Goal: Task Accomplishment & Management: Manage account settings

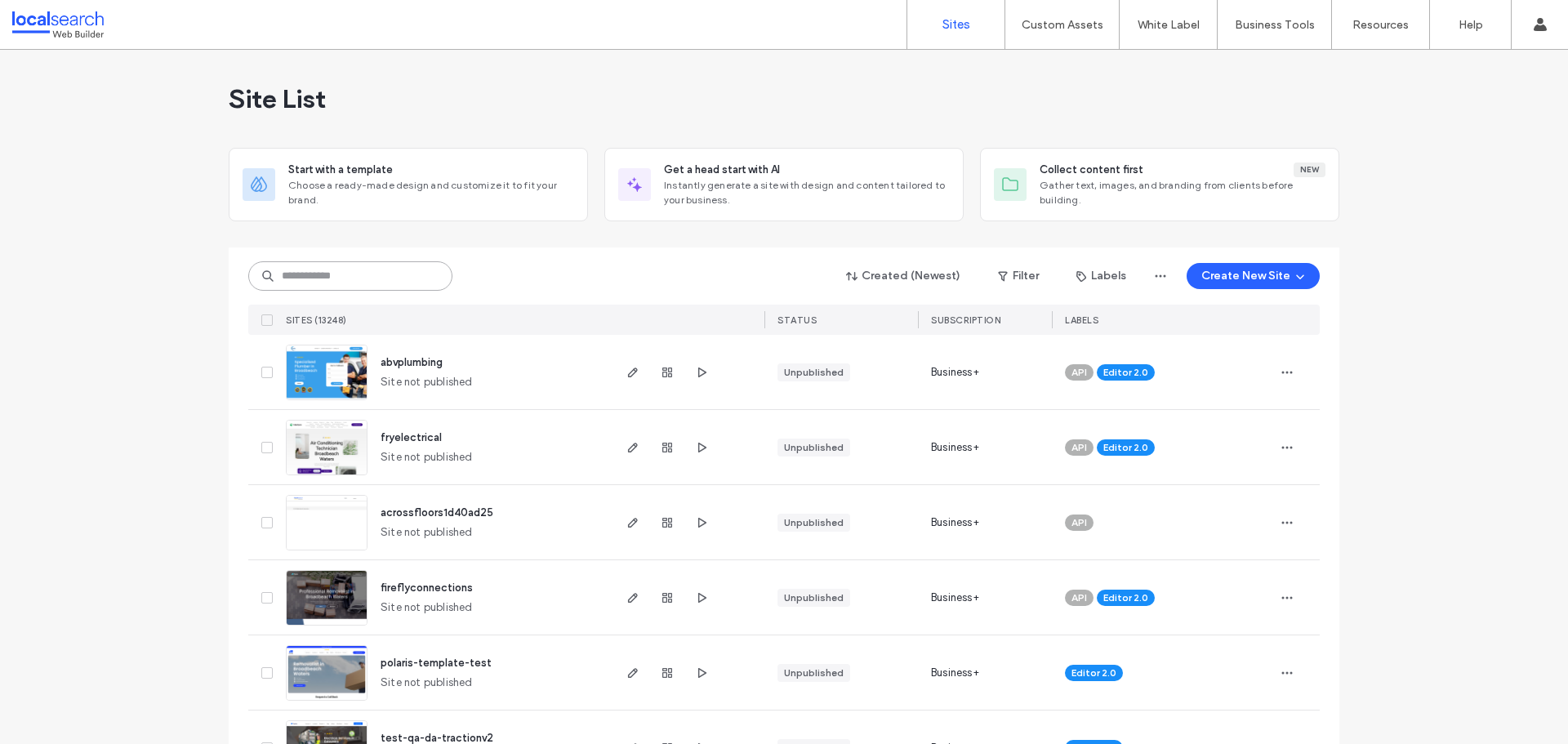
click at [378, 285] on input at bounding box center [350, 276] width 204 height 29
paste input "********"
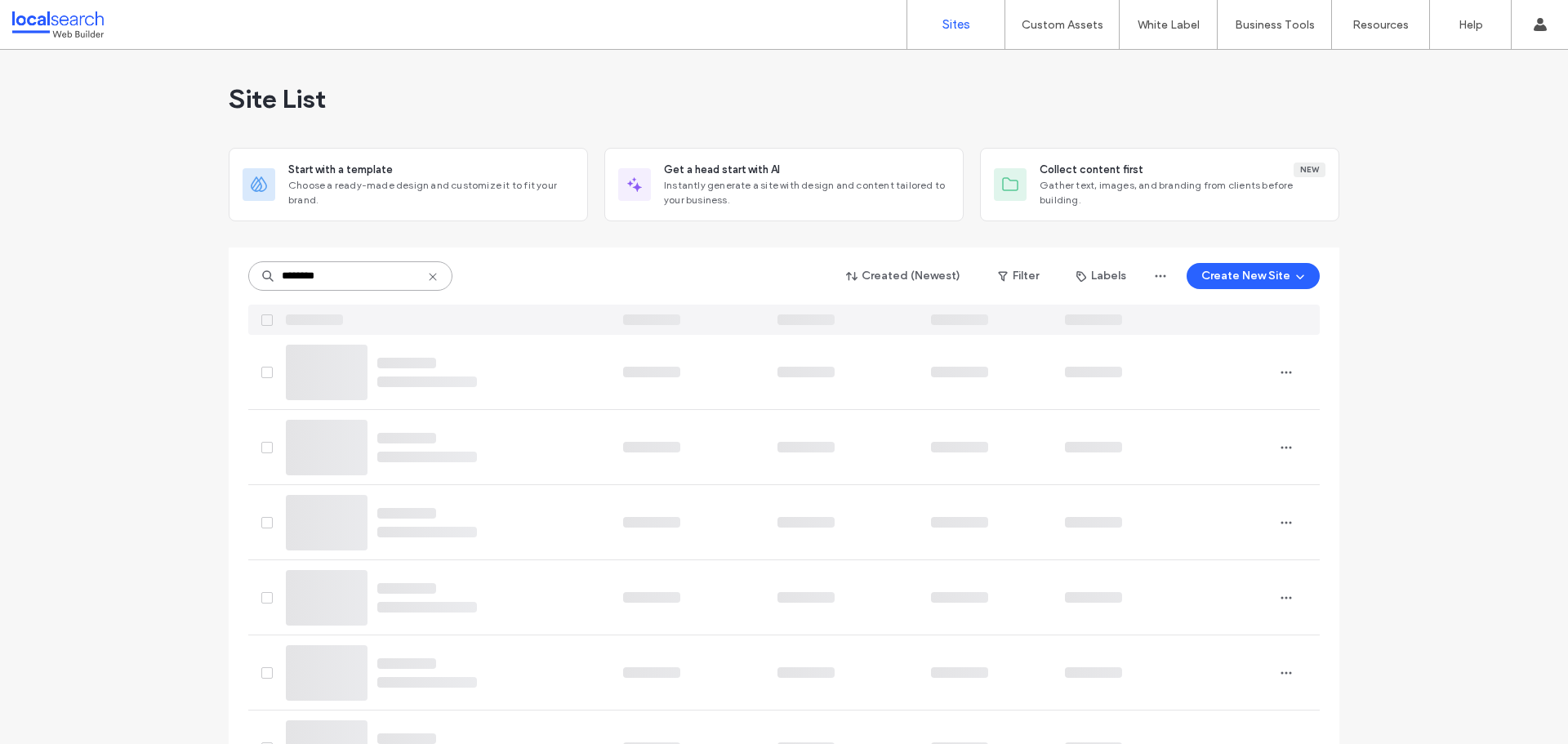
type input "********"
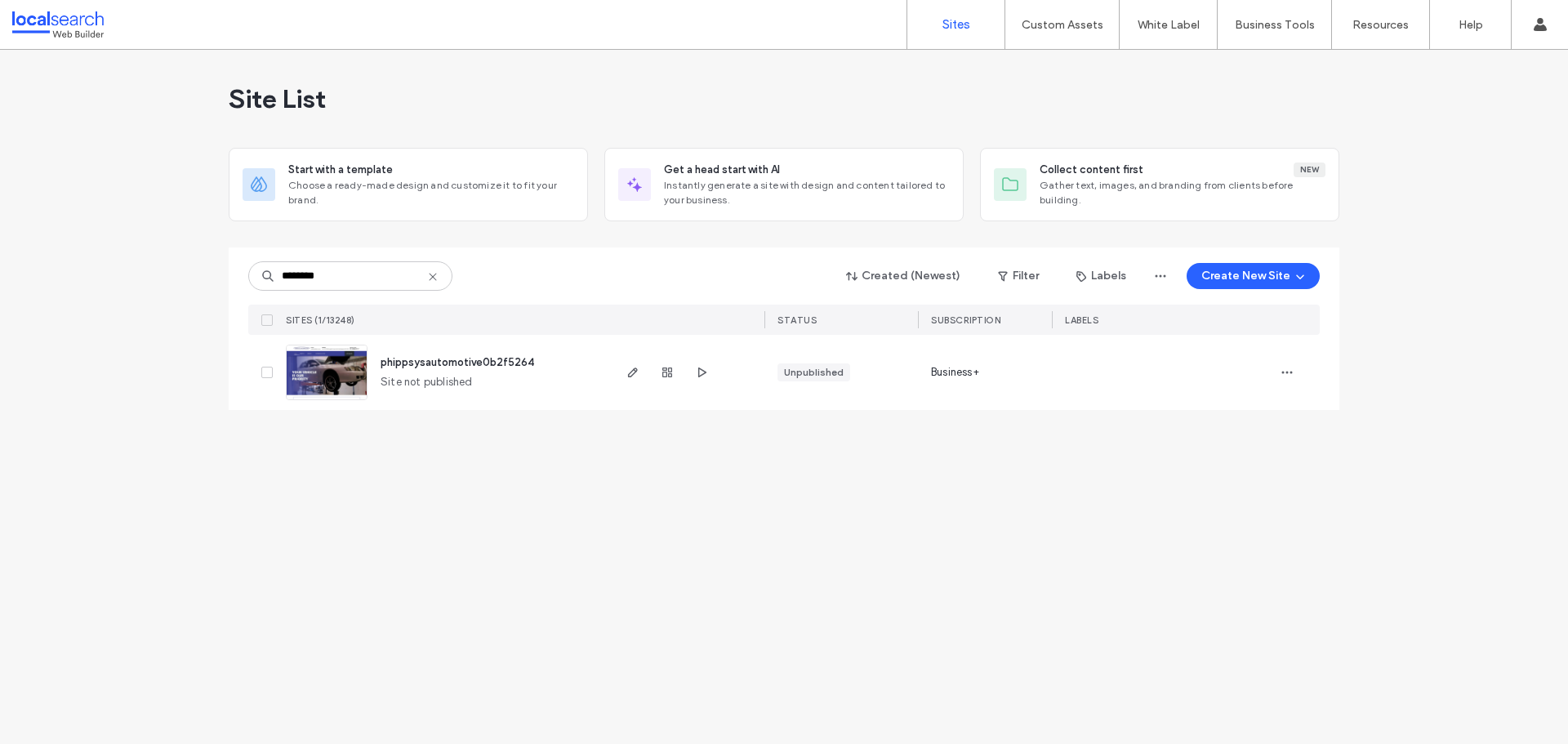
click at [414, 563] on div "Site List Start with a template Choose a ready-made design and customize it to …" at bounding box center [784, 397] width 1568 height 695
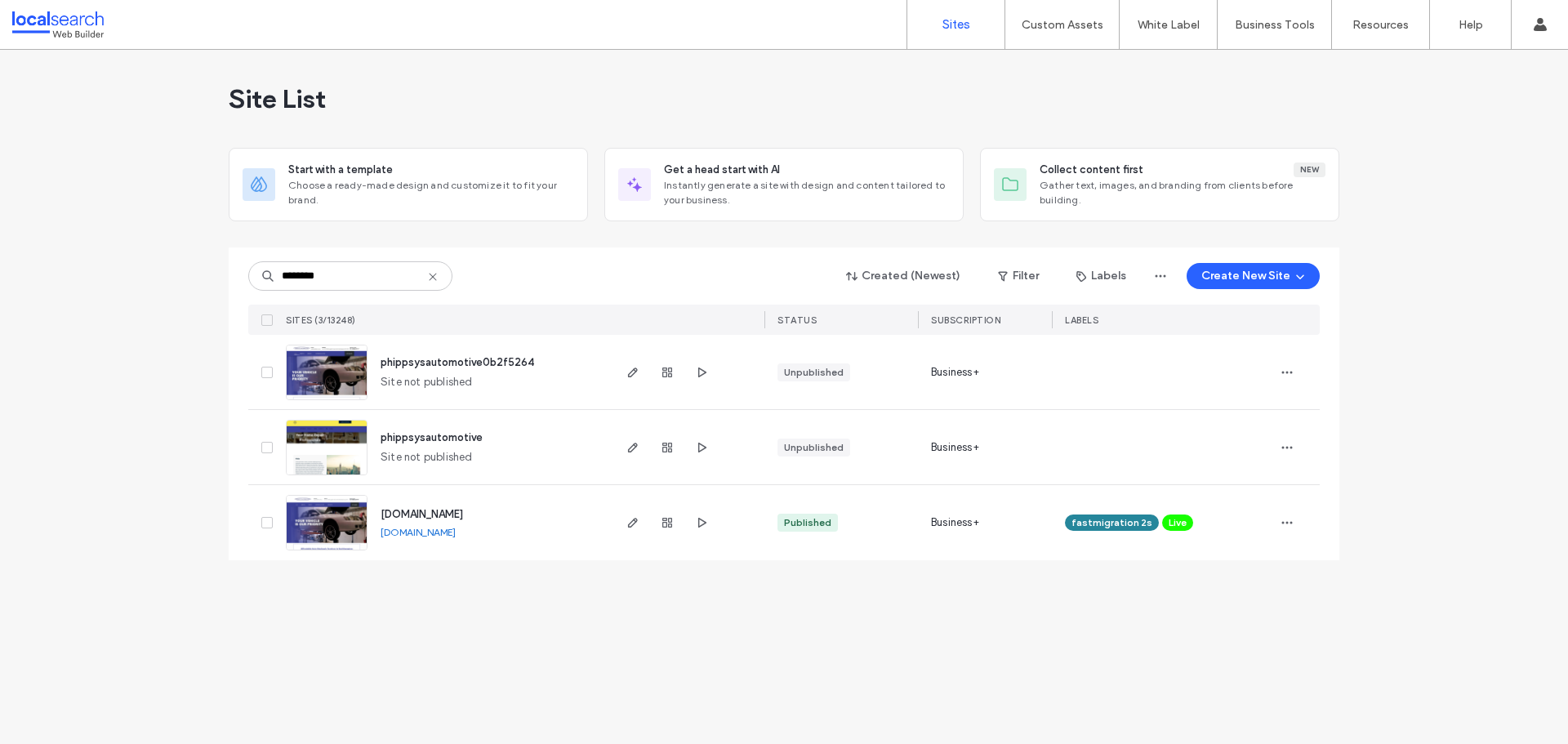
type input "********"
click at [575, 653] on div "Site List Start with a template Choose a ready-made design and customize it to …" at bounding box center [784, 397] width 1568 height 695
click at [341, 378] on img at bounding box center [327, 401] width 80 height 111
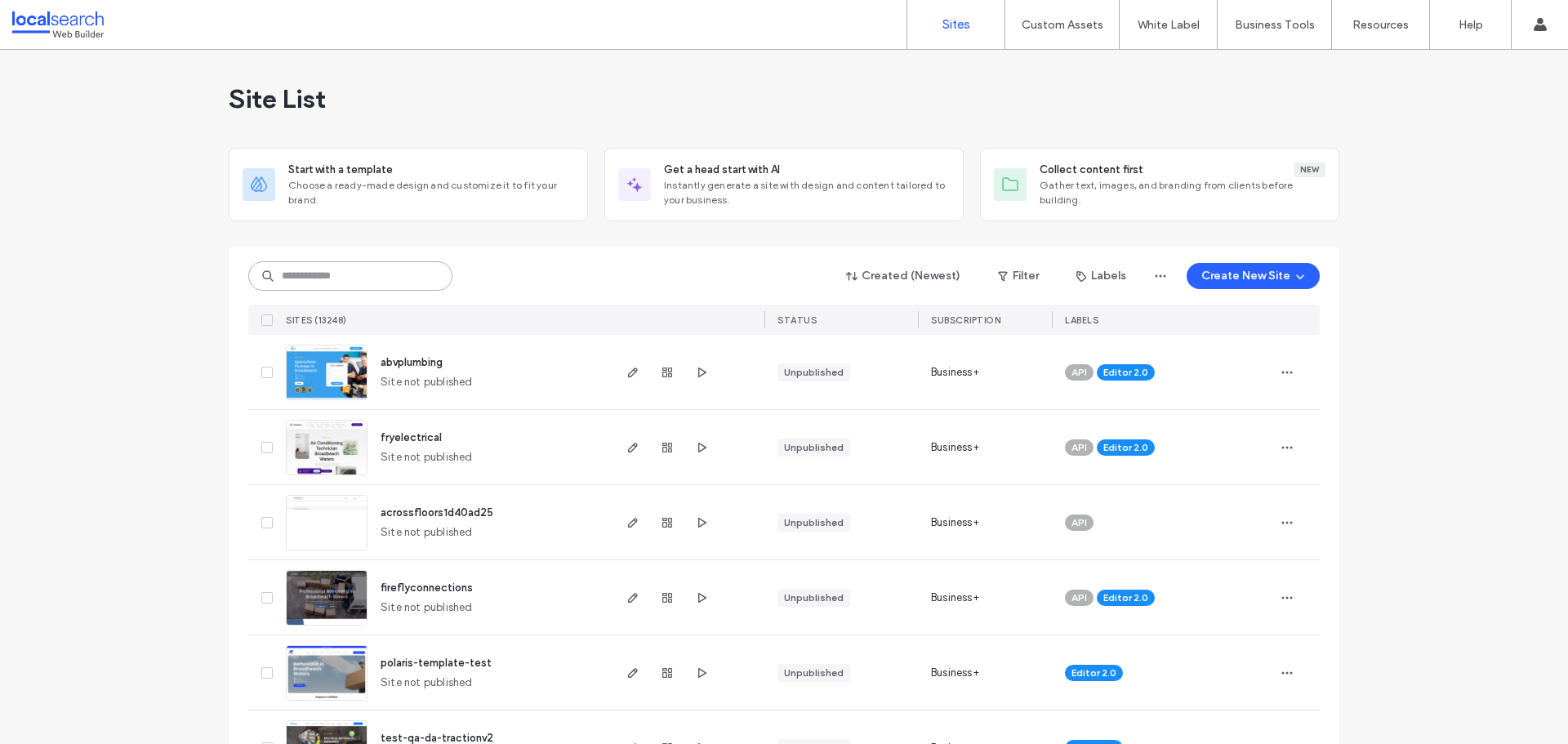
click at [308, 283] on input at bounding box center [350, 276] width 204 height 29
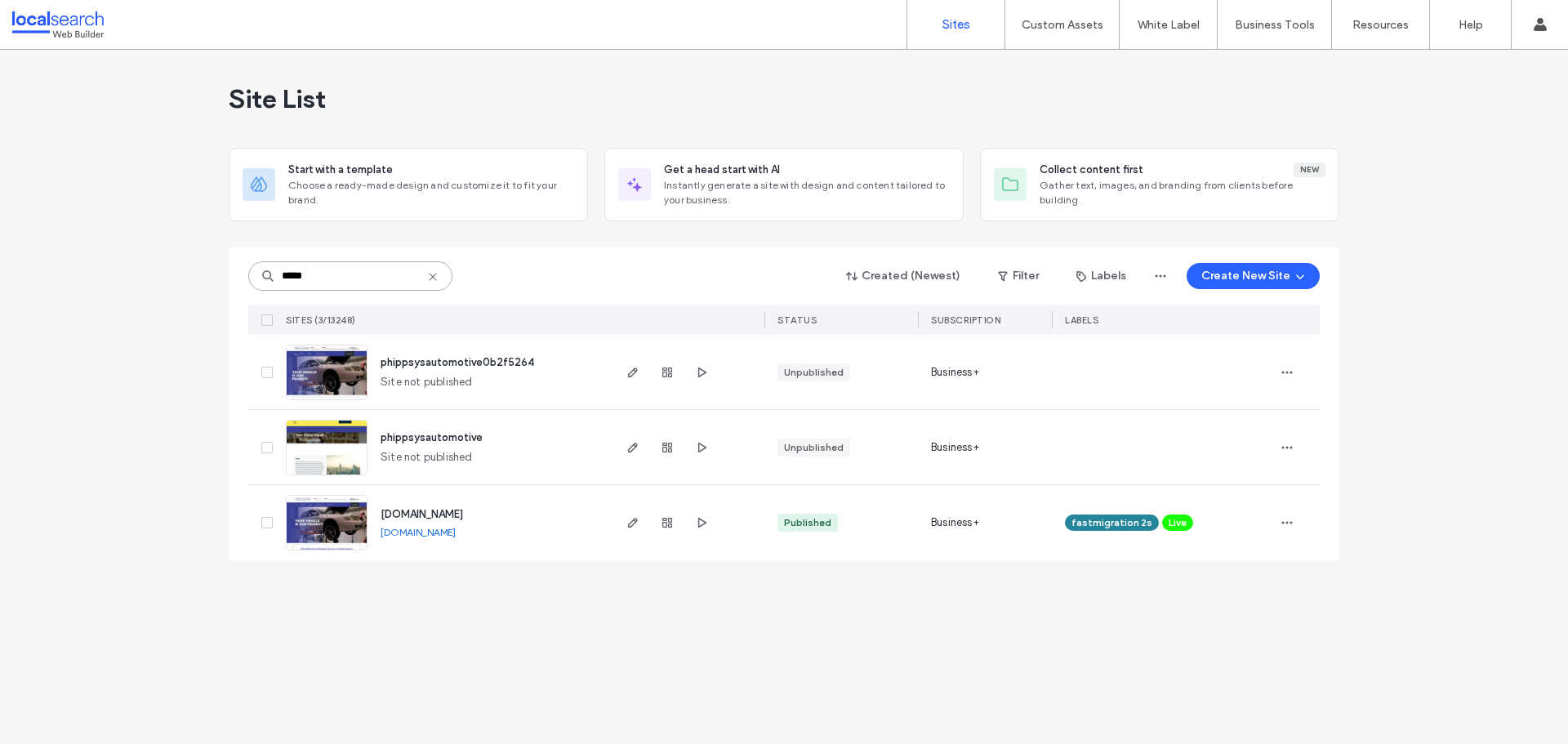
type input "*****"
click at [578, 643] on div "Site List Start with a template Choose a ready-made design and customize it to …" at bounding box center [784, 397] width 1568 height 695
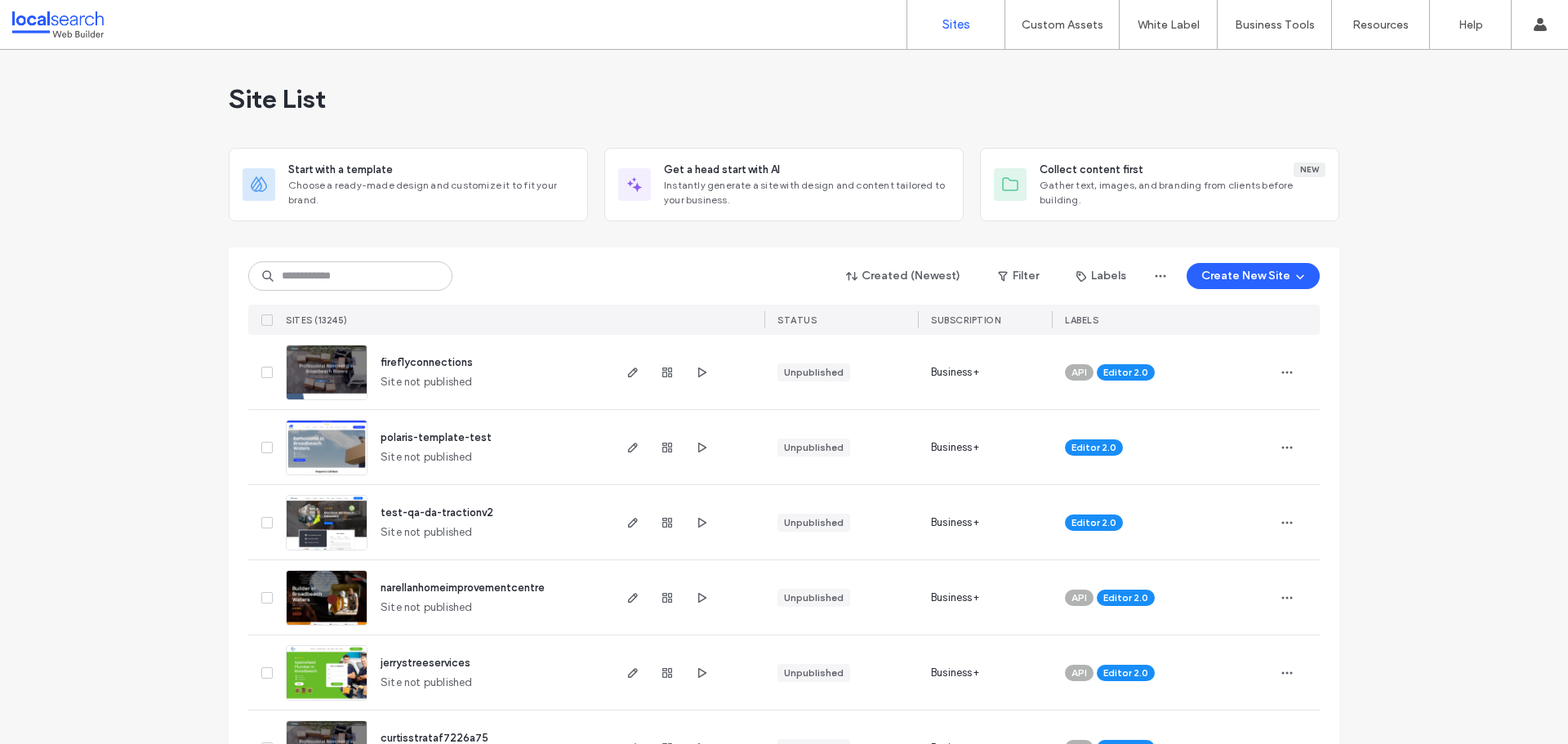
drag, startPoint x: 161, startPoint y: 391, endPoint x: 255, endPoint y: 326, distance: 114.3
click at [330, 272] on input at bounding box center [350, 276] width 204 height 29
paste input "********"
click at [330, 272] on input "********" at bounding box center [350, 276] width 204 height 29
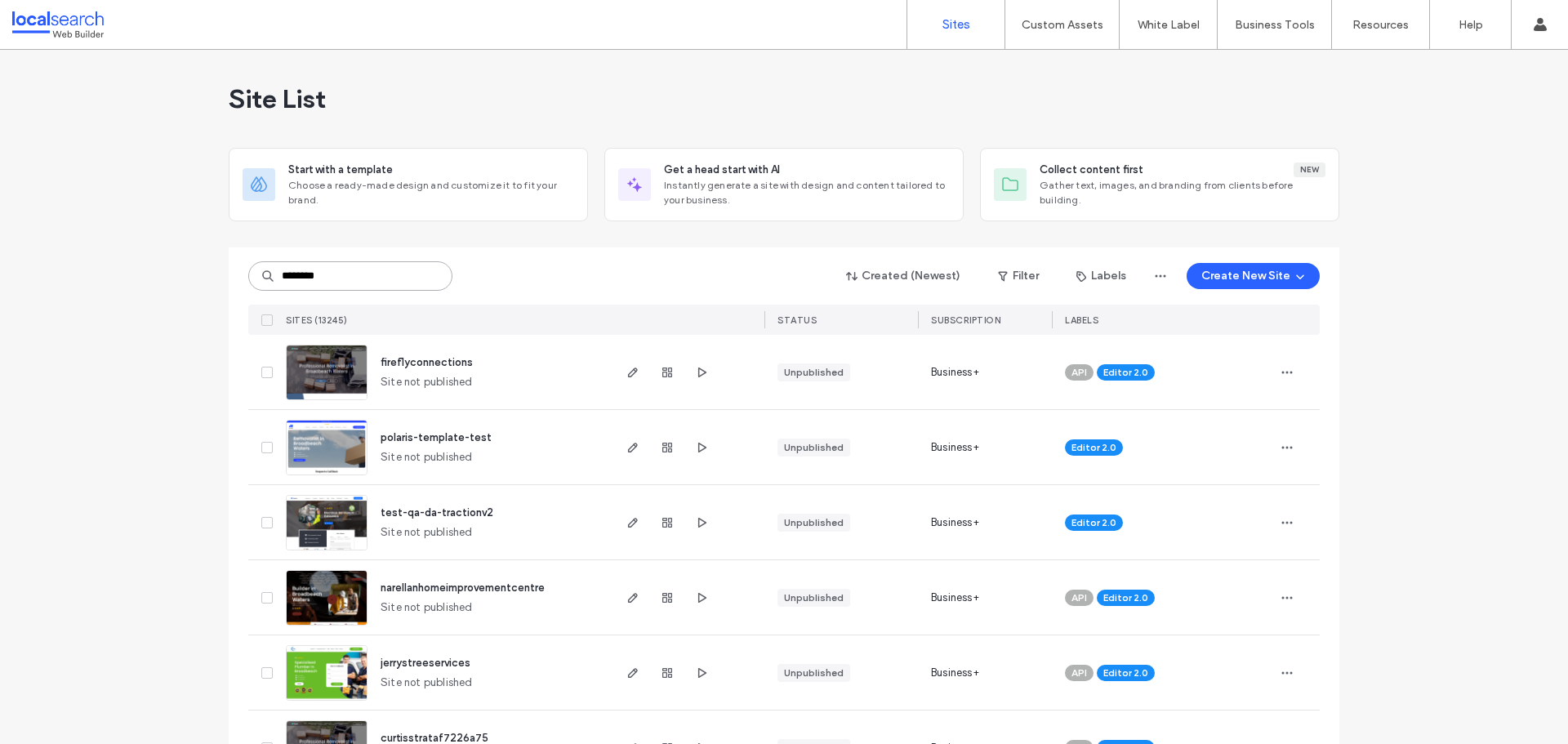
type input "********"
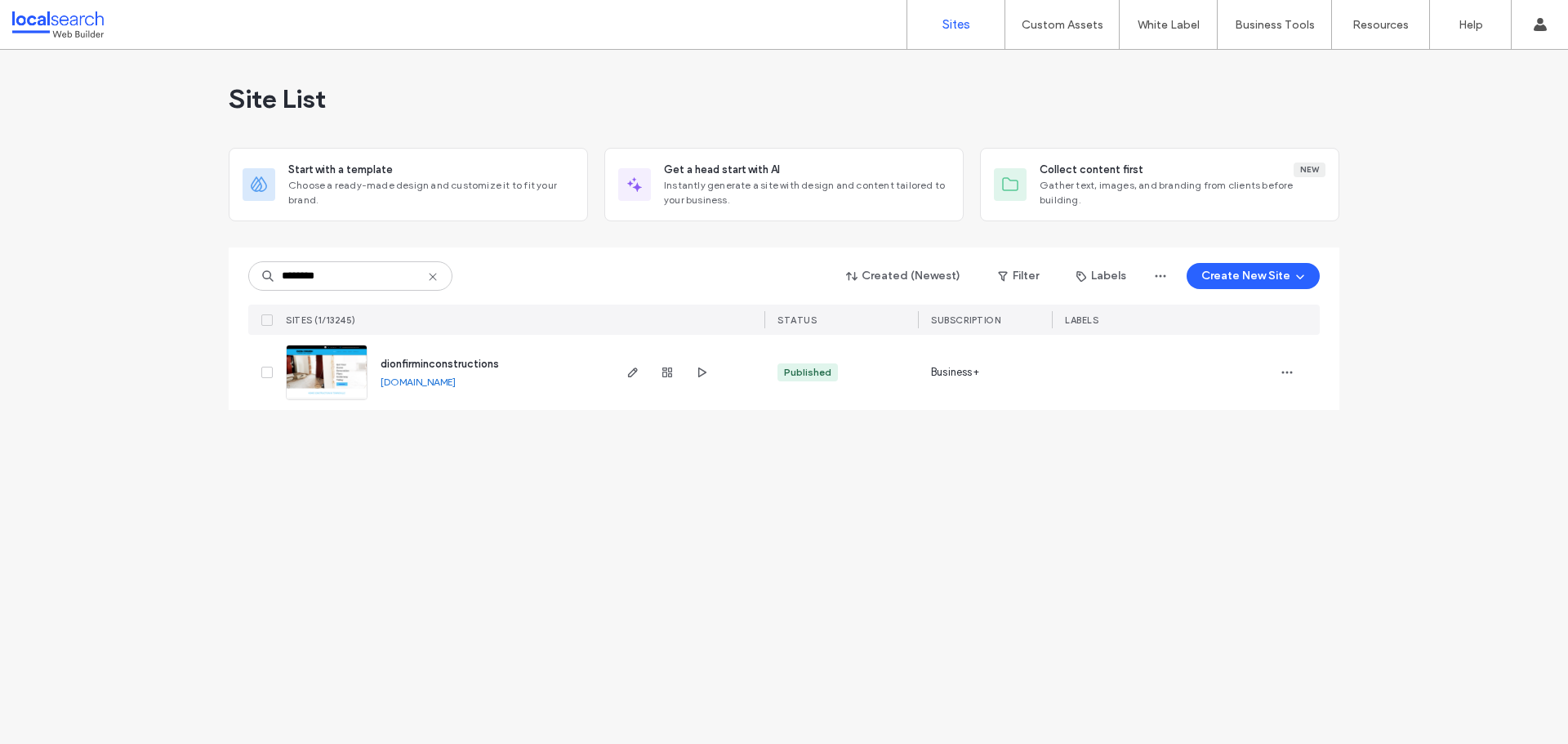
click at [328, 373] on img at bounding box center [327, 401] width 80 height 111
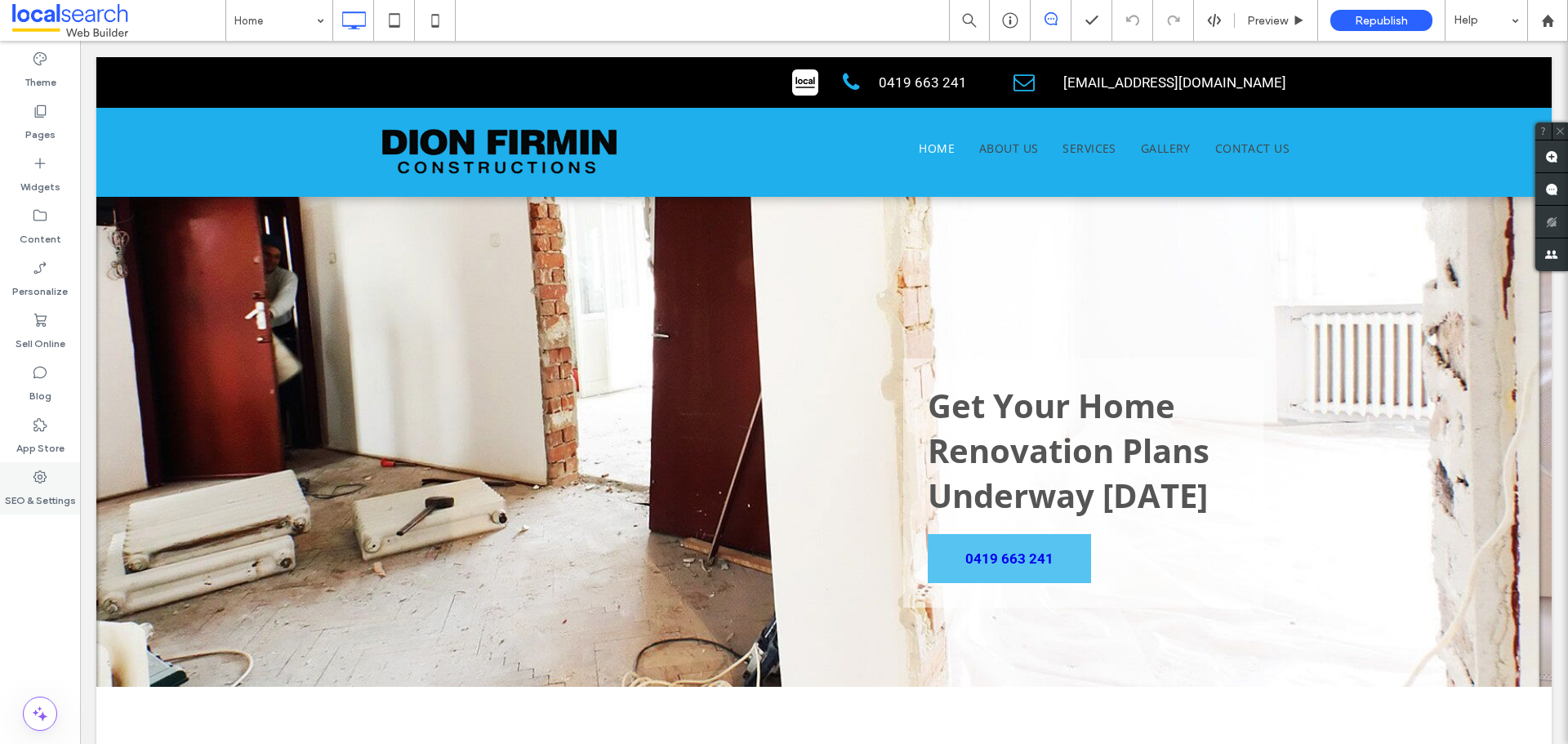
click at [40, 485] on label "SEO & Settings" at bounding box center [41, 497] width 71 height 23
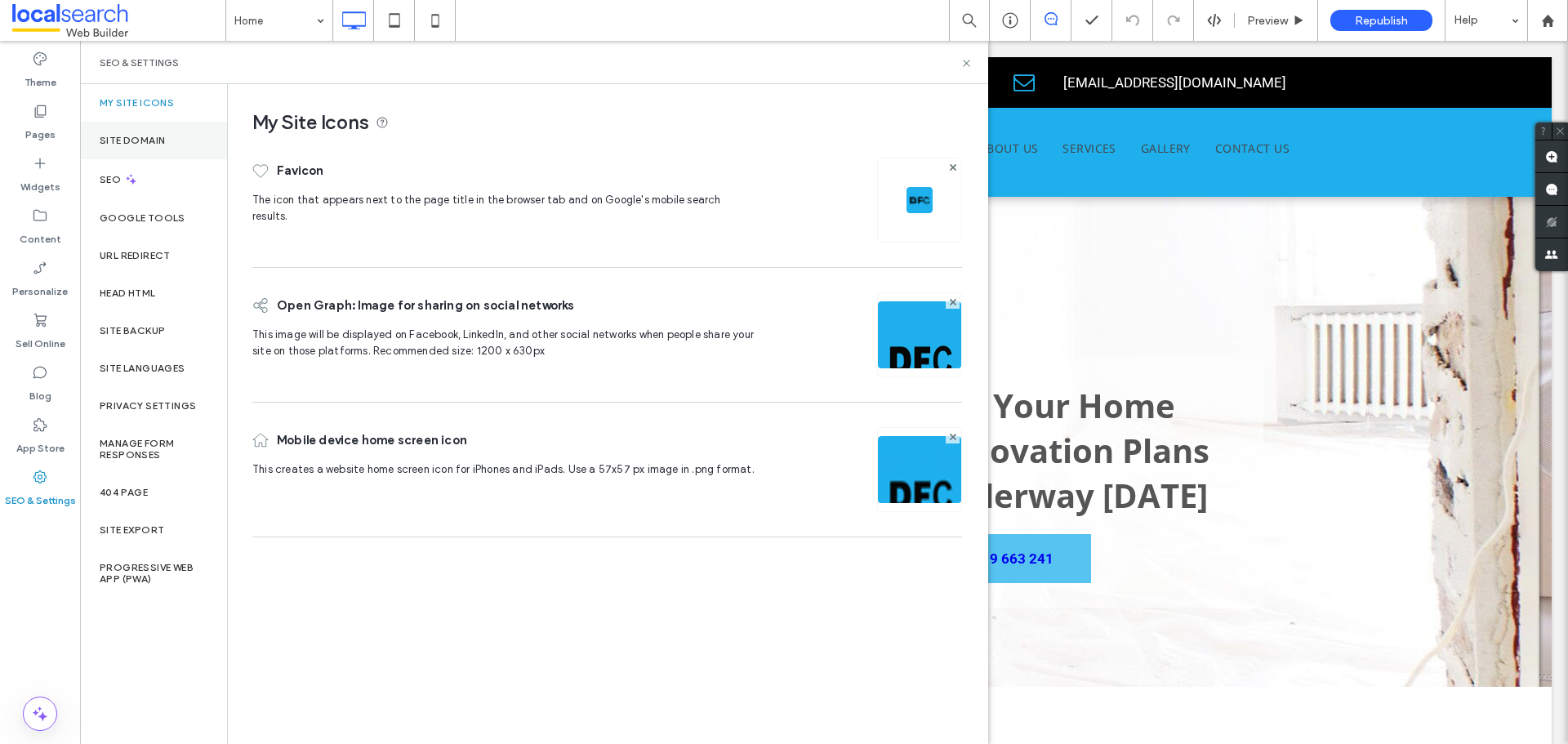
click at [130, 149] on div "Site Domain" at bounding box center [154, 140] width 147 height 38
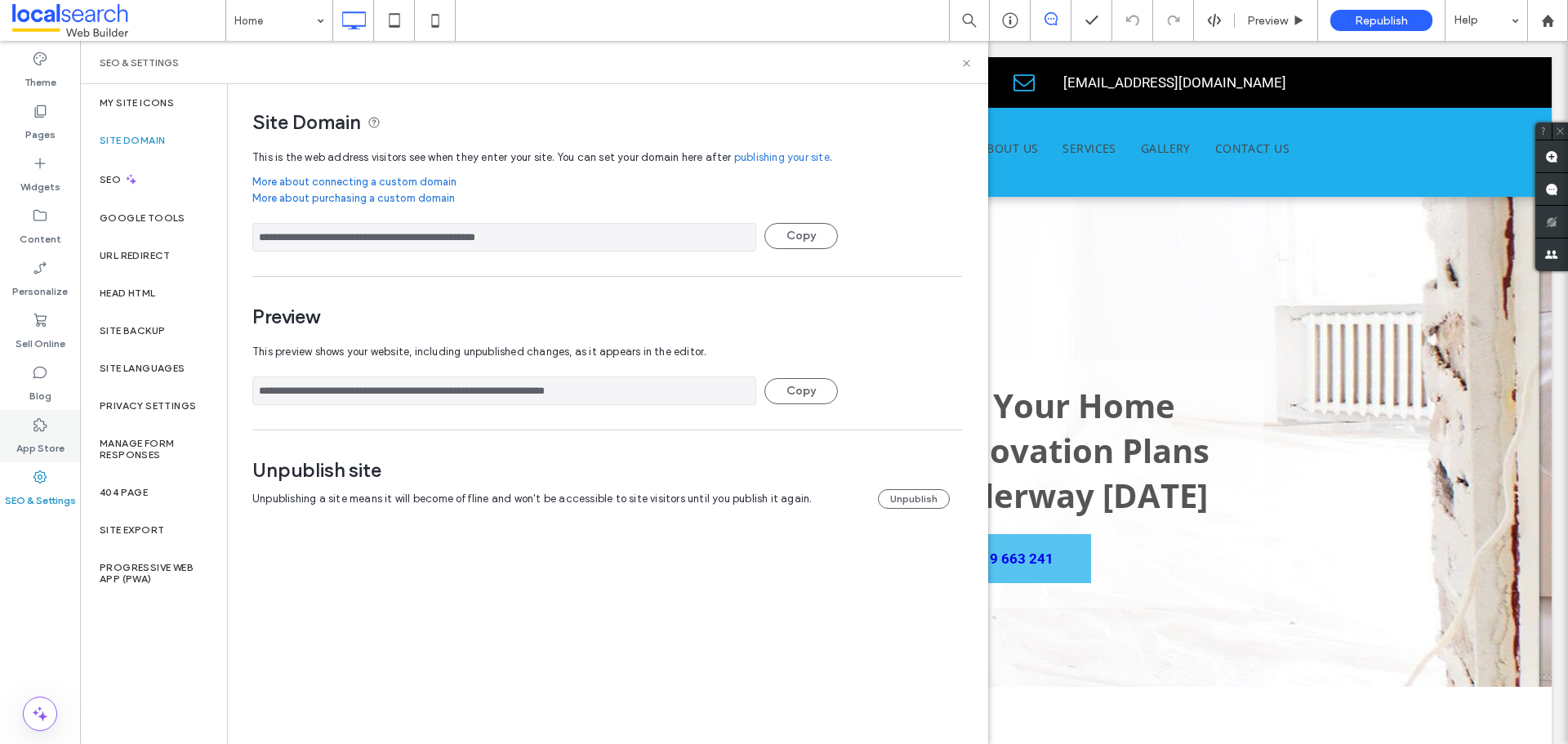
drag, startPoint x: 545, startPoint y: 392, endPoint x: 68, endPoint y: 414, distance: 477.5
click at [68, 414] on div "**********" at bounding box center [40, 392] width 80 height 703
click at [118, 324] on div "Site Backup" at bounding box center [154, 330] width 147 height 38
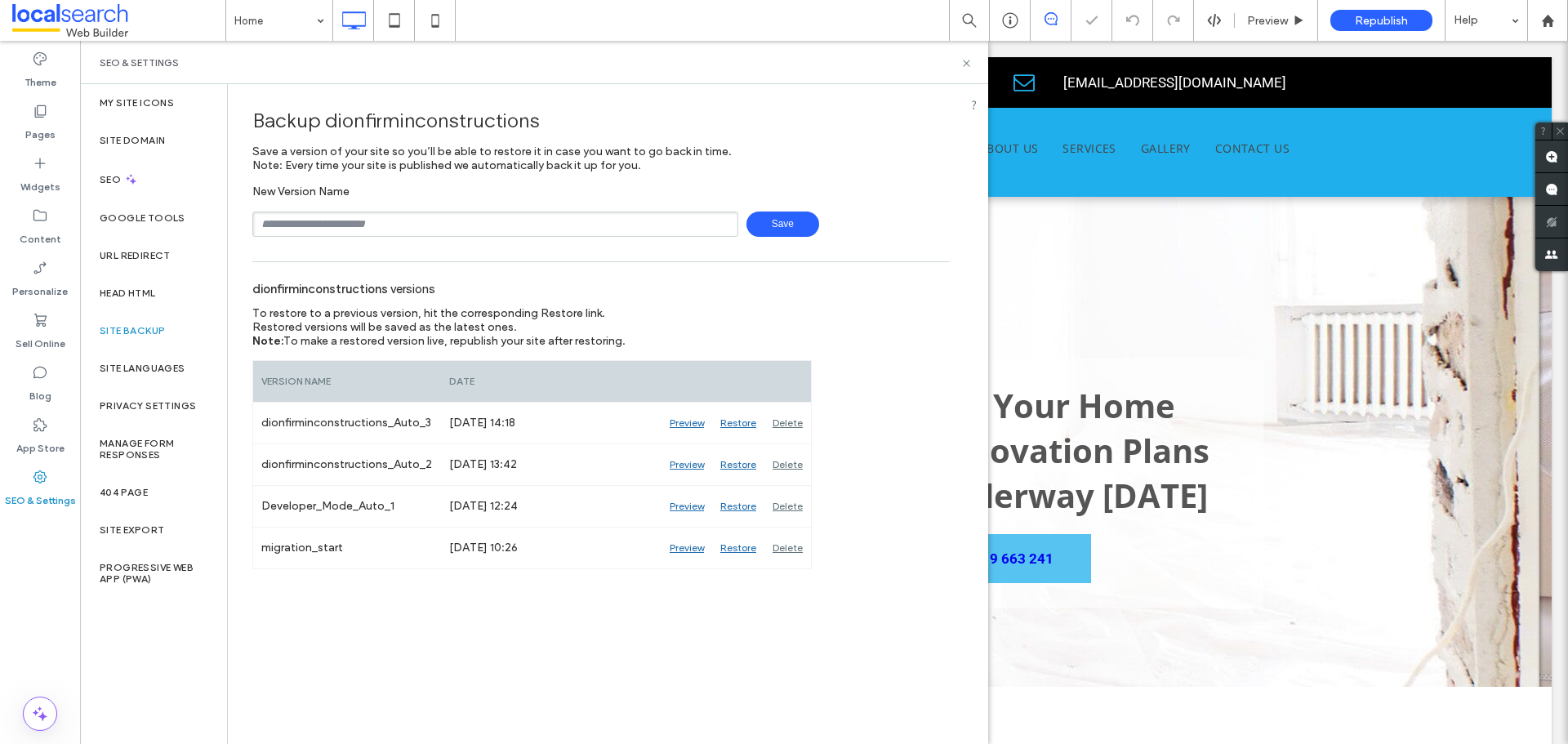
click at [400, 661] on div "Backup dionfirminconstructions Save a version of your site so you’ll be able to…" at bounding box center [601, 414] width 747 height 659
click at [502, 219] on input "text" at bounding box center [495, 224] width 486 height 25
type input "**********"
click at [777, 229] on span "Save" at bounding box center [783, 224] width 72 height 25
click at [742, 320] on div "To restore to a previous version, hit the corresponding Restore link. Restored …" at bounding box center [504, 327] width 504 height 42
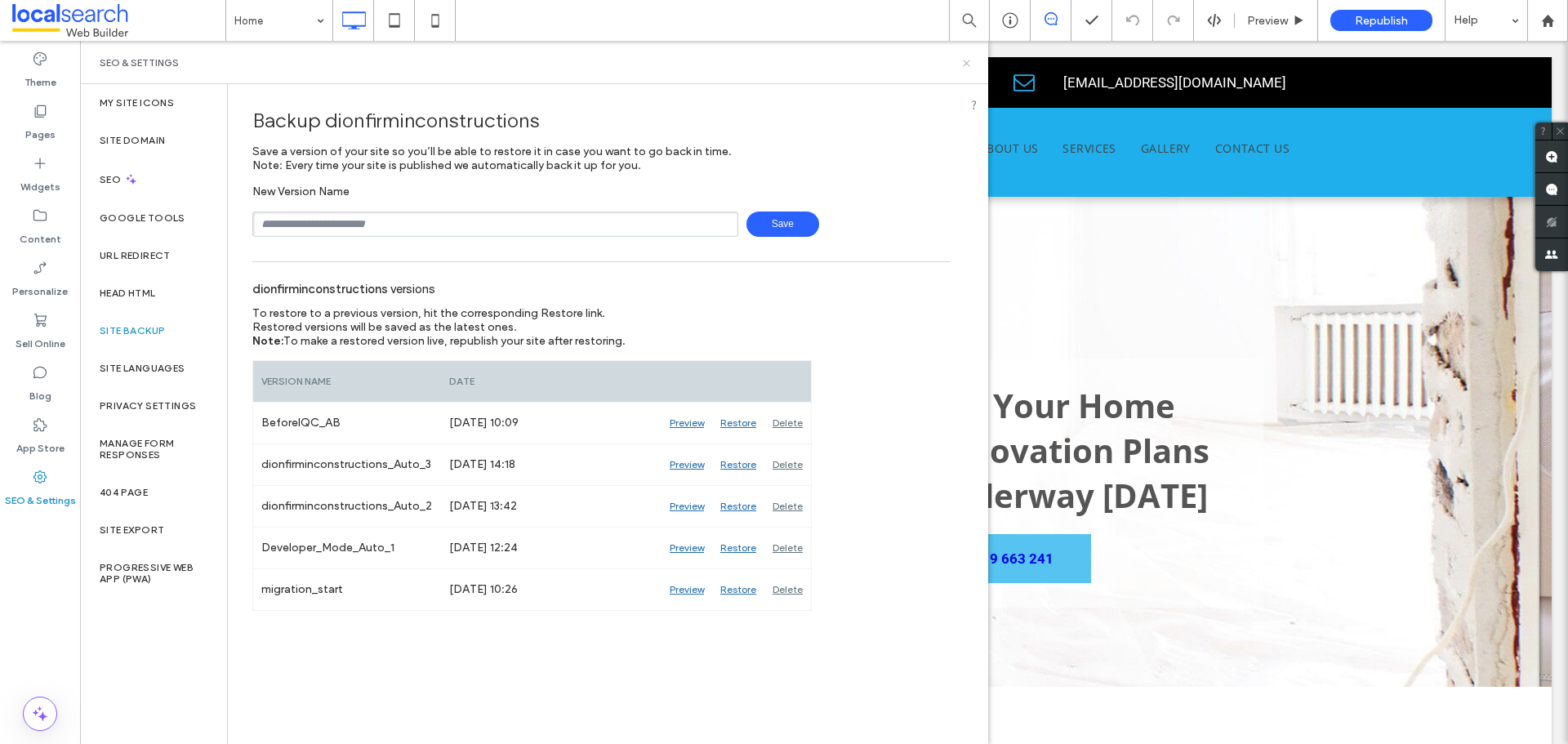
click at [966, 63] on use at bounding box center [966, 63] width 7 height 7
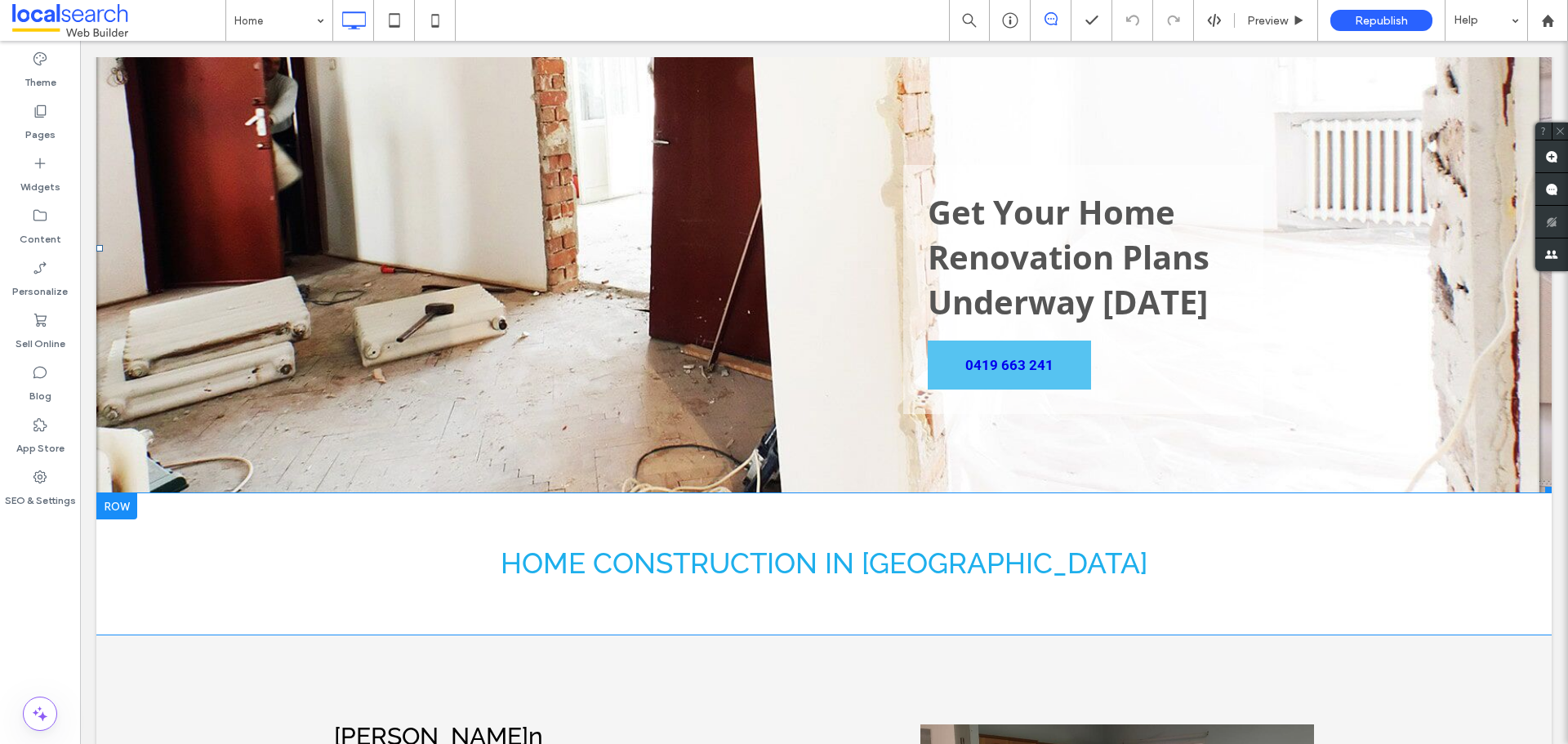
scroll to position [245, 0]
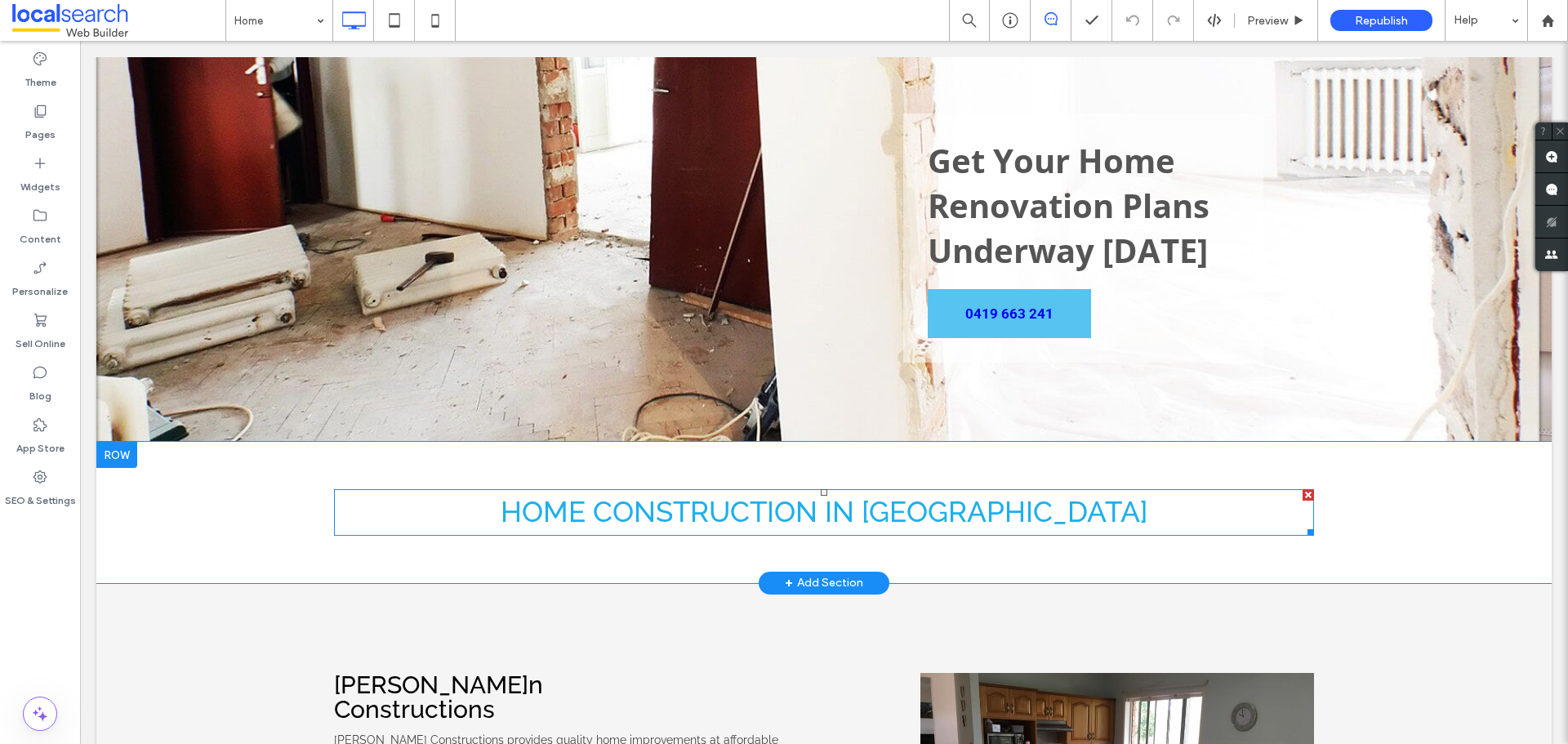
click at [715, 505] on span "HOME CONSTRUCTION IN TOWNSVILLE" at bounding box center [824, 511] width 647 height 34
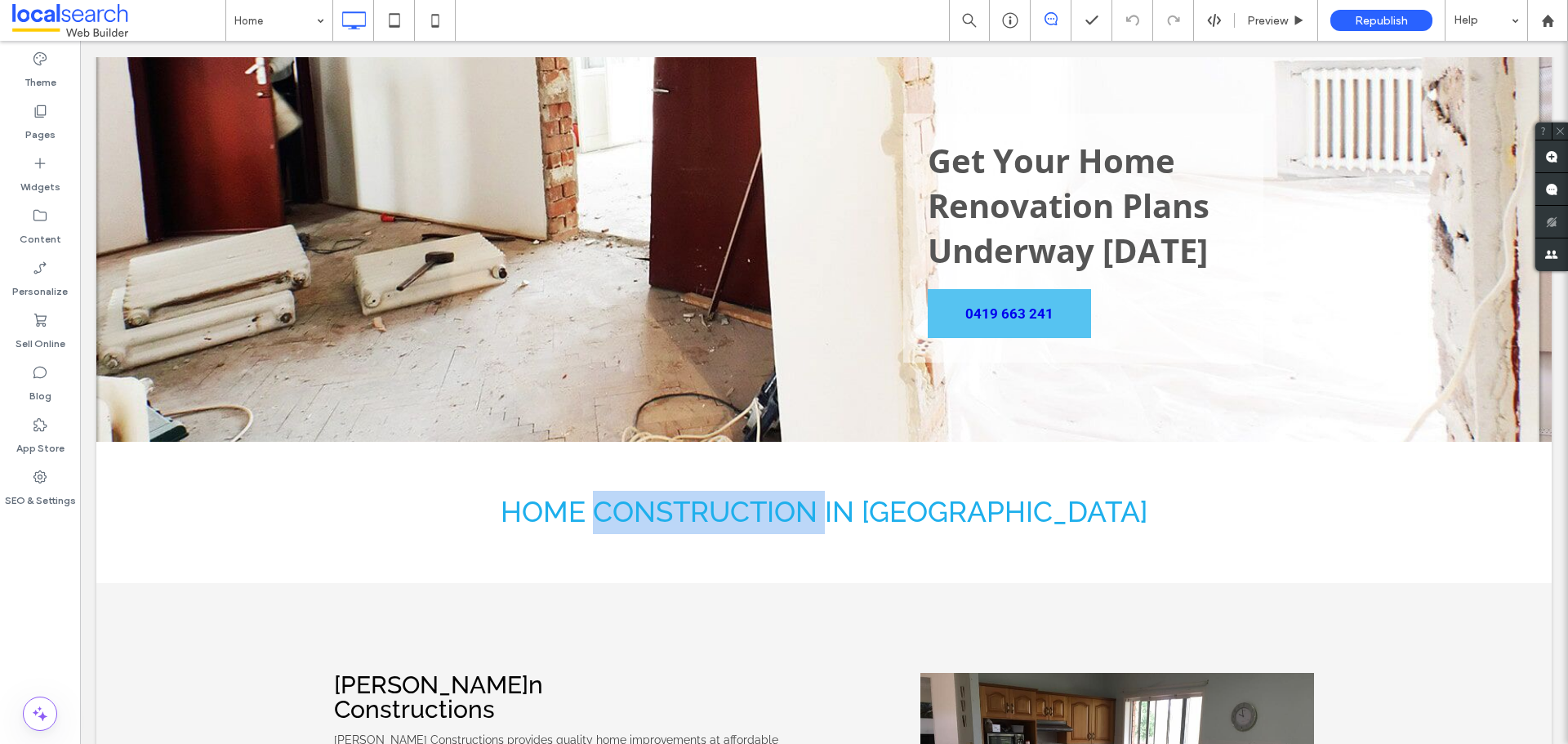
click at [715, 505] on span "HOME CONSTRUCTION IN TOWNSVILLE" at bounding box center [824, 511] width 647 height 34
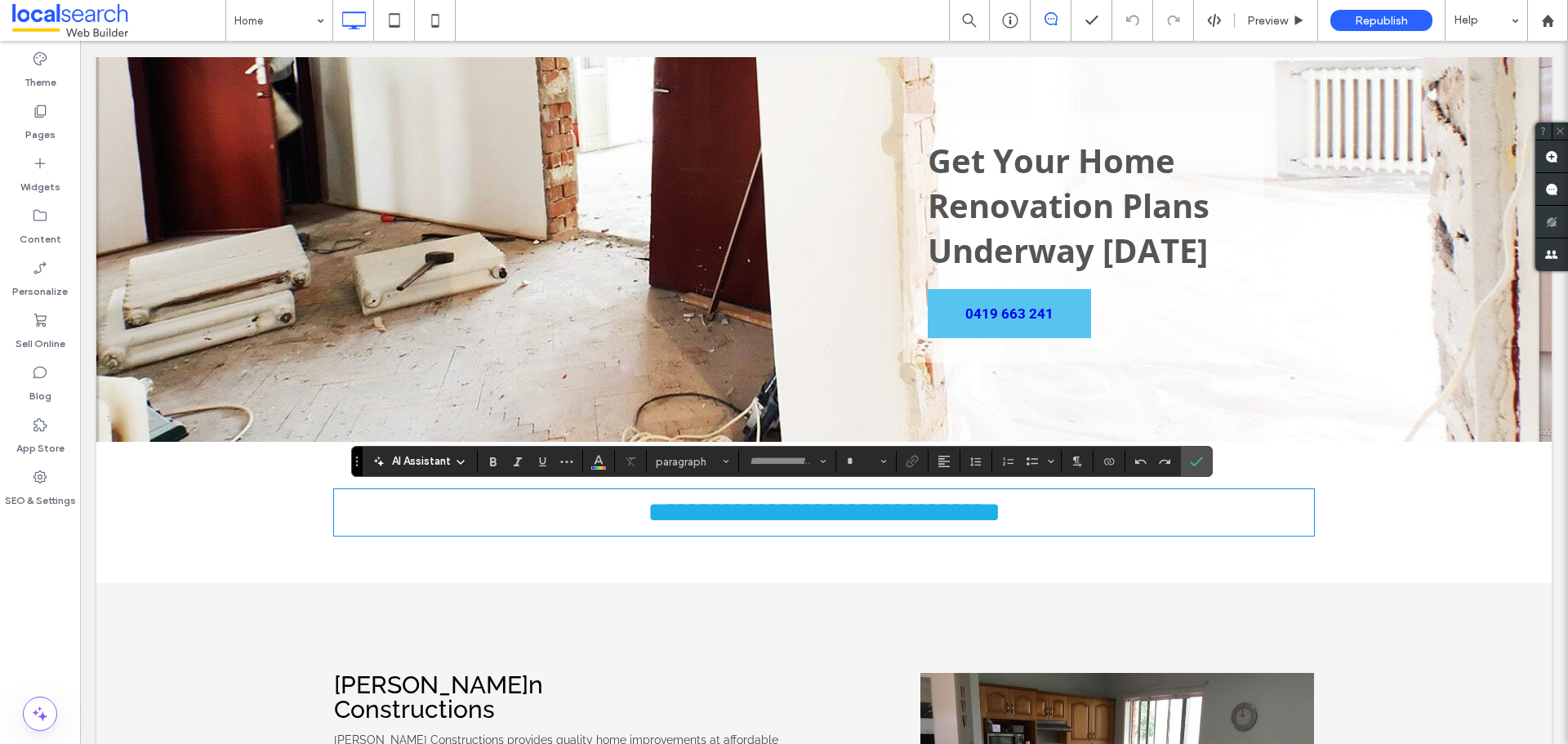
type input "*******"
type input "**"
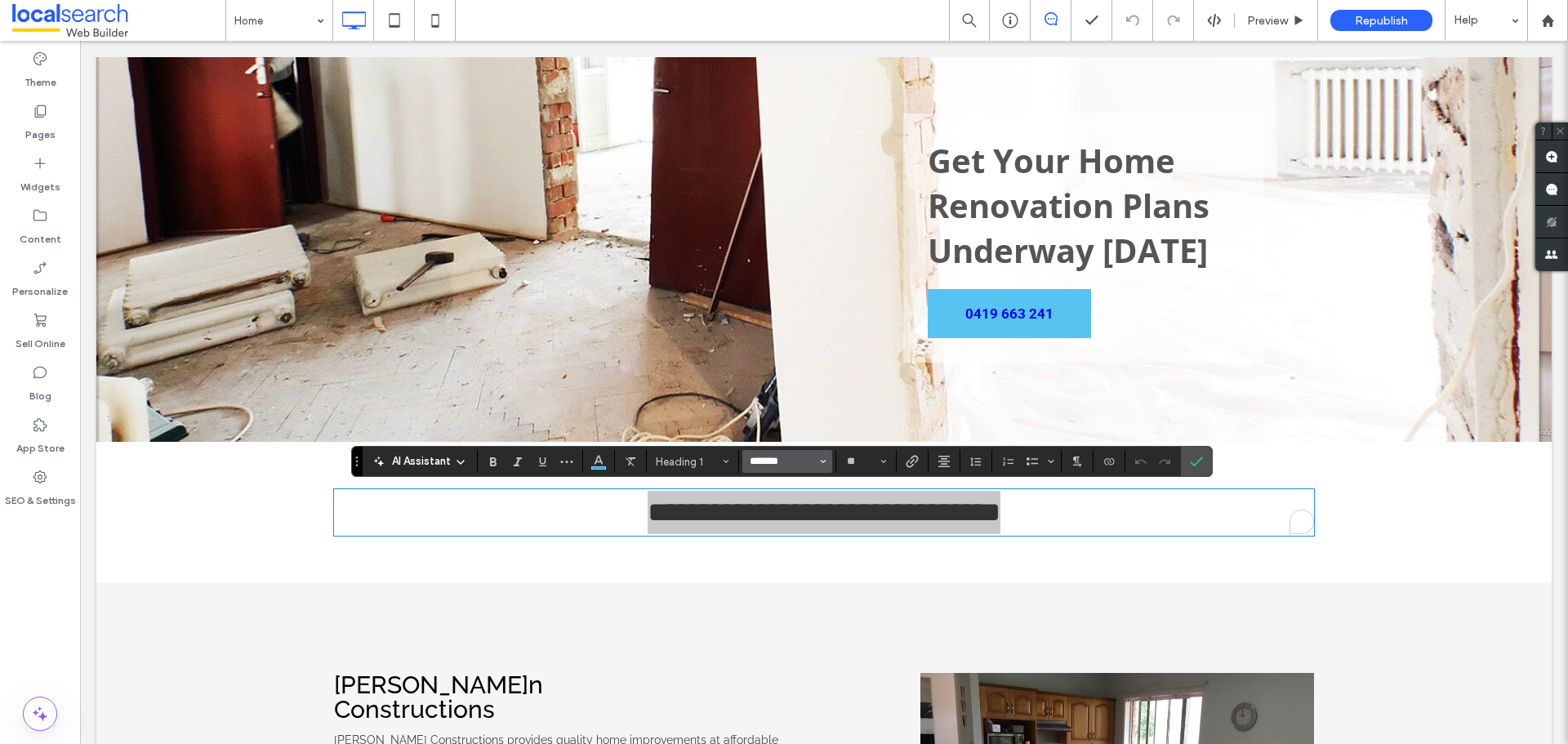
click at [780, 461] on input "*******" at bounding box center [784, 462] width 70 height 14
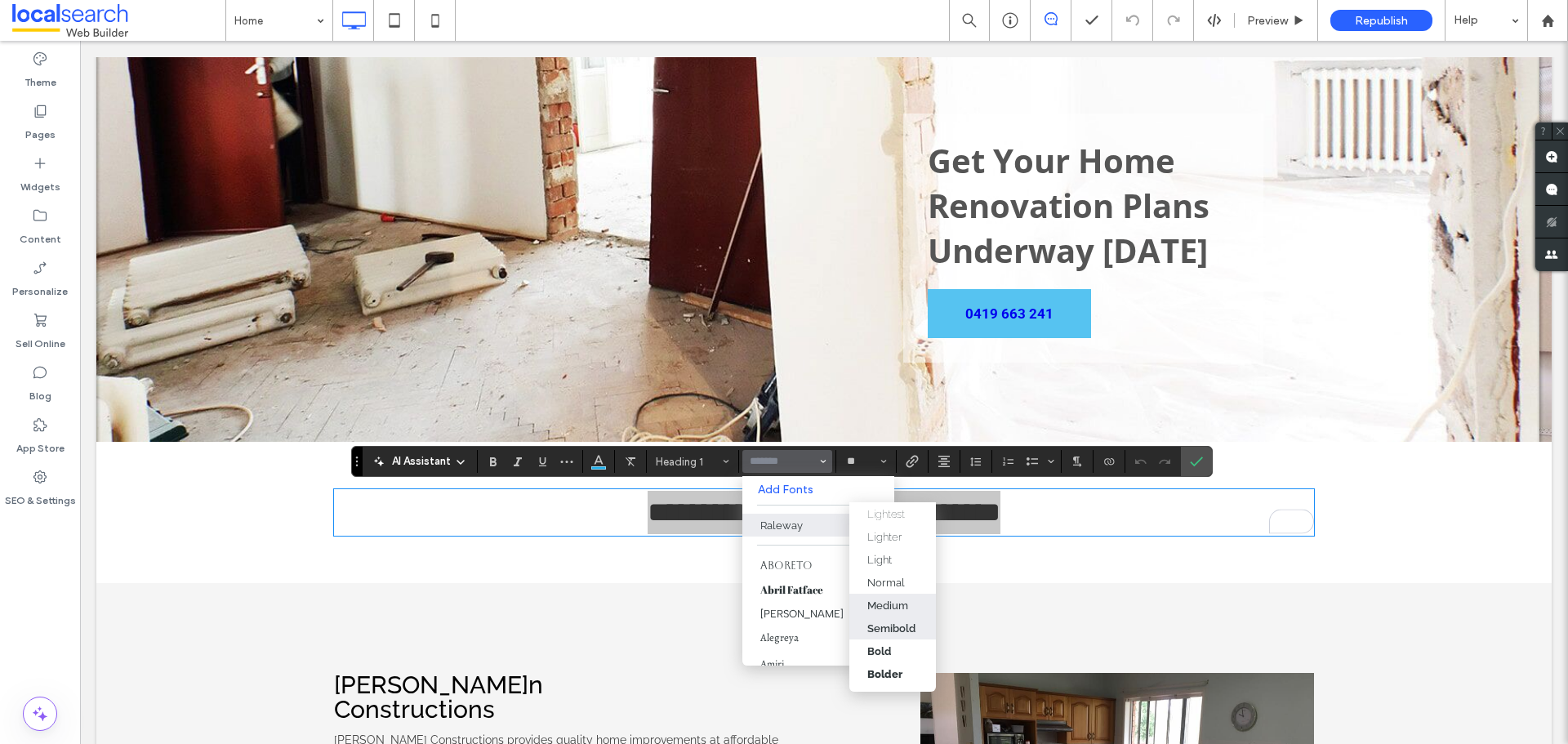
click at [886, 623] on div "Semibold" at bounding box center [892, 628] width 48 height 13
type input "*******"
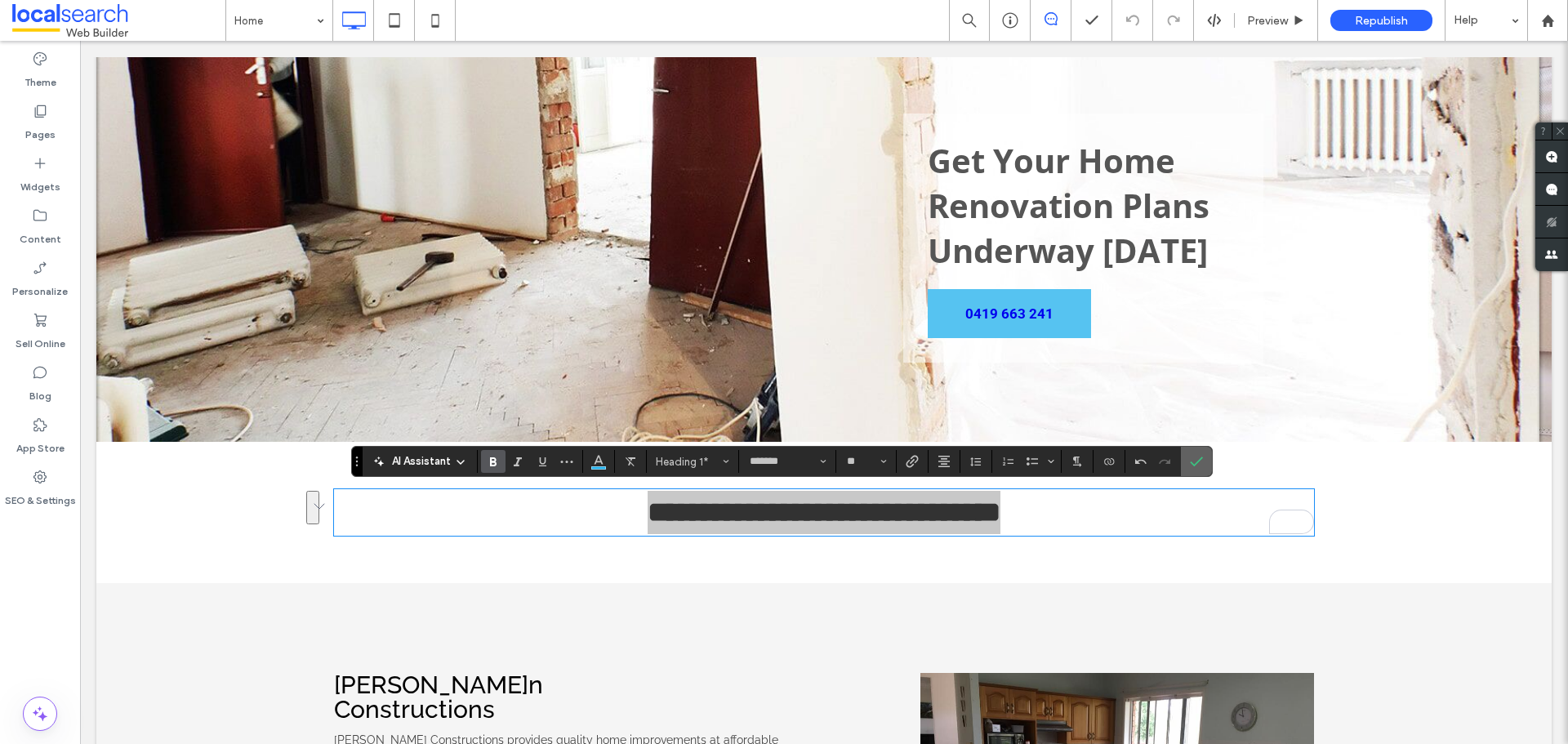
drag, startPoint x: 1195, startPoint y: 460, endPoint x: 1083, endPoint y: 448, distance: 112.6
click at [1195, 460] on icon "Confirm" at bounding box center [1197, 462] width 14 height 14
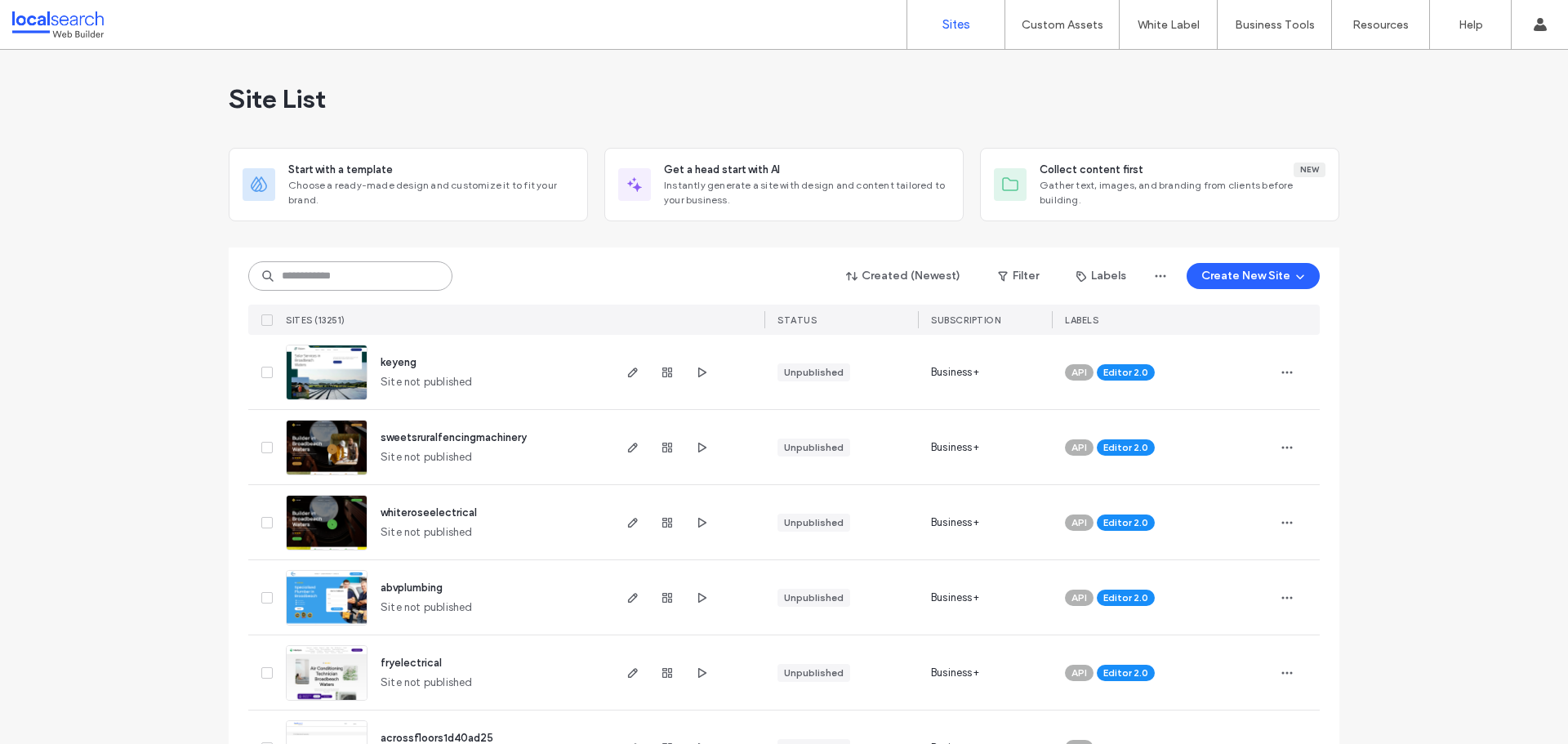
click at [299, 272] on input at bounding box center [350, 276] width 204 height 29
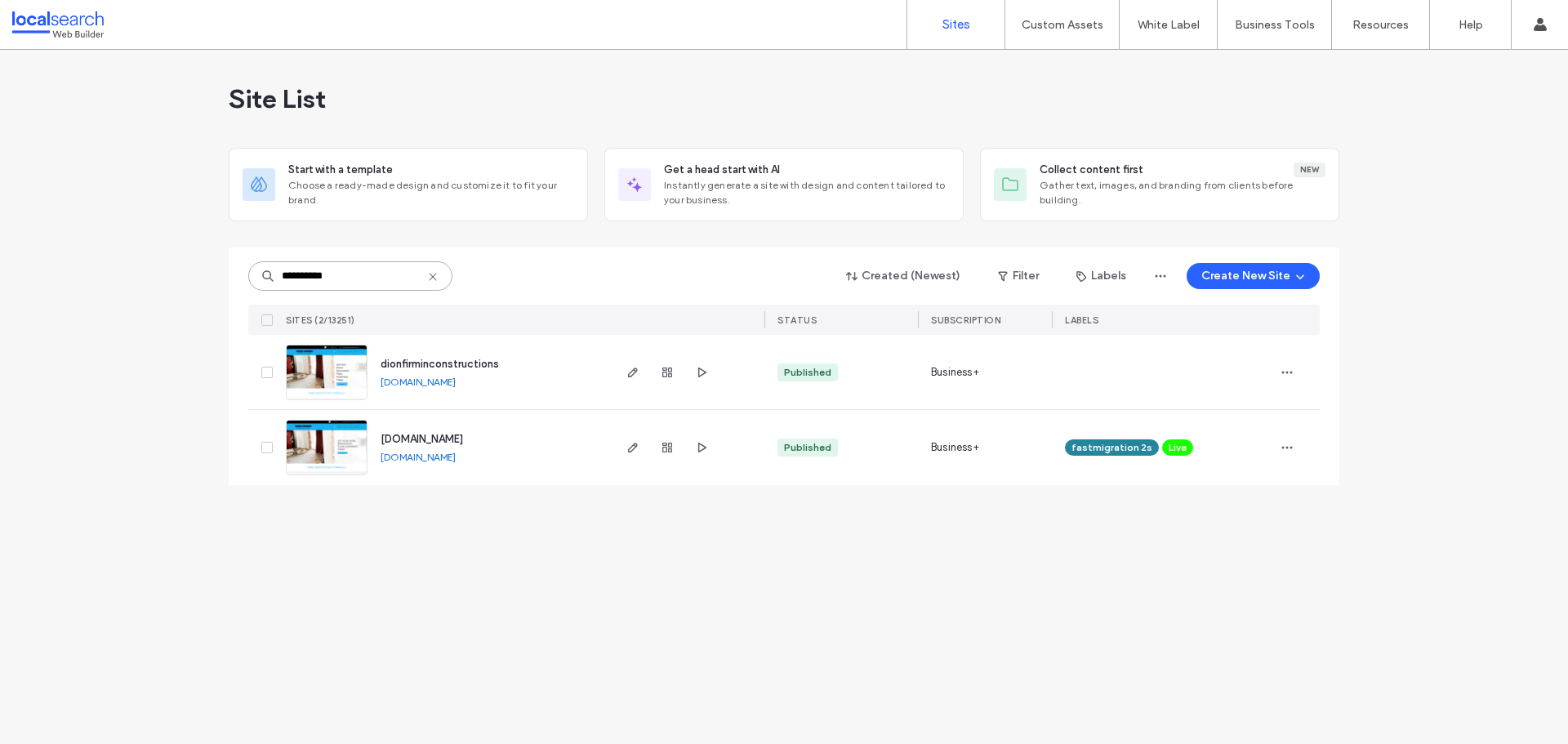
type input "**********"
click at [968, 599] on div "**********" at bounding box center [784, 397] width 1568 height 695
click at [325, 377] on img at bounding box center [327, 401] width 80 height 111
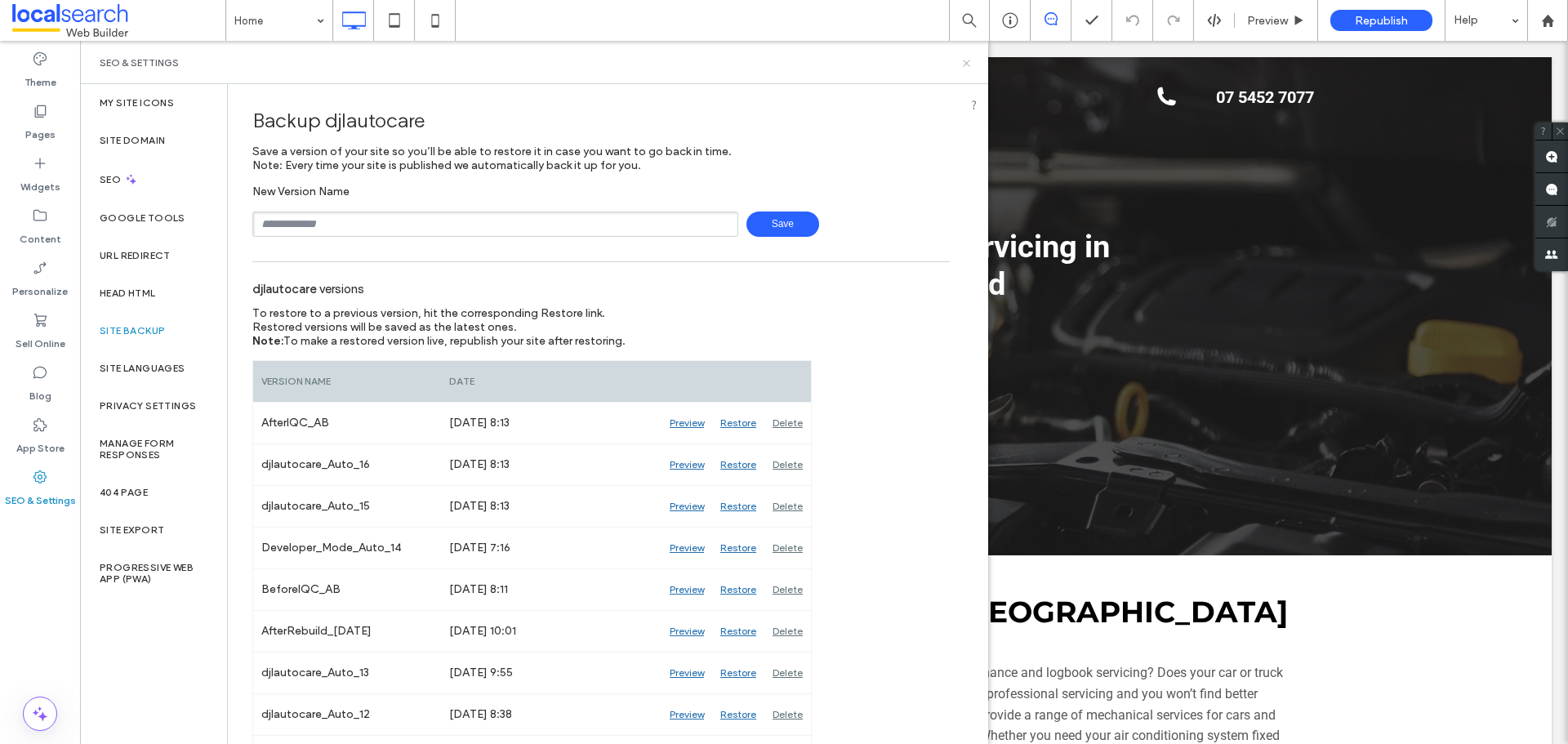
click at [971, 66] on icon at bounding box center [966, 63] width 13 height 13
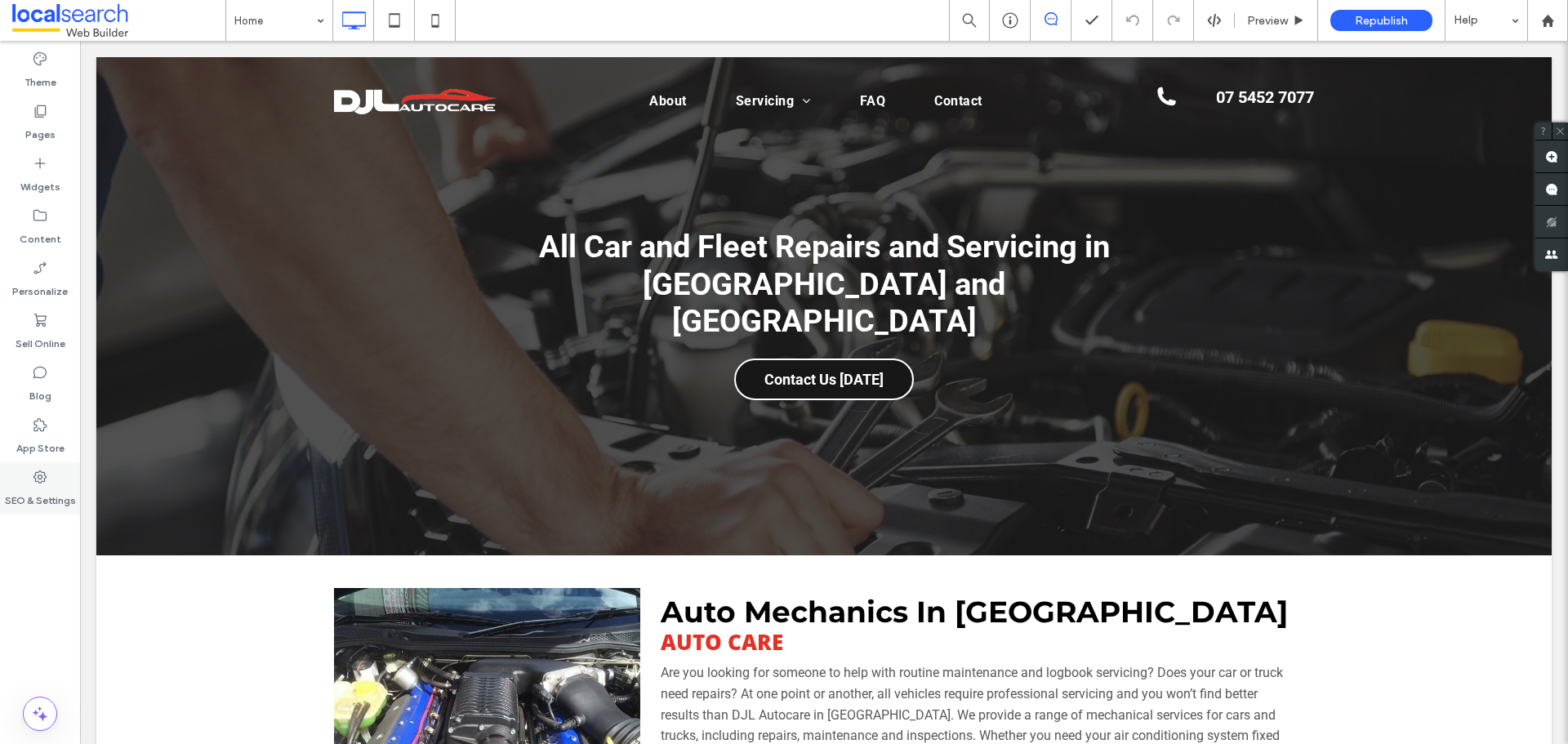
click at [53, 482] on div "SEO & Settings" at bounding box center [40, 489] width 80 height 52
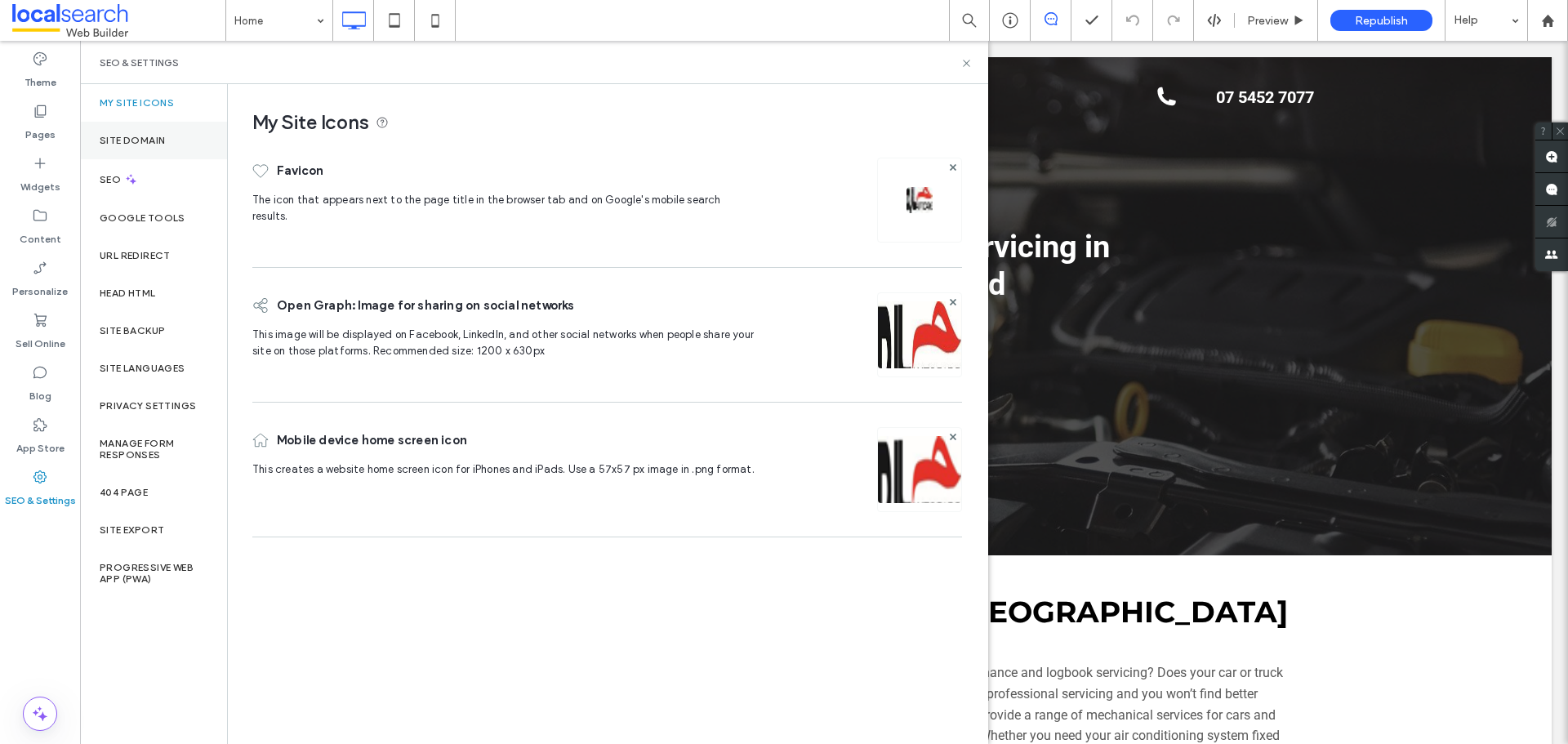
click at [129, 140] on label "Site Domain" at bounding box center [132, 141] width 66 height 12
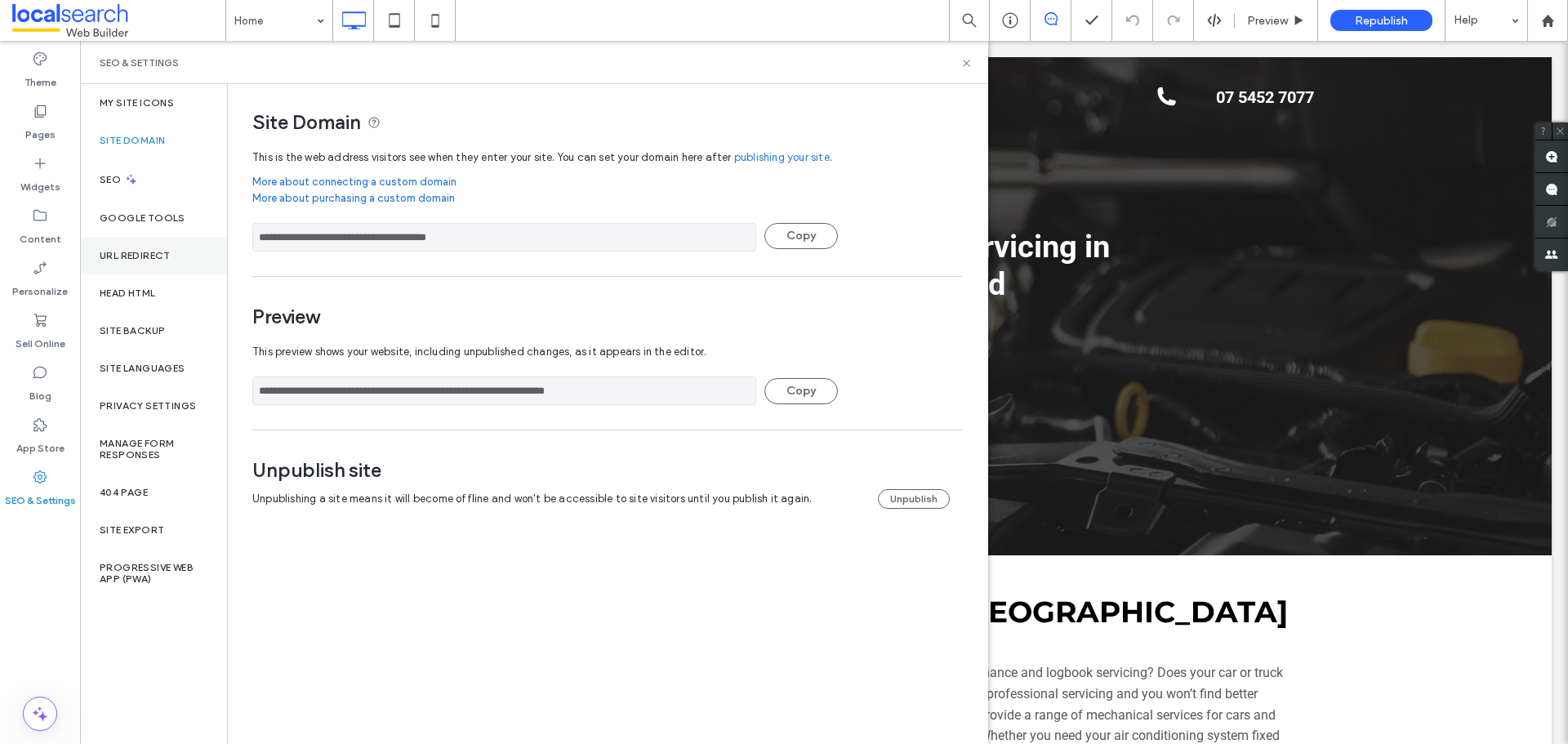
drag, startPoint x: 491, startPoint y: 247, endPoint x: 201, endPoint y: 247, distance: 290.0
click at [201, 247] on div "**********" at bounding box center [534, 414] width 908 height 660
click at [116, 338] on div "Site Backup" at bounding box center [154, 330] width 147 height 38
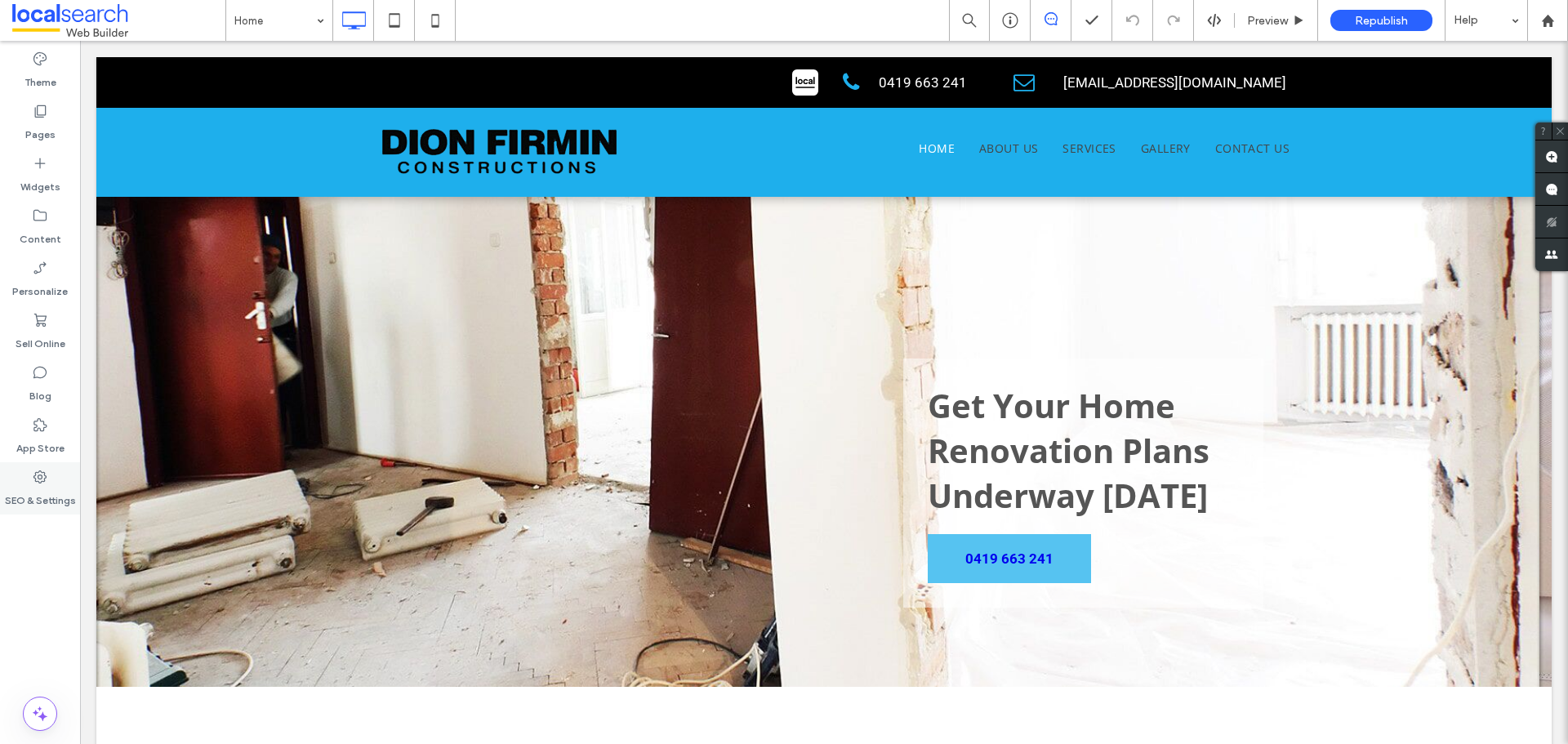
click at [41, 496] on label "SEO & Settings" at bounding box center [41, 497] width 71 height 23
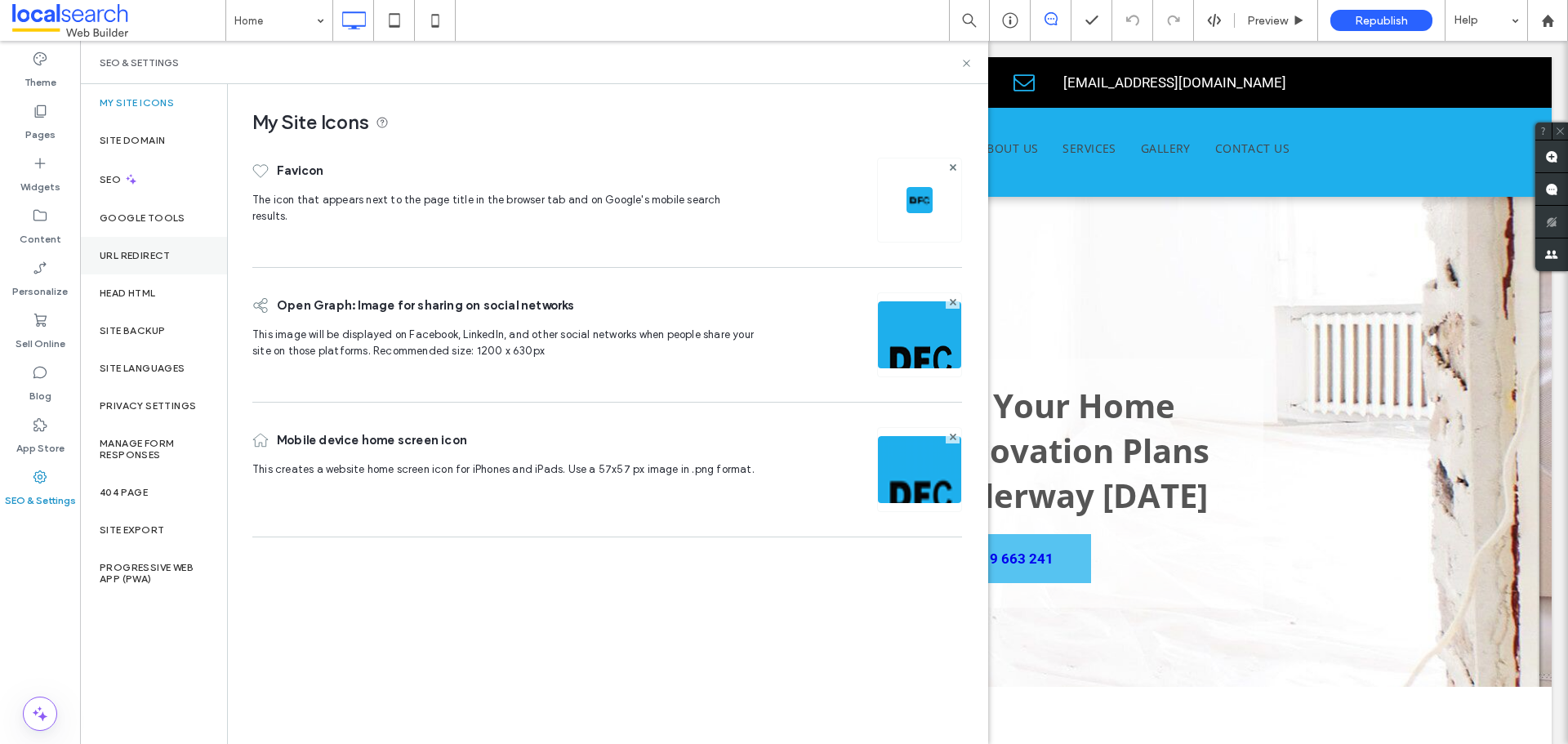
click at [125, 255] on label "URL Redirect" at bounding box center [135, 256] width 71 height 12
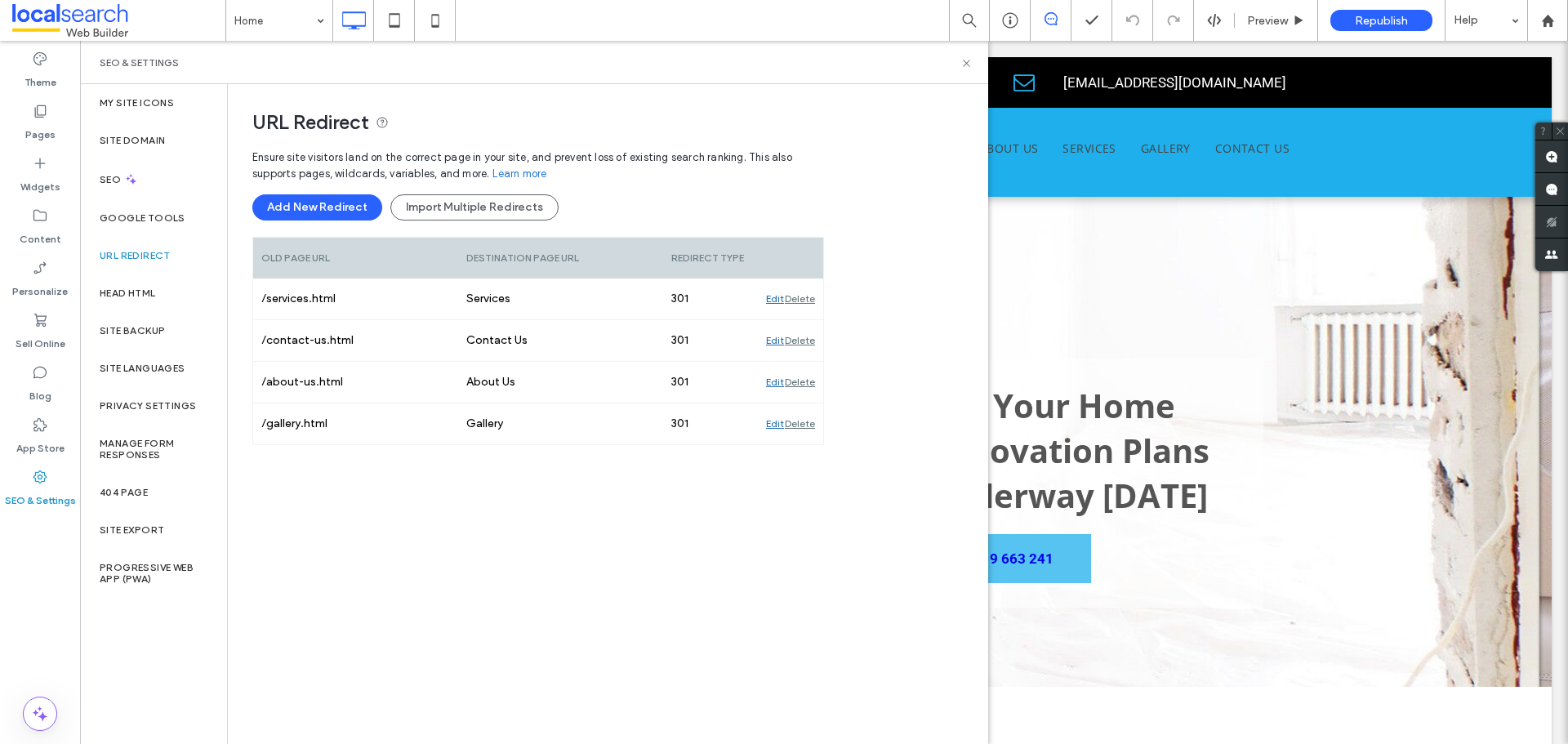
click at [471, 621] on div "Ensure site visitors land on the correct page in your site, and prevent loss of…" at bounding box center [538, 386] width 572 height 490
click at [679, 542] on div "Ensure site visitors land on the correct page in your site, and prevent loss of…" at bounding box center [538, 386] width 572 height 490
click at [684, 569] on div "Ensure site visitors land on the correct page in your site, and prevent loss of…" at bounding box center [538, 386] width 572 height 490
click at [561, 597] on div "Ensure site visitors land on the correct page in your site, and prevent loss of…" at bounding box center [538, 386] width 572 height 490
drag, startPoint x: 967, startPoint y: 68, endPoint x: 872, endPoint y: 26, distance: 103.9
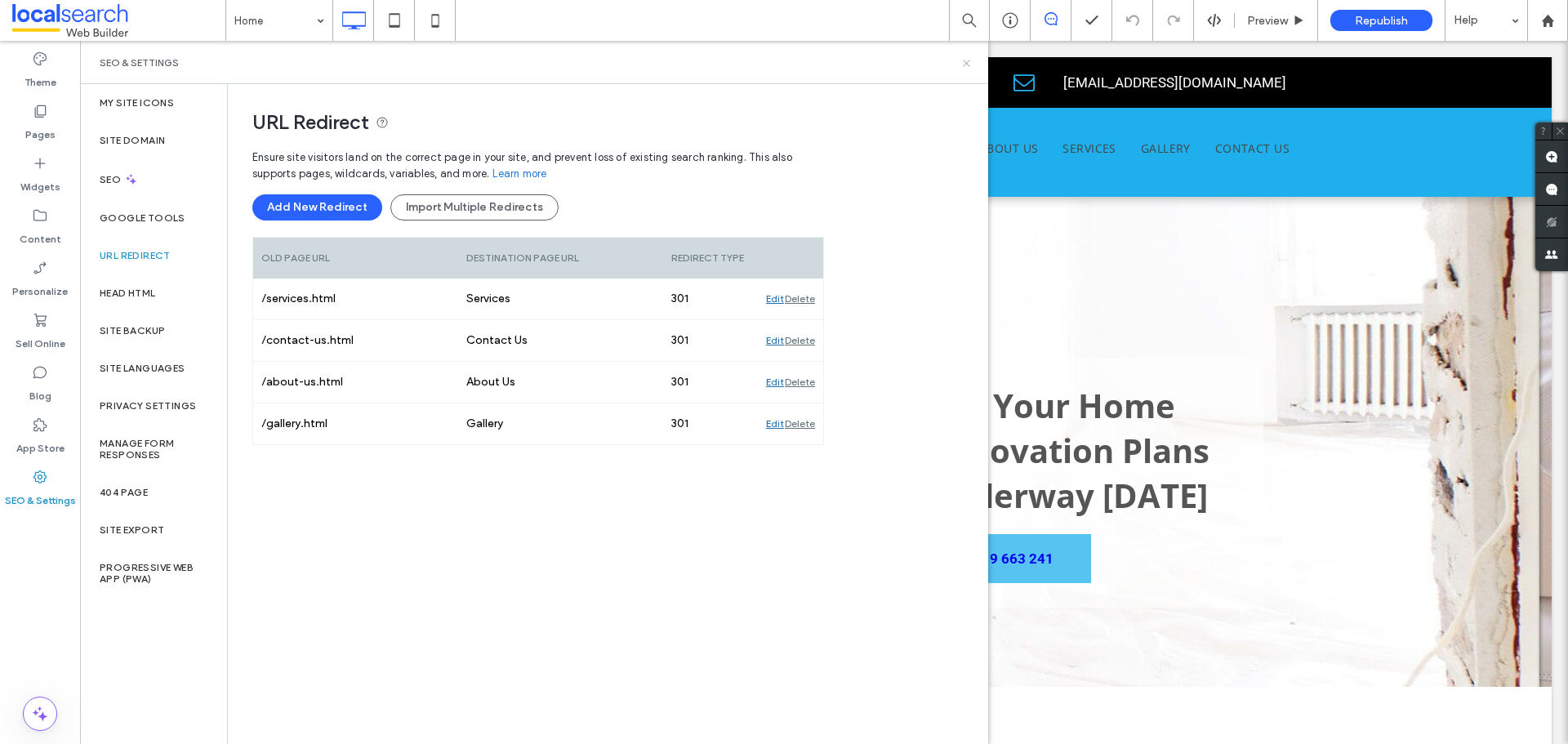
click at [967, 68] on icon at bounding box center [966, 63] width 13 height 13
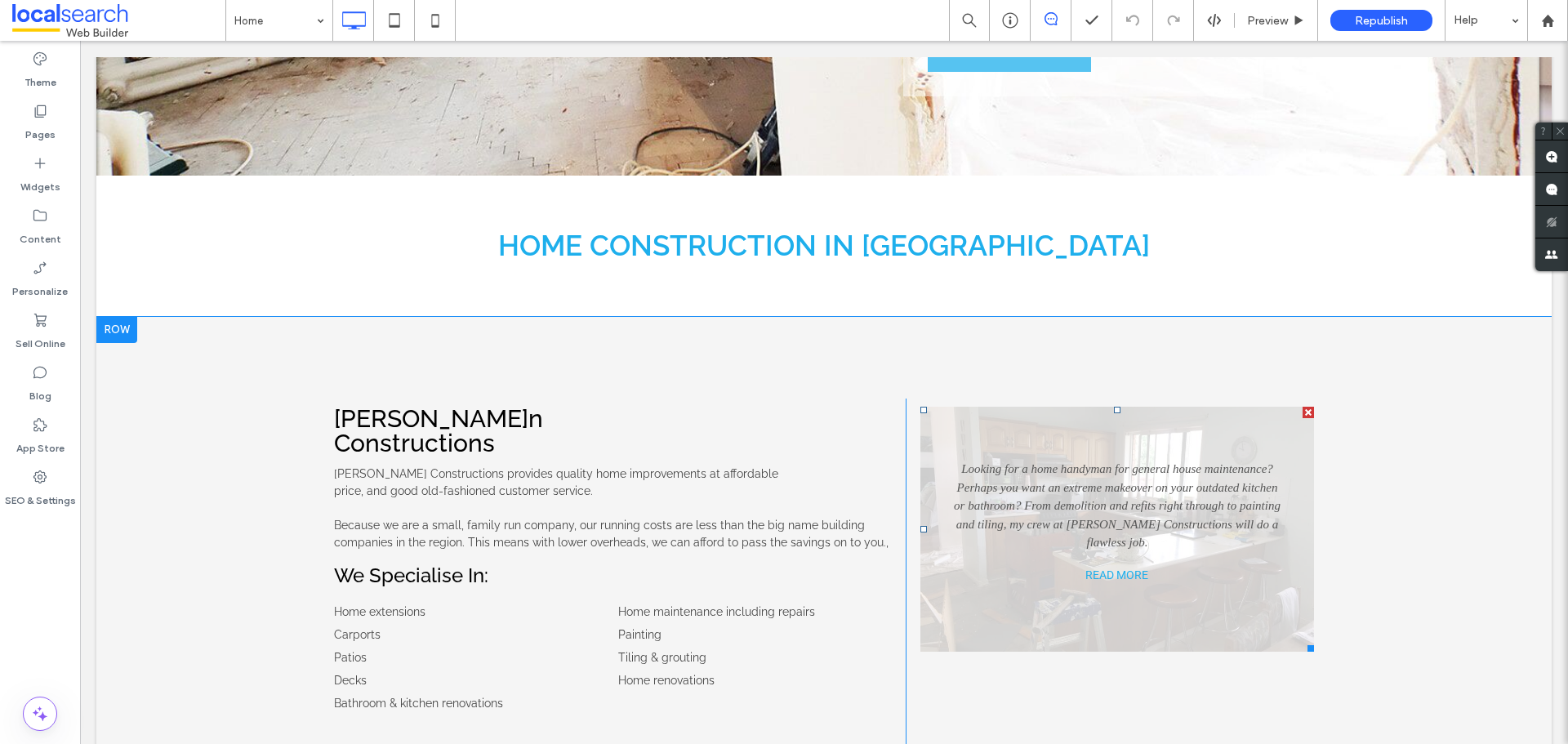
scroll to position [653, 0]
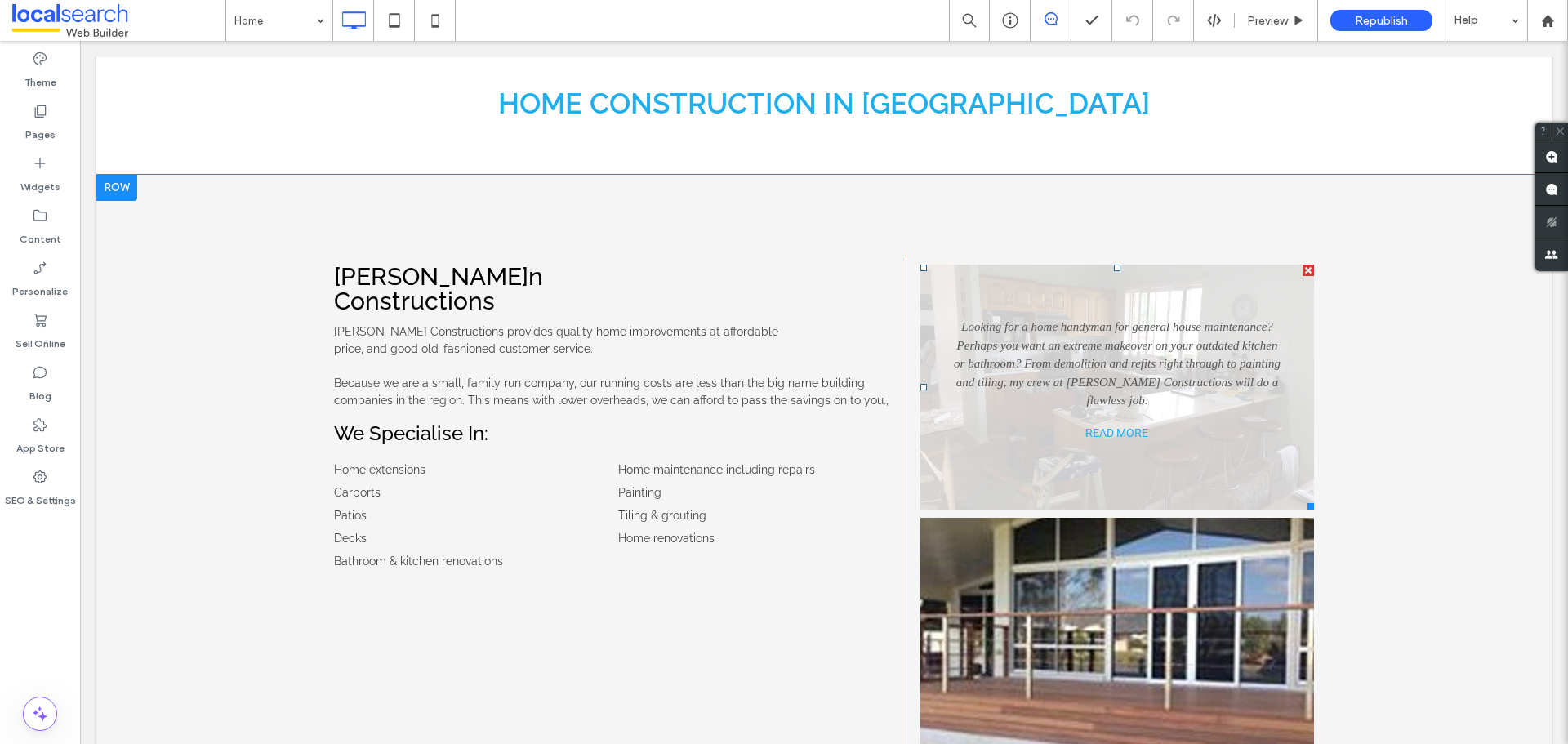
click at [1086, 399] on link at bounding box center [1118, 387] width 394 height 245
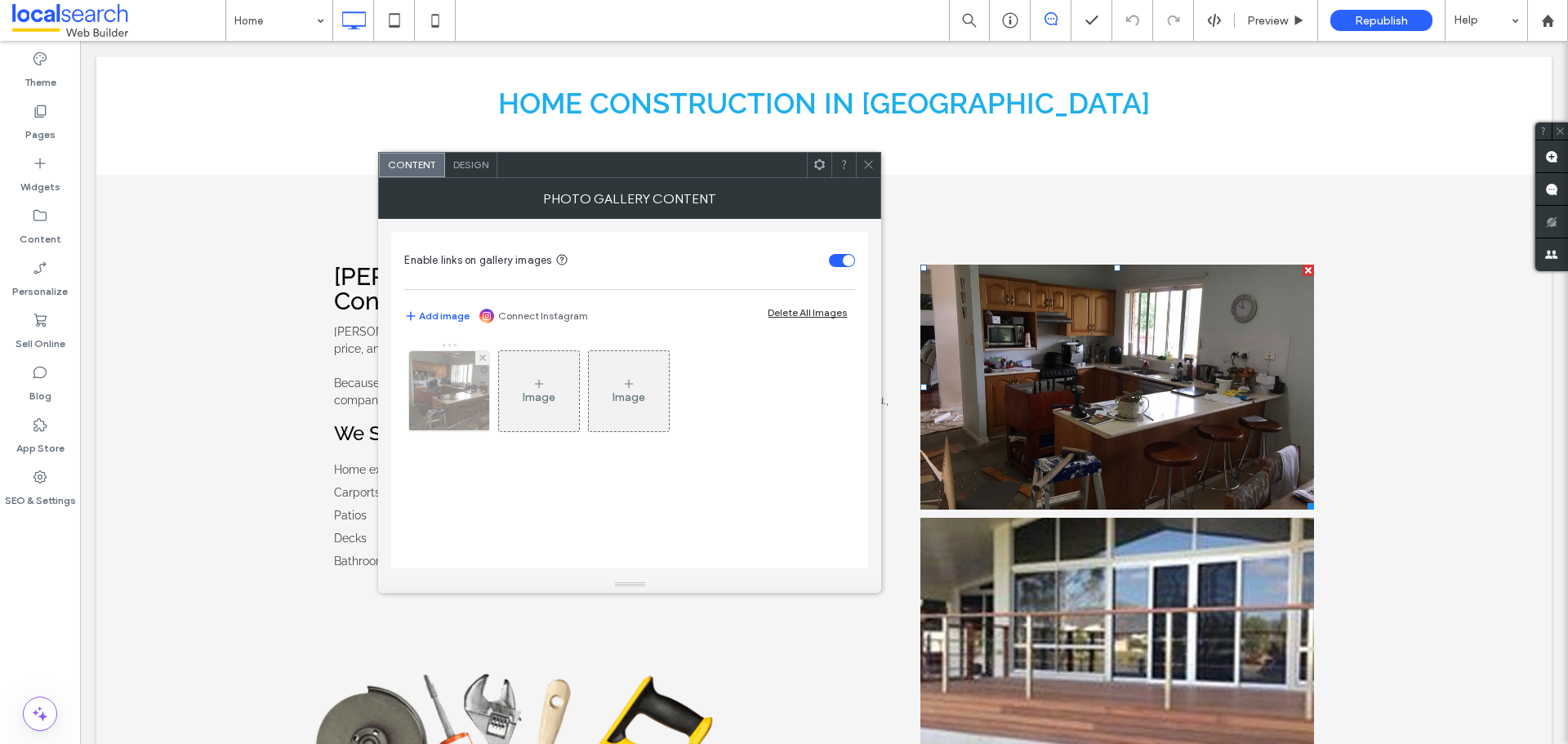
click at [445, 388] on div at bounding box center [449, 391] width 80 height 80
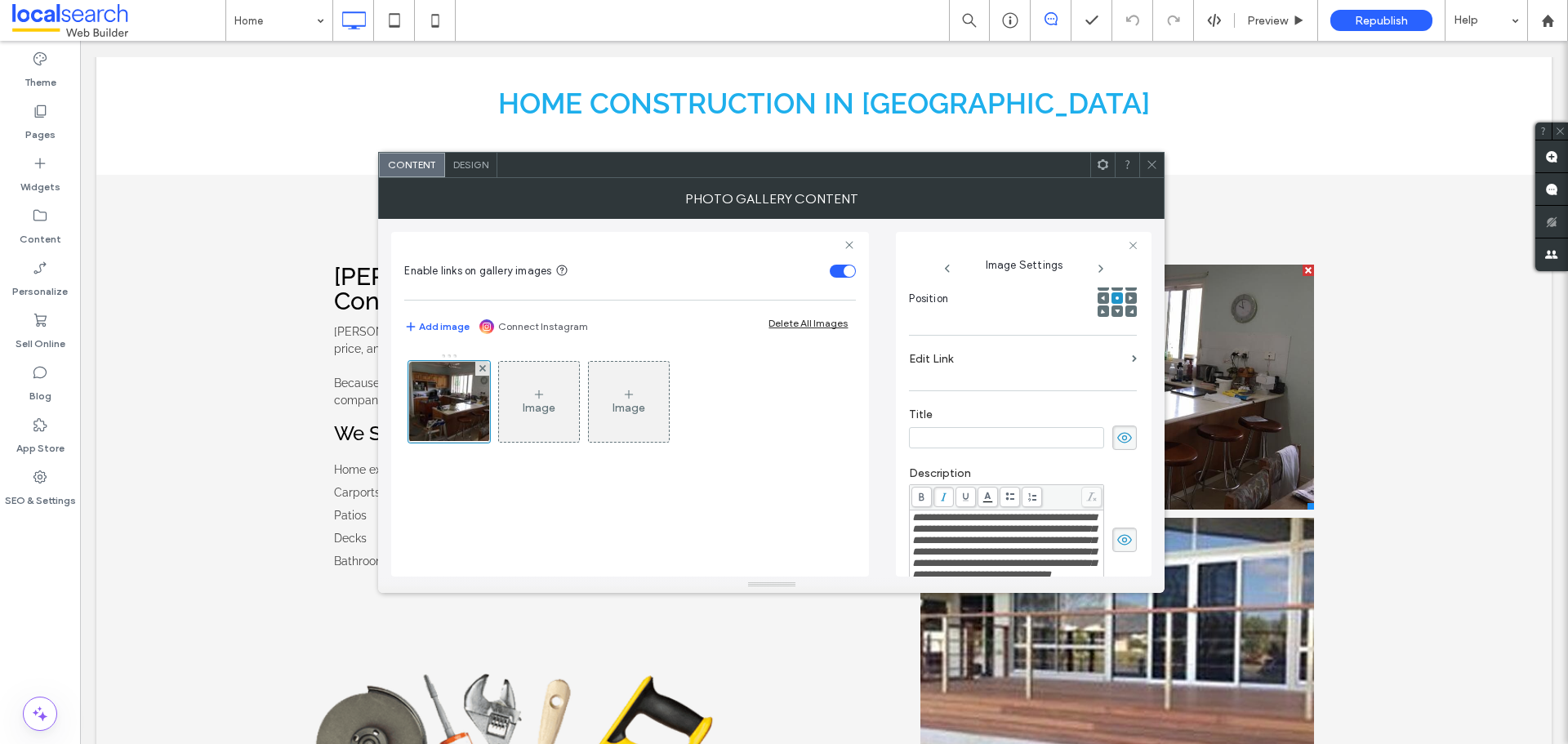
scroll to position [0, 0]
drag, startPoint x: 937, startPoint y: 433, endPoint x: 955, endPoint y: 434, distance: 18.0
click at [937, 433] on input at bounding box center [1007, 438] width 195 height 21
click at [1117, 437] on icon at bounding box center [1125, 438] width 16 height 18
click at [1119, 437] on use at bounding box center [1126, 438] width 14 height 14
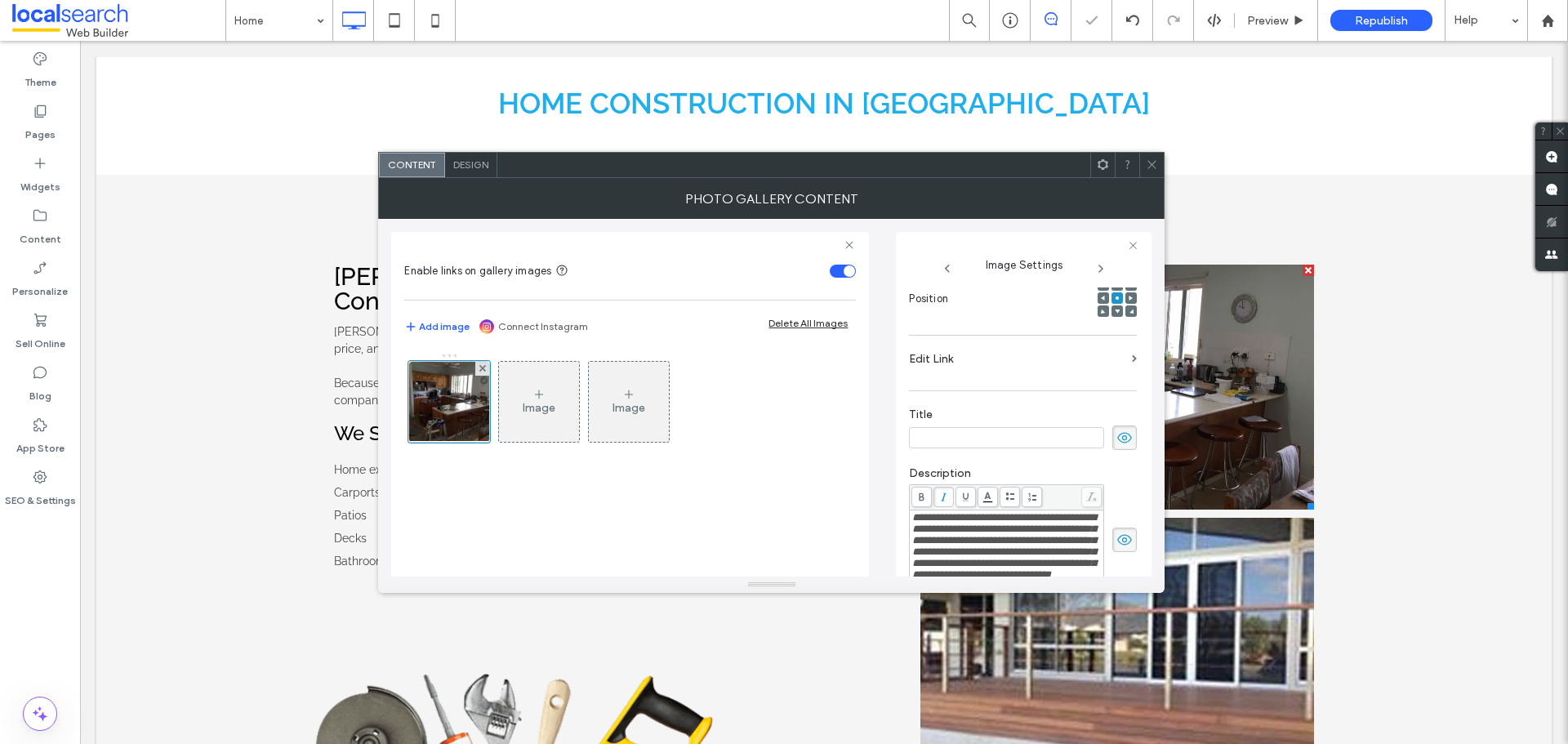
click at [1023, 440] on input at bounding box center [1007, 438] width 195 height 21
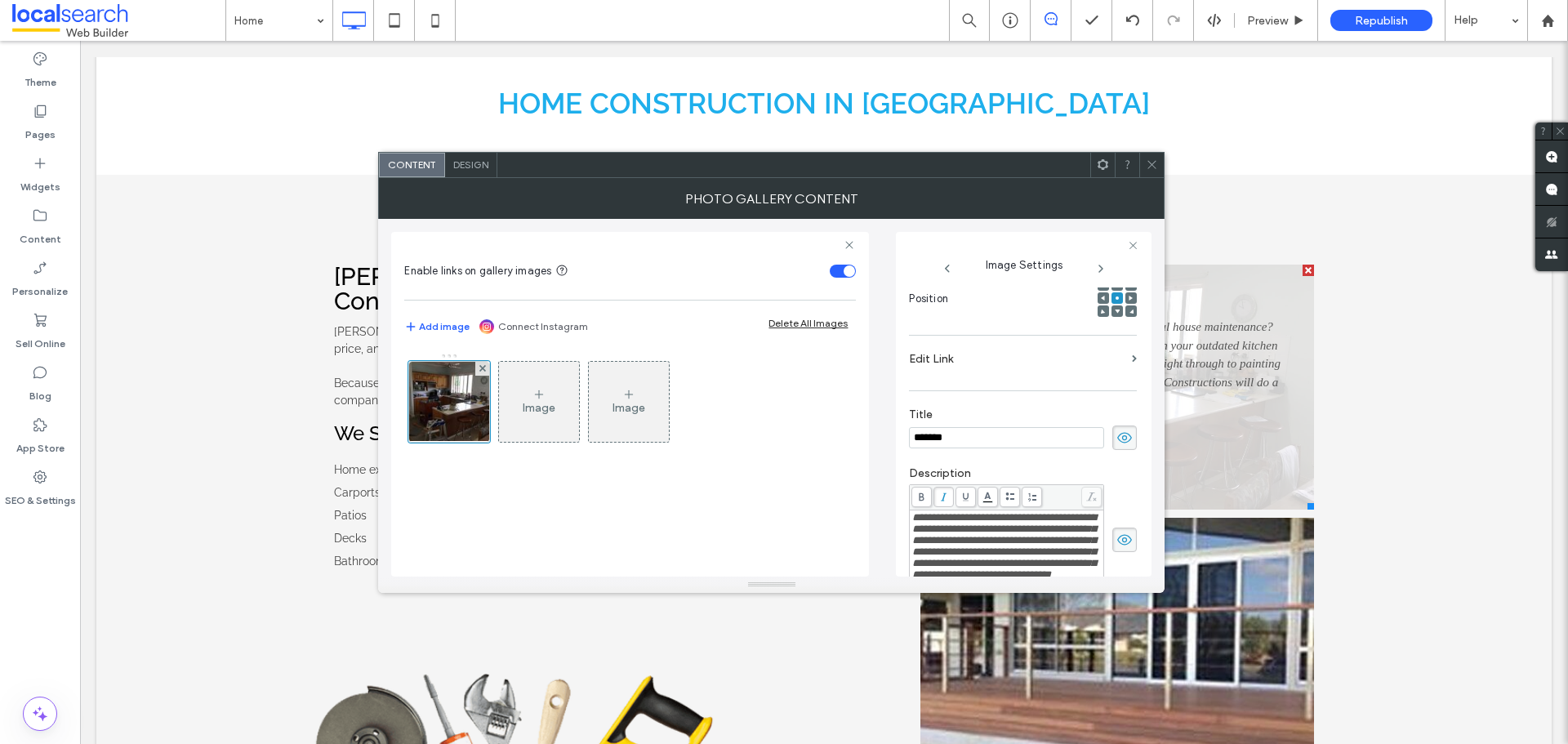
type input "*******"
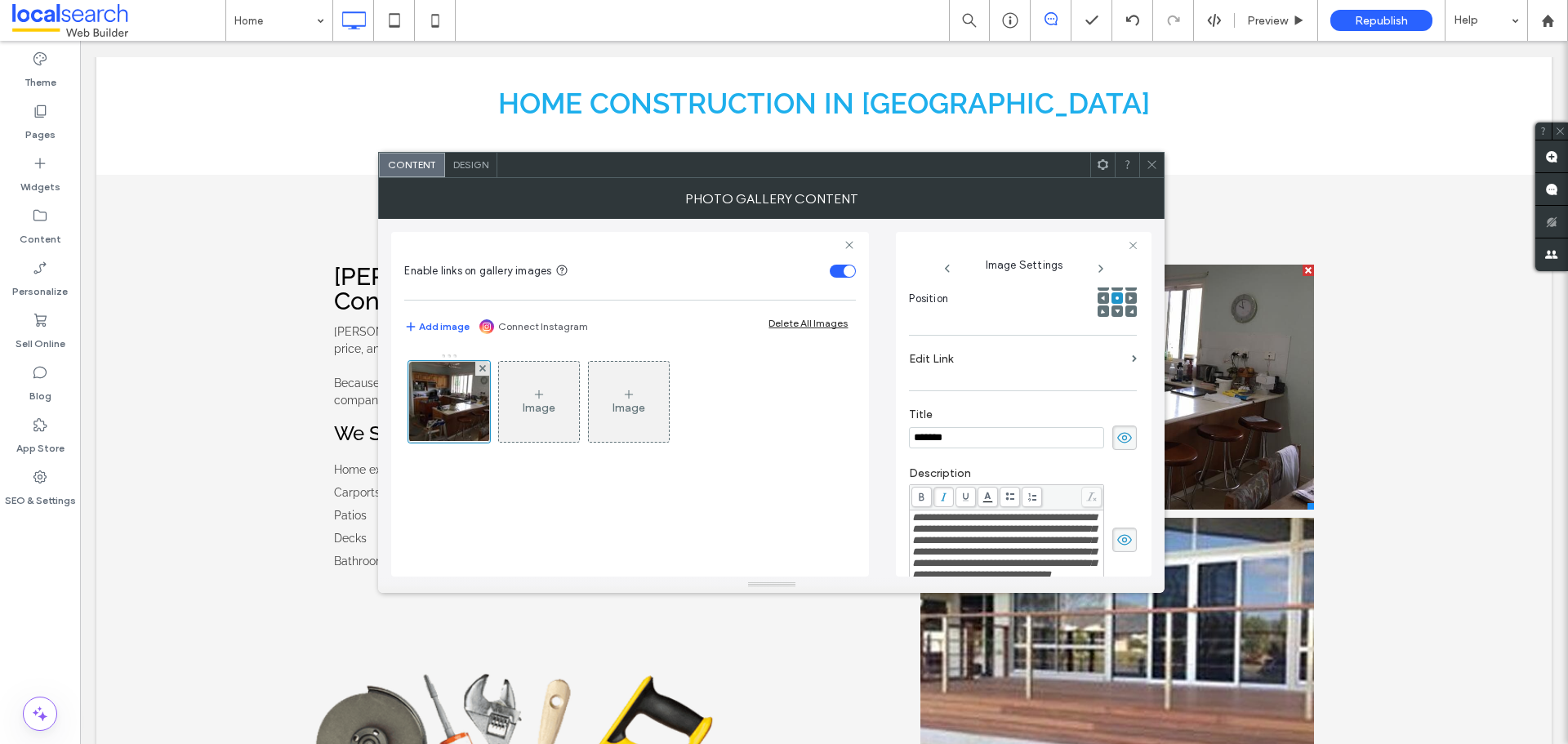
click at [1149, 163] on icon at bounding box center [1152, 164] width 13 height 13
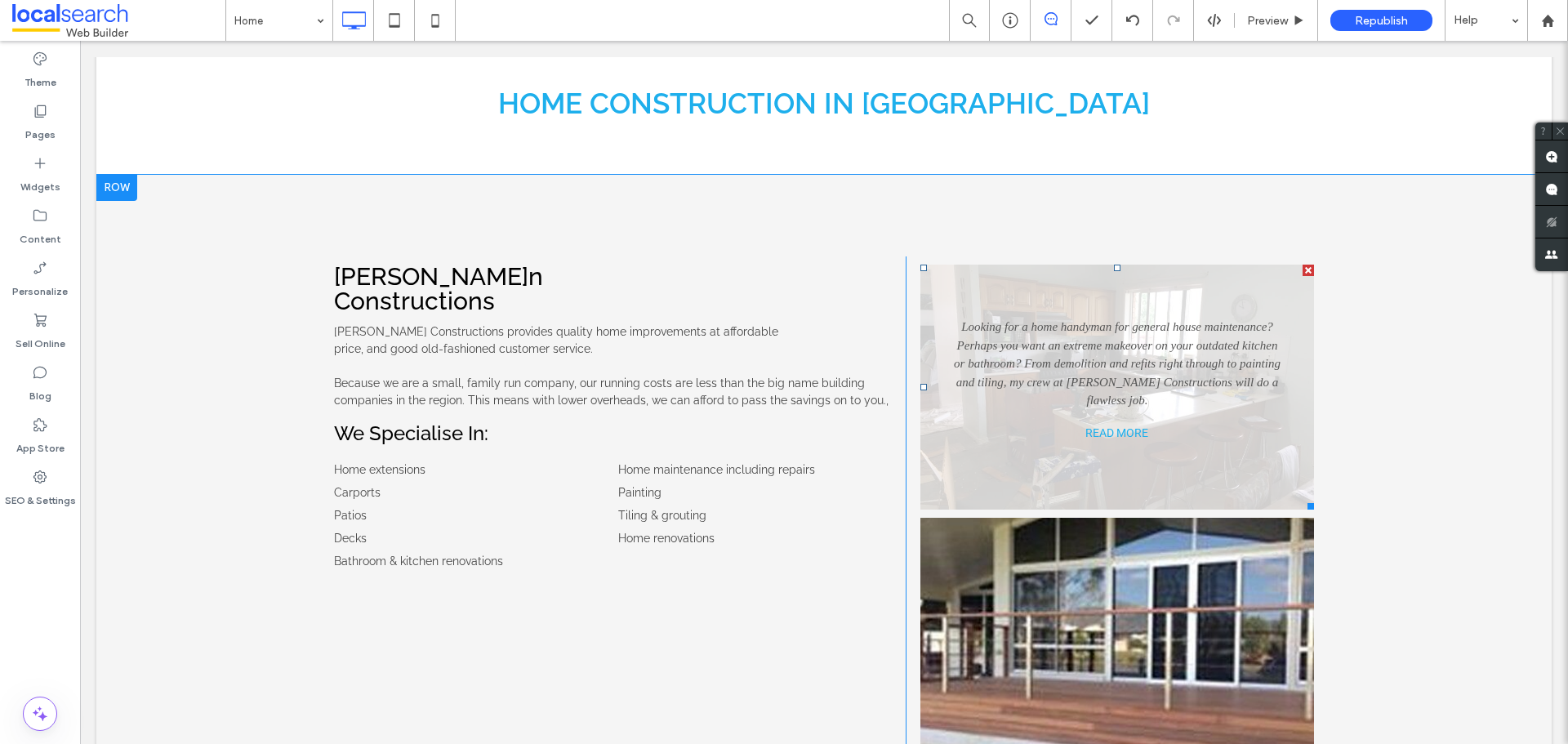
click at [1089, 384] on link at bounding box center [1118, 387] width 394 height 245
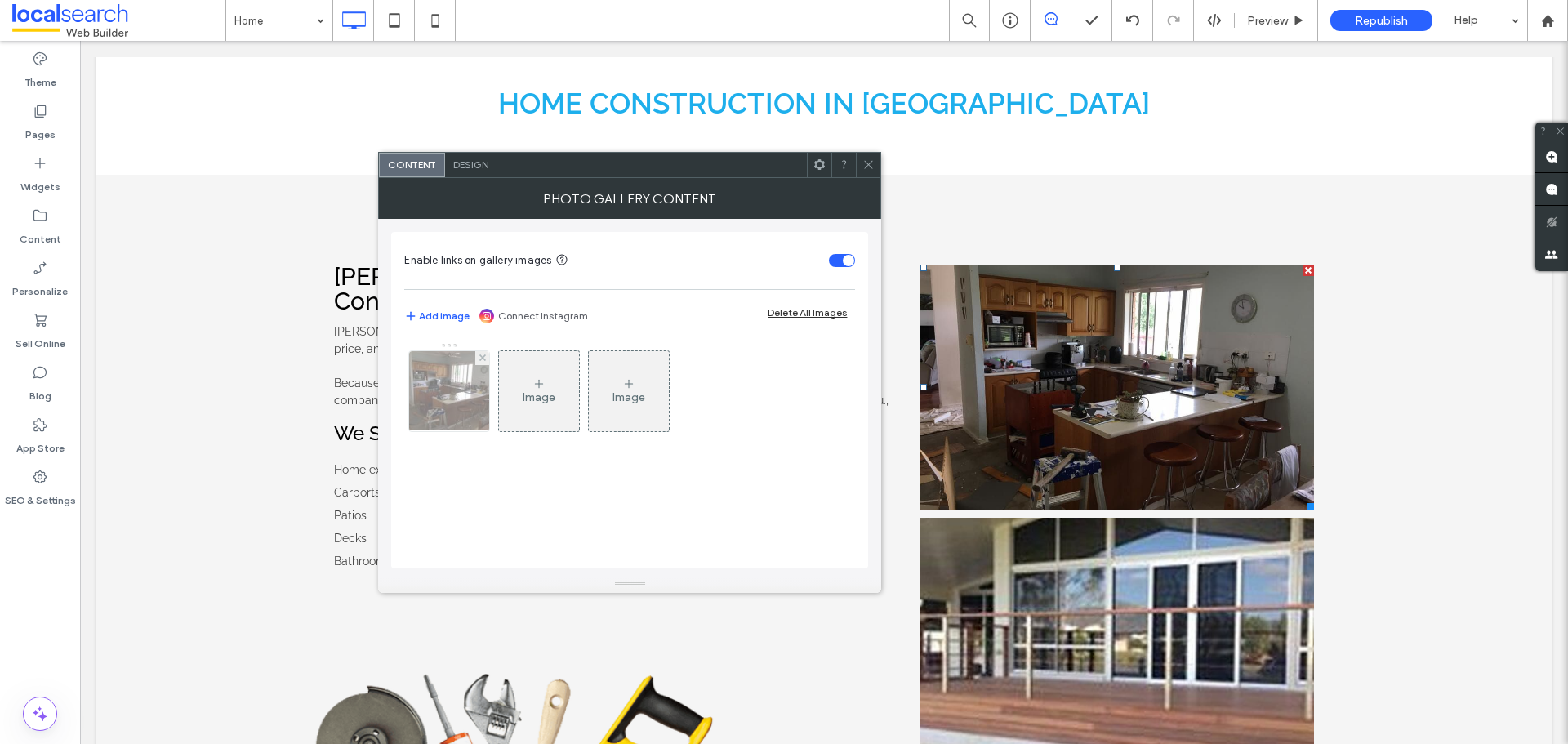
click at [442, 396] on img at bounding box center [449, 391] width 107 height 80
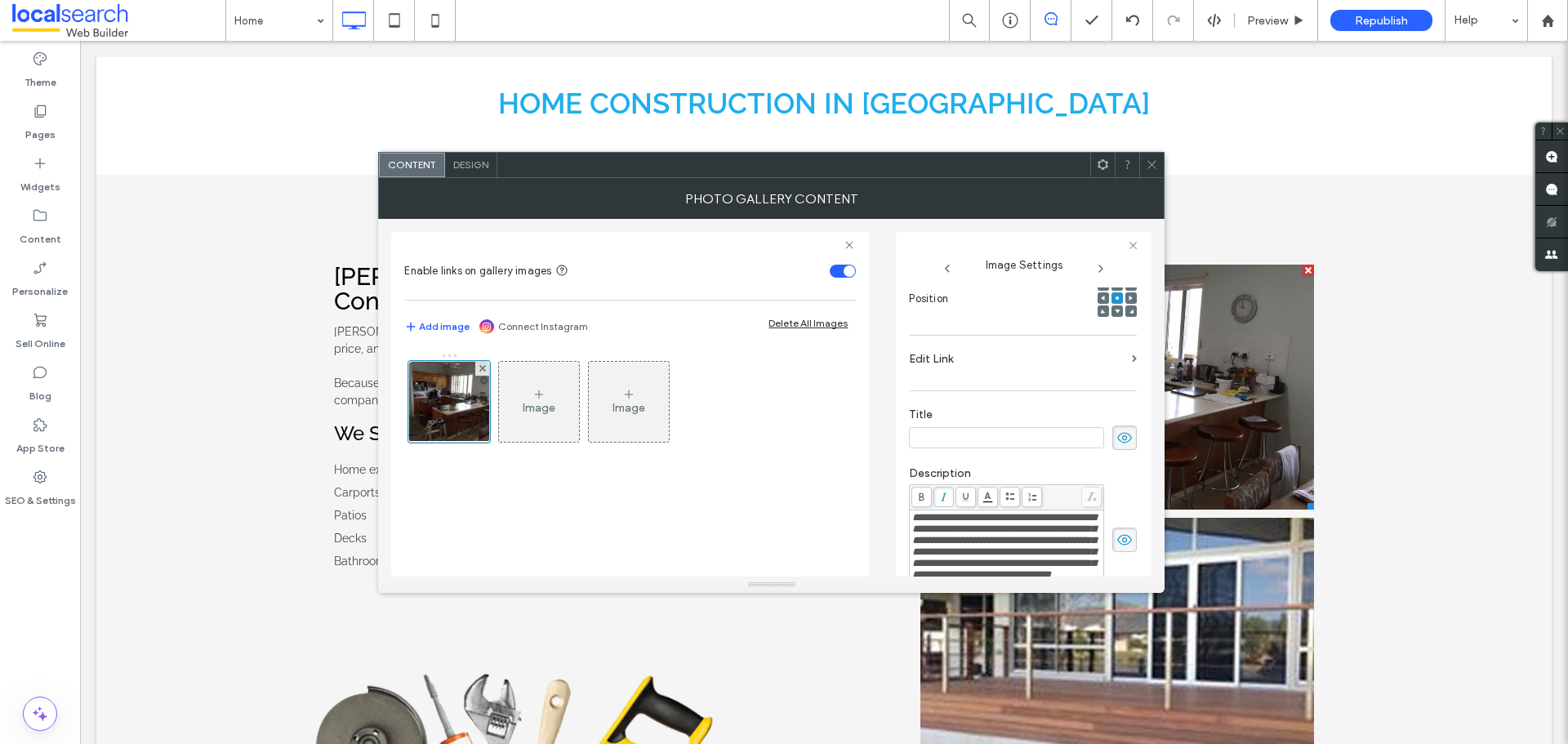
click at [933, 438] on input at bounding box center [1007, 438] width 195 height 21
click at [1141, 161] on div at bounding box center [1152, 164] width 24 height 24
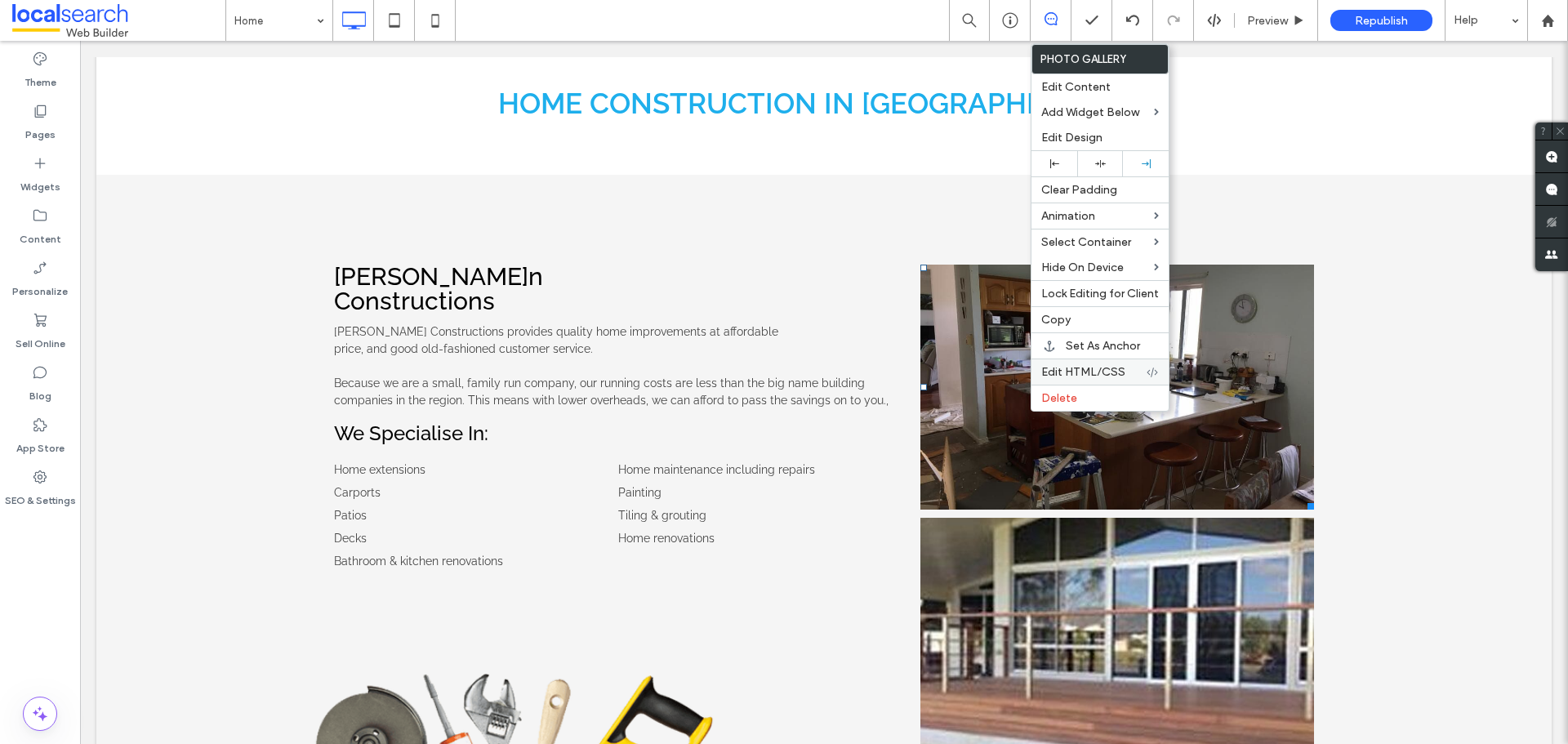
click at [1066, 363] on div "Edit HTML/CSS" at bounding box center [1100, 371] width 137 height 26
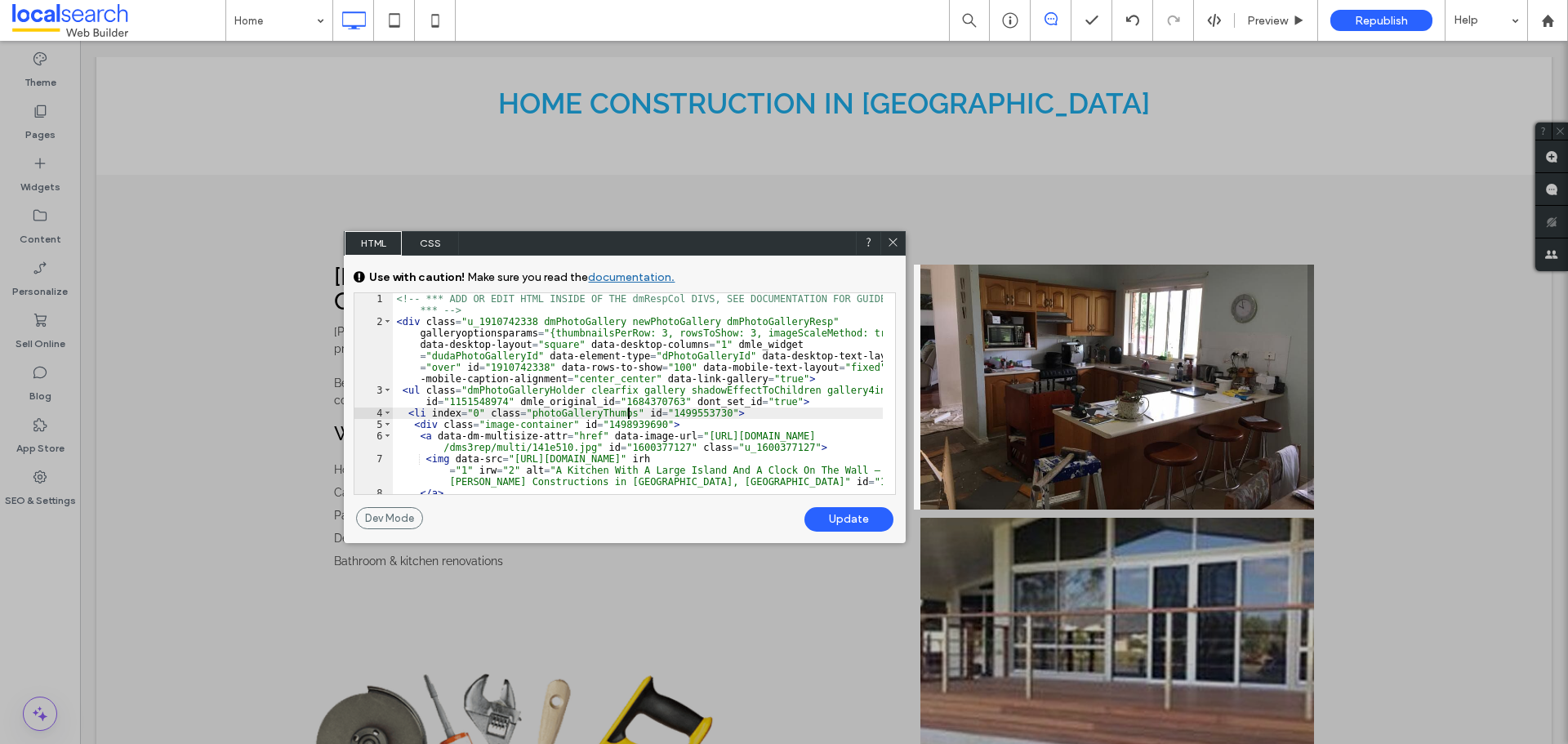
click at [631, 408] on div "<!-- *** ADD OR EDIT HTML INSIDE OF THE dmRespCol DIVS, SEE DOCUMENTATION FOR G…" at bounding box center [638, 412] width 490 height 236
click at [641, 447] on div "<!-- *** ADD OR EDIT HTML INSIDE OF THE dmRespCol DIVS, SEE DOCUMENTATION FOR G…" at bounding box center [638, 412] width 490 height 236
click at [584, 382] on div "<!-- *** ADD OR EDIT HTML INSIDE OF THE dmRespCol DIVS, SEE DOCUMENTATION FOR G…" at bounding box center [638, 412] width 490 height 236
click at [556, 439] on div "<!-- *** ADD OR EDIT HTML INSIDE OF THE dmRespCol DIVS, SEE DOCUMENTATION FOR G…" at bounding box center [638, 412] width 490 height 236
click at [887, 243] on icon at bounding box center [893, 242] width 13 height 13
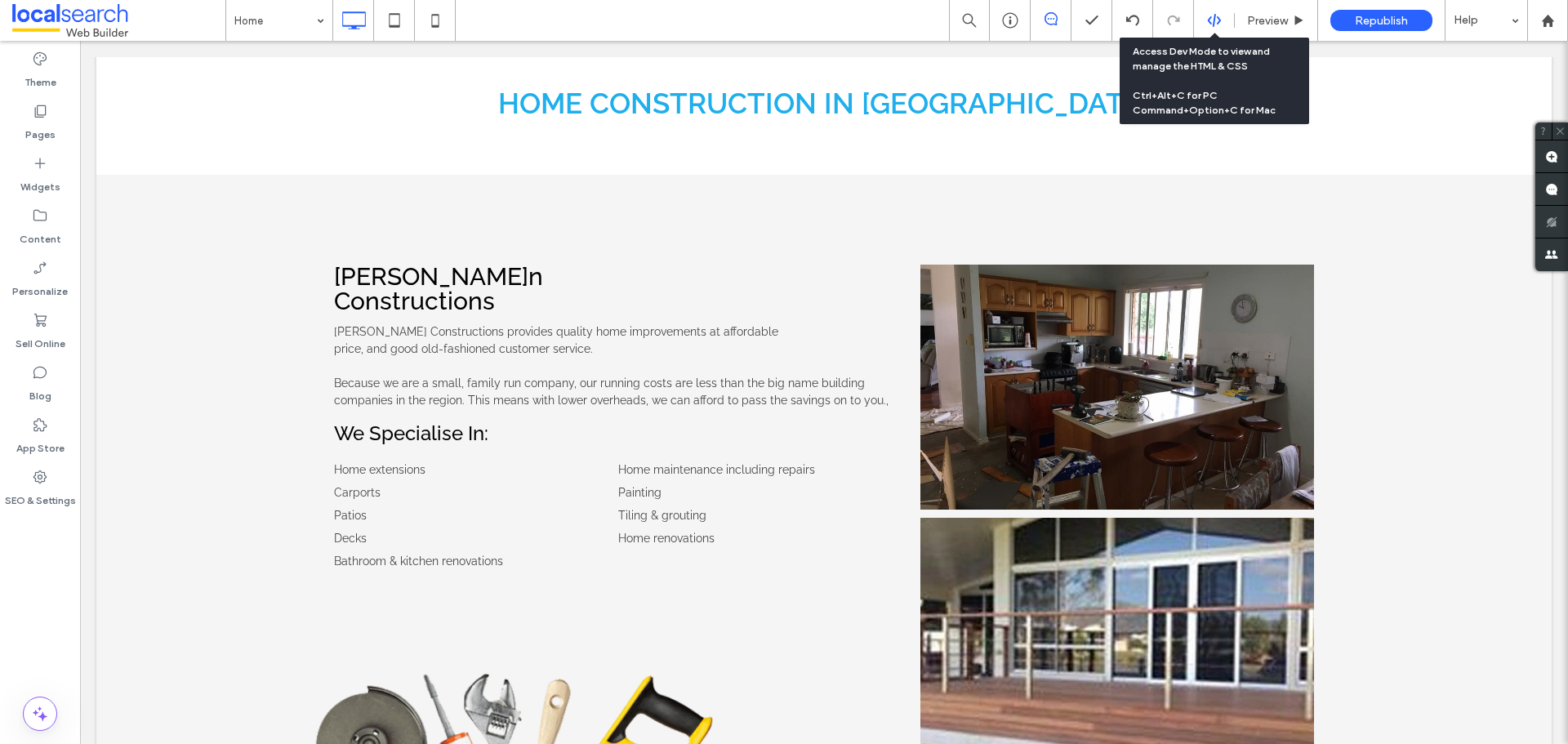
click at [1202, 21] on div at bounding box center [1213, 20] width 40 height 14
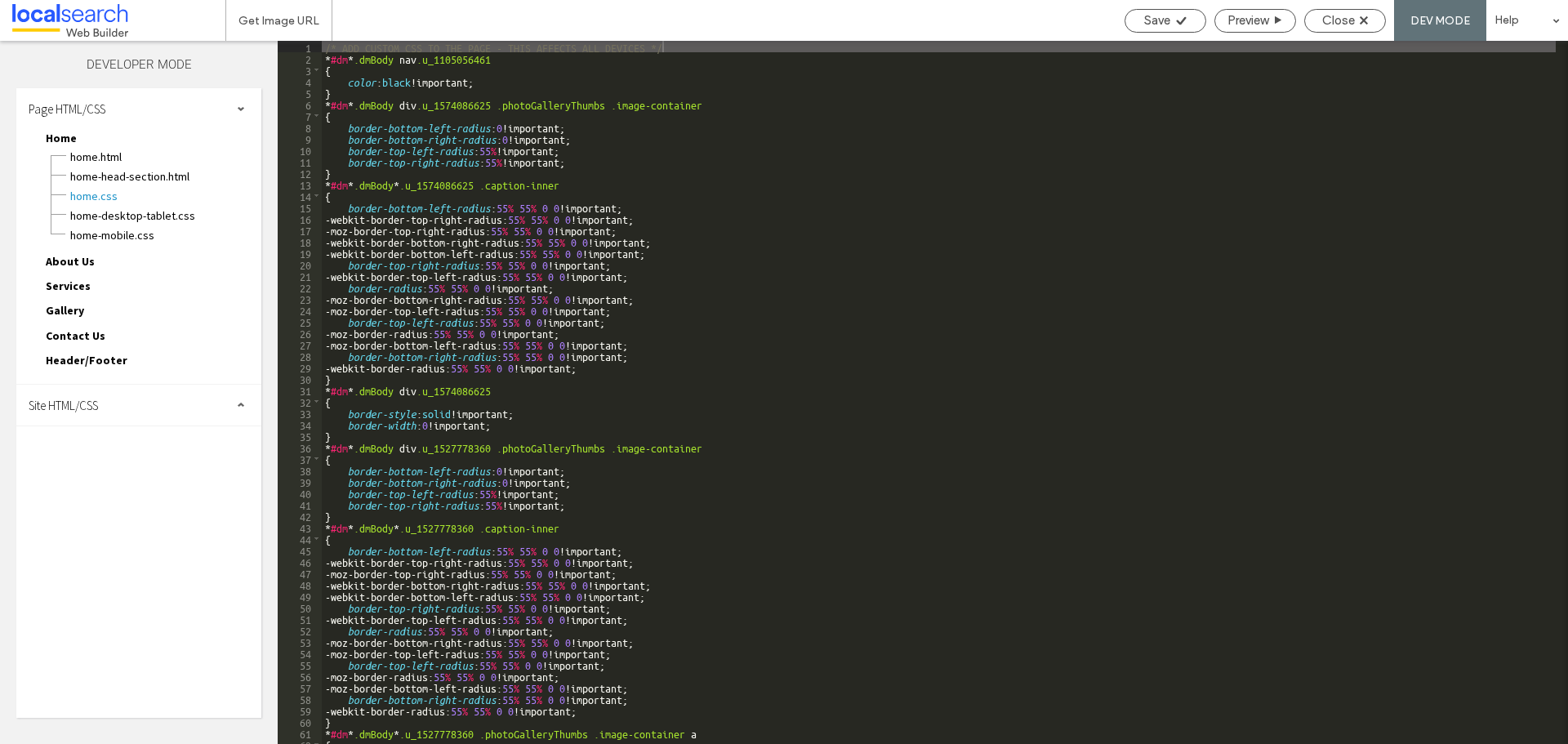
click at [128, 411] on div "Site HTML/CSS" at bounding box center [139, 405] width 245 height 41
click at [92, 481] on span "site.css" at bounding box center [169, 475] width 185 height 16
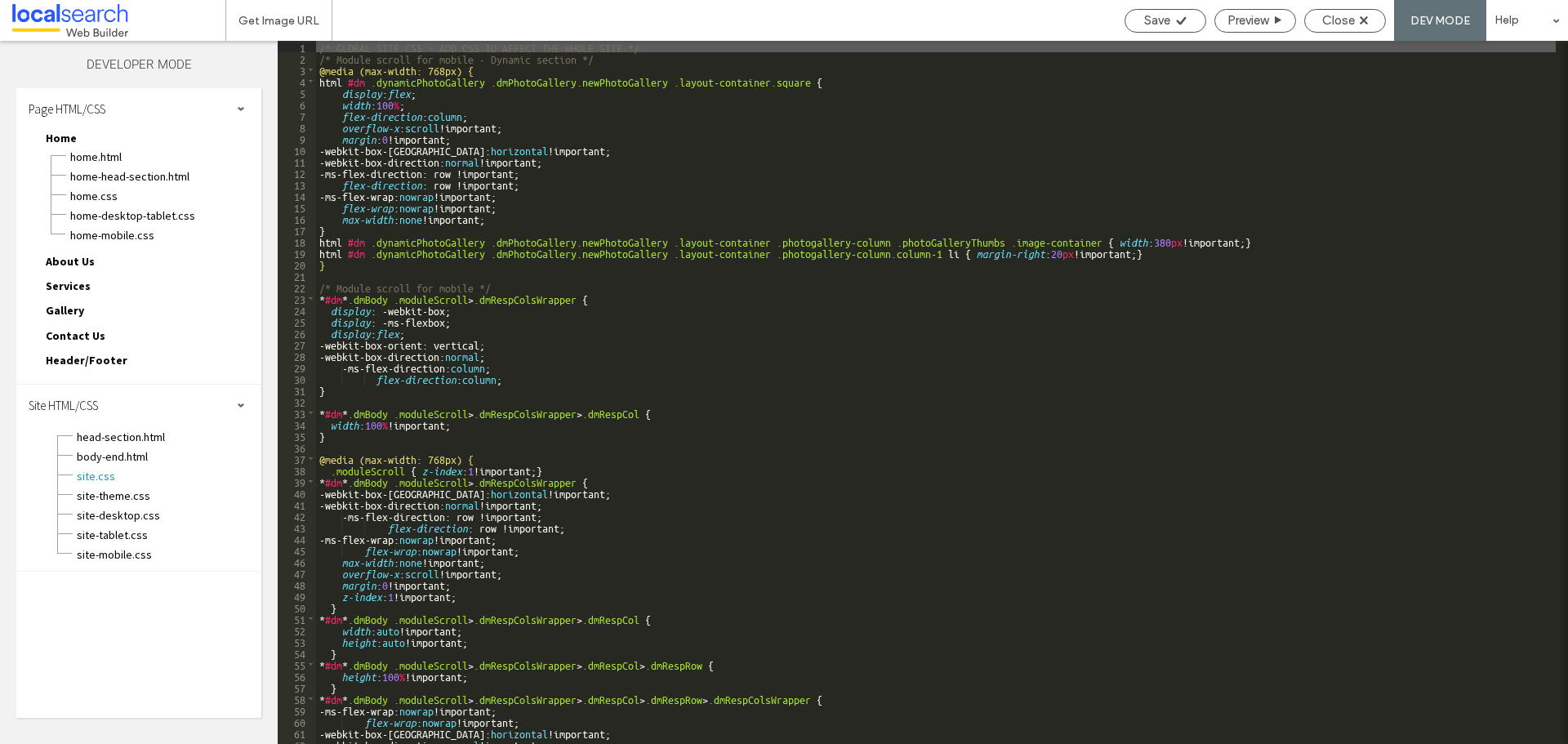
click at [906, 422] on div "/* GLOBAL SITE CSS - ADD CSS TO AFFECT THE WHOLE SITE */ /* Module scroll for m…" at bounding box center [936, 404] width 1240 height 727
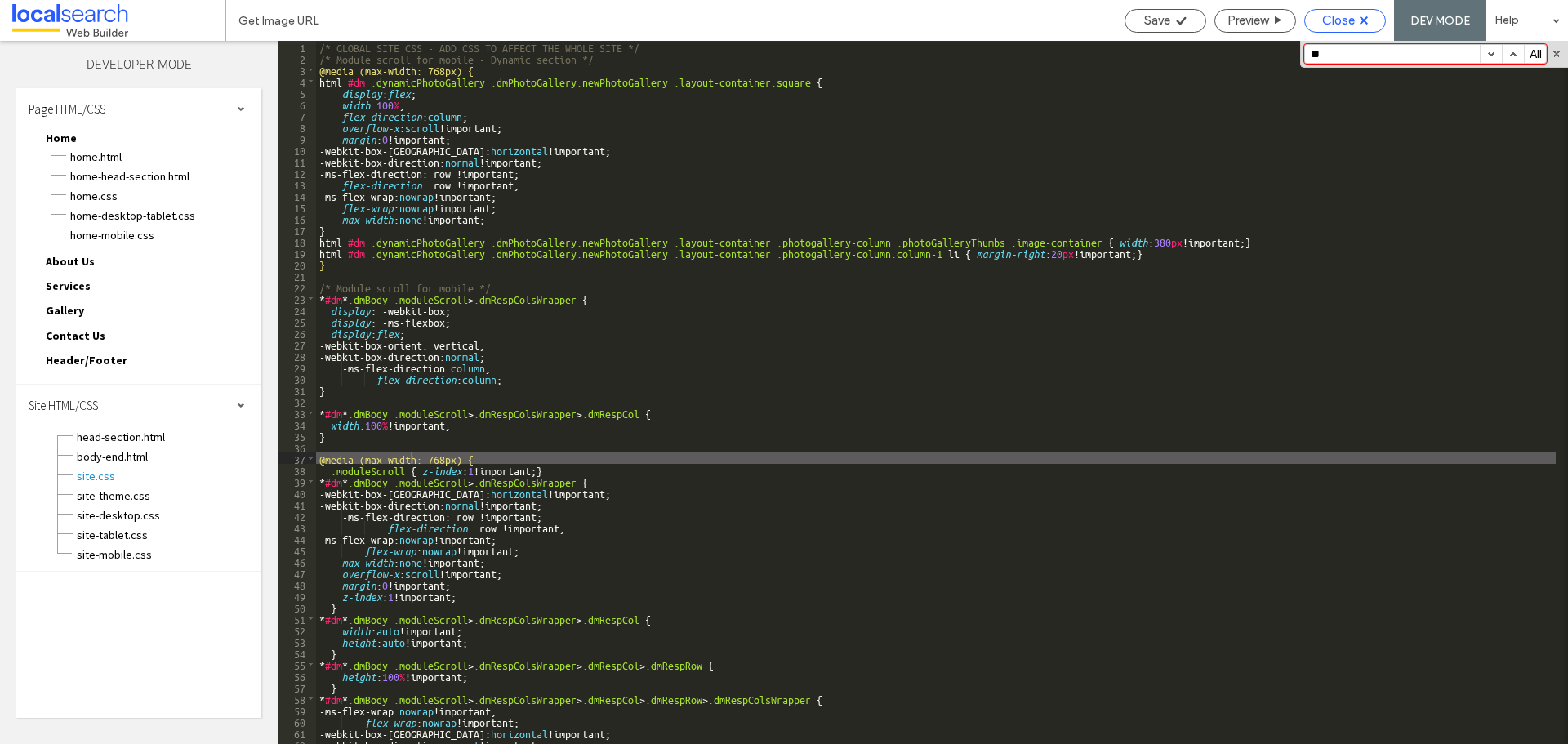
type input "**"
click at [1326, 17] on span "Close" at bounding box center [1339, 20] width 33 height 14
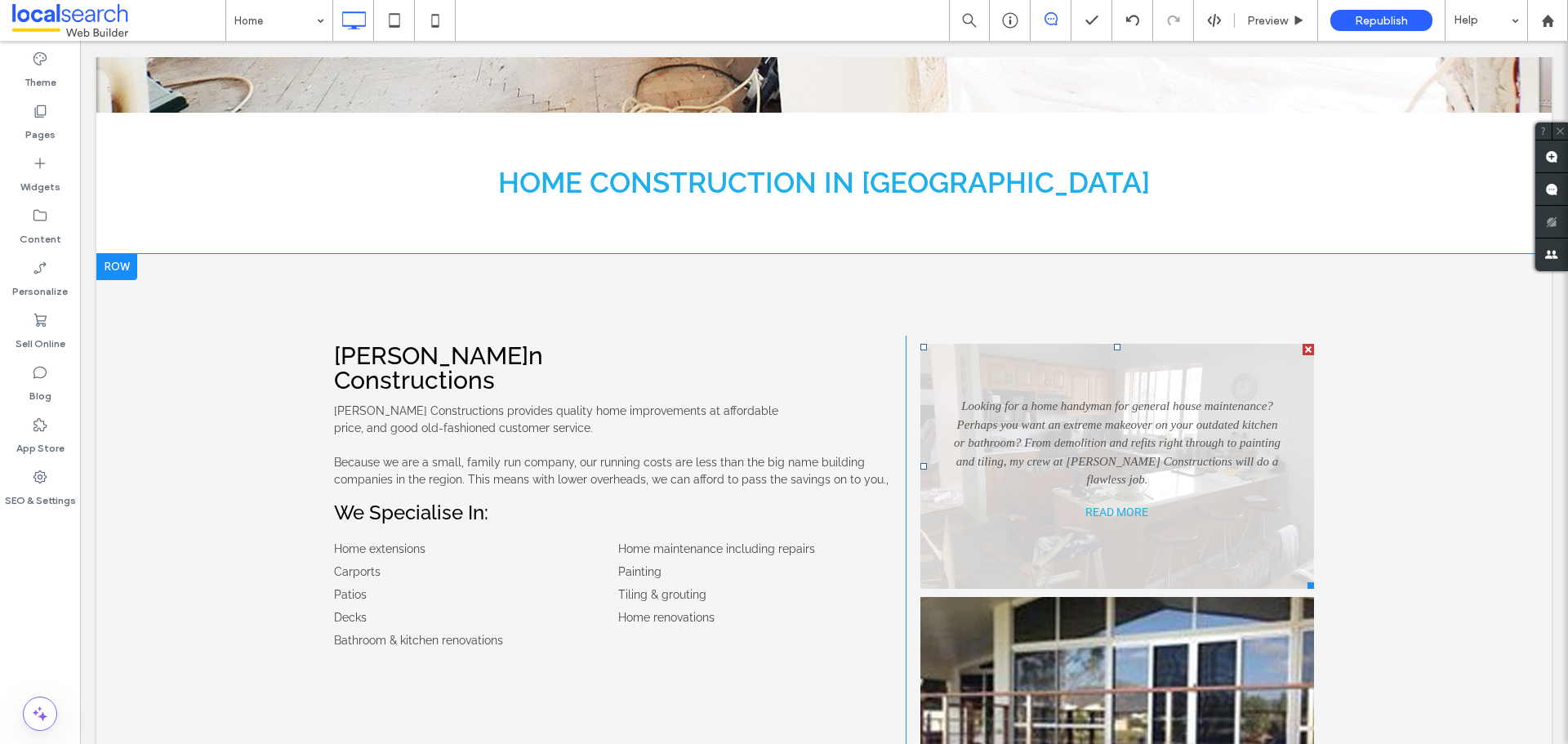
scroll to position [572, 0]
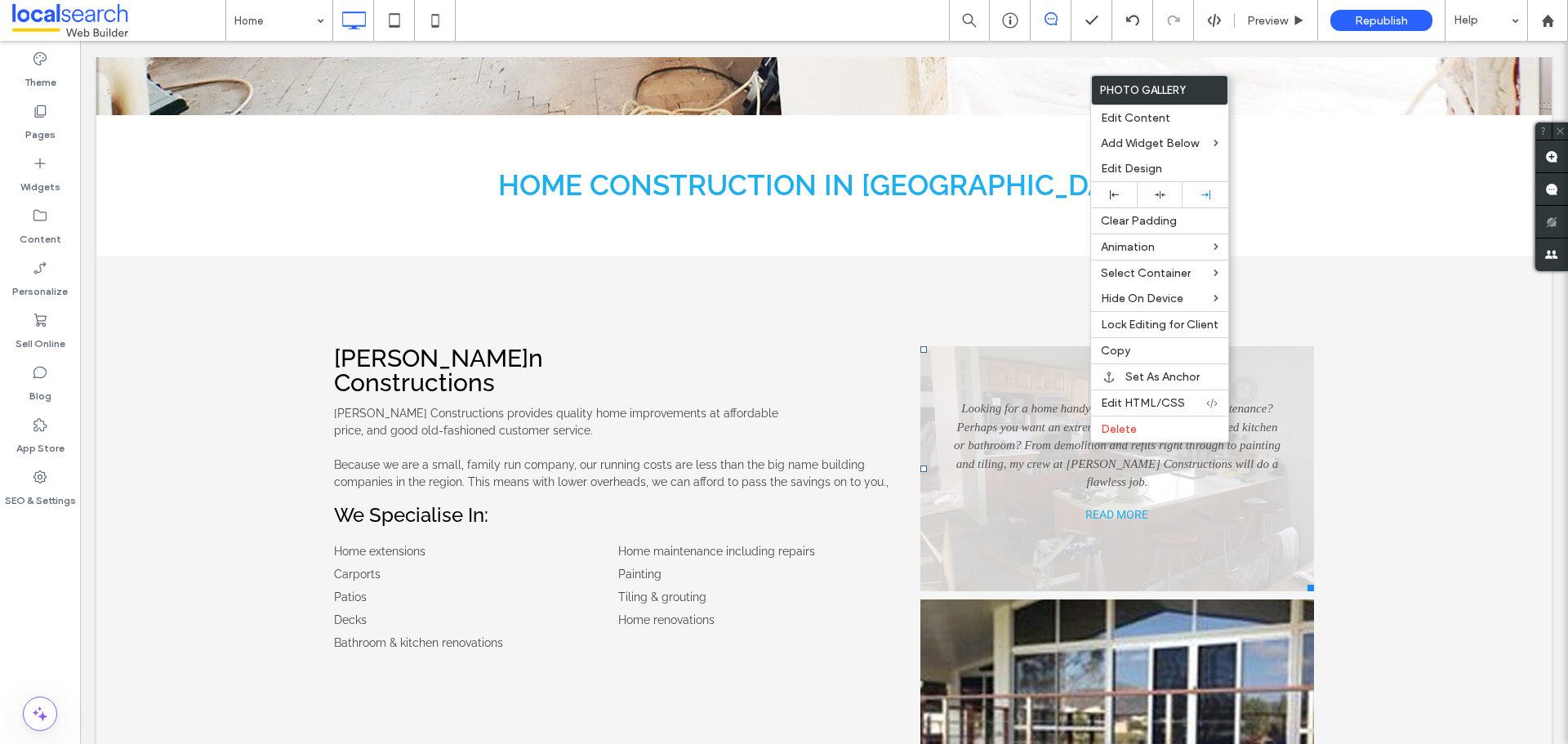
click at [997, 448] on link at bounding box center [1118, 470] width 394 height 245
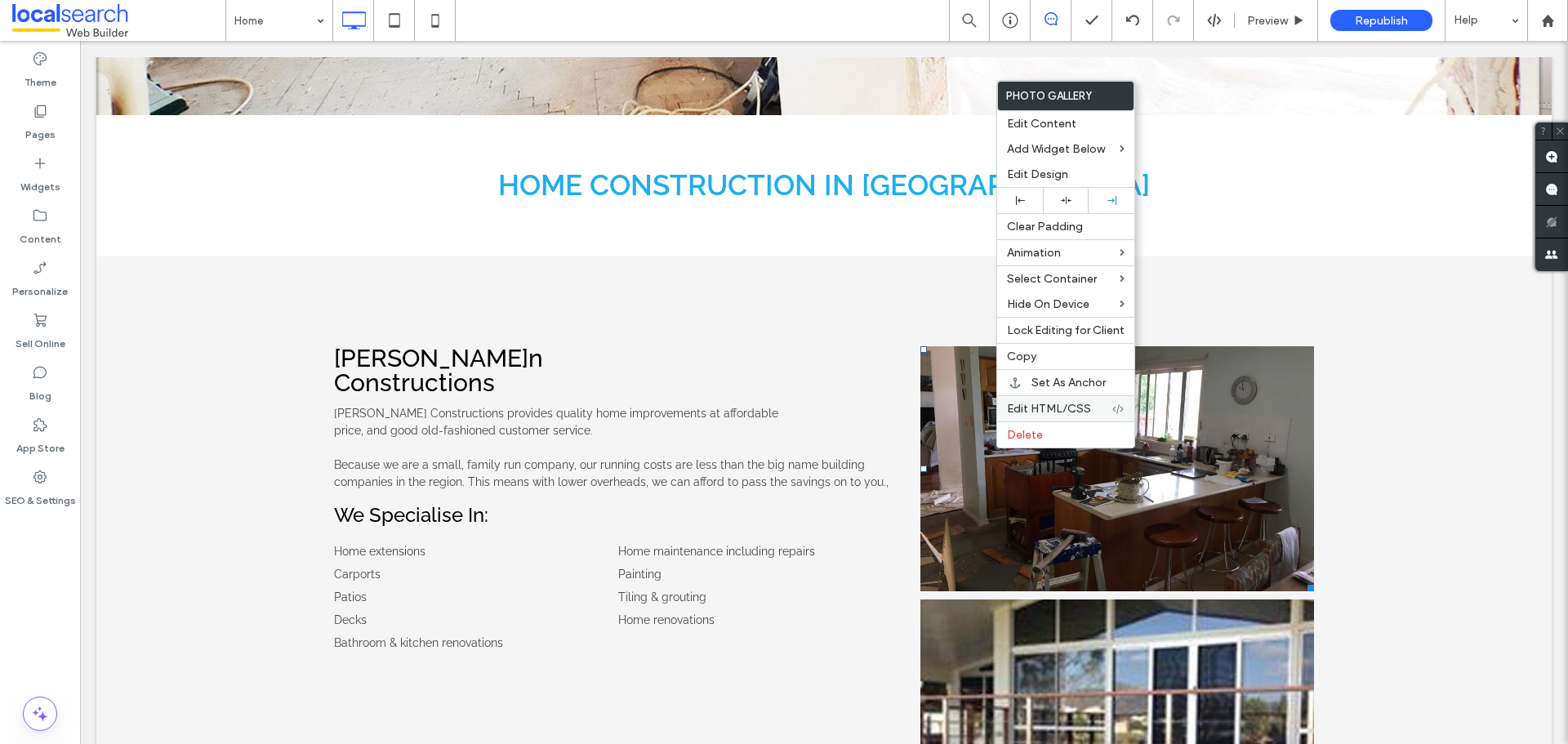
click at [1055, 411] on span "Edit HTML/CSS" at bounding box center [1049, 409] width 84 height 14
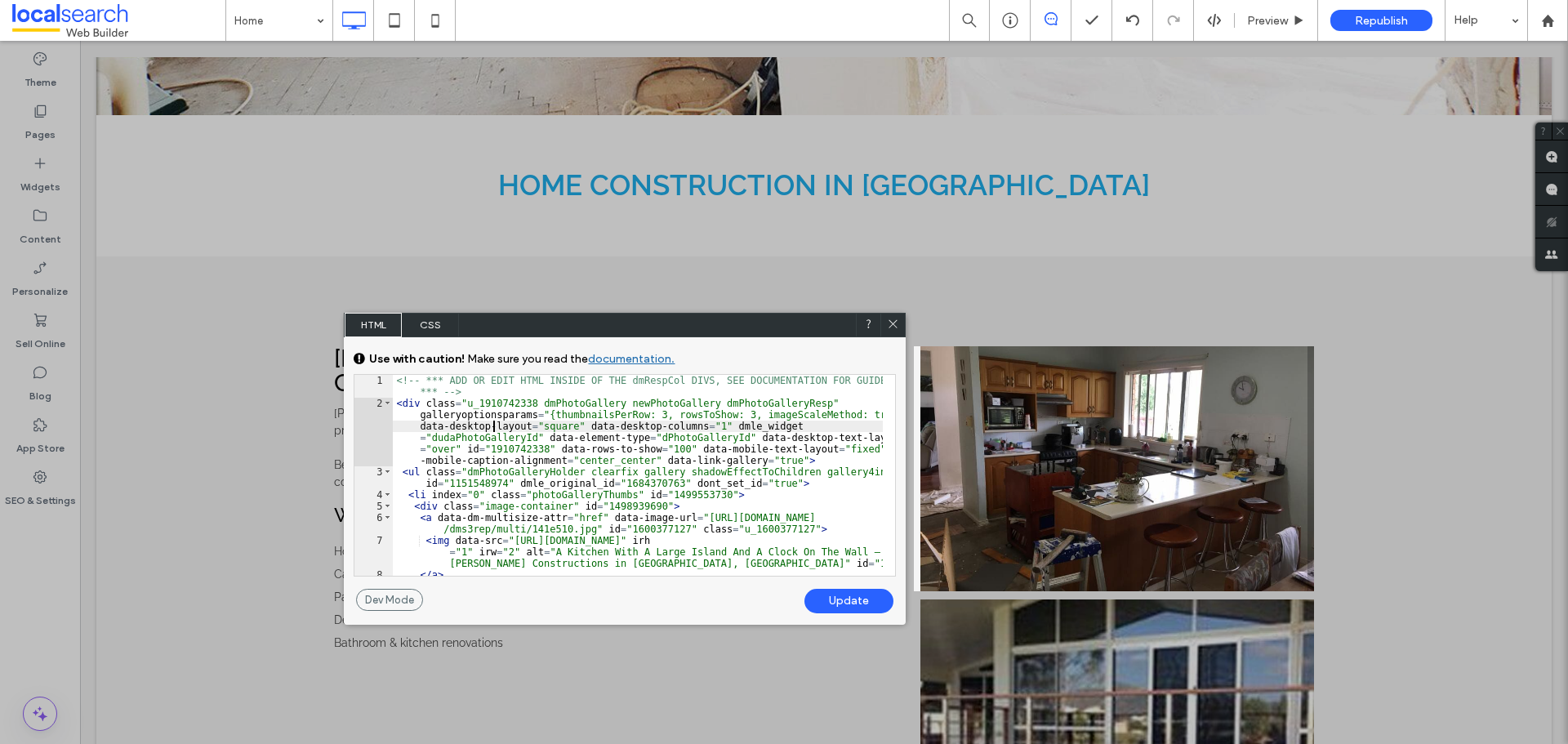
click at [495, 427] on div "<!-- *** ADD OR EDIT HTML INSIDE OF THE dmRespCol DIVS, SEE DOCUMENTATION FOR G…" at bounding box center [638, 493] width 490 height 236
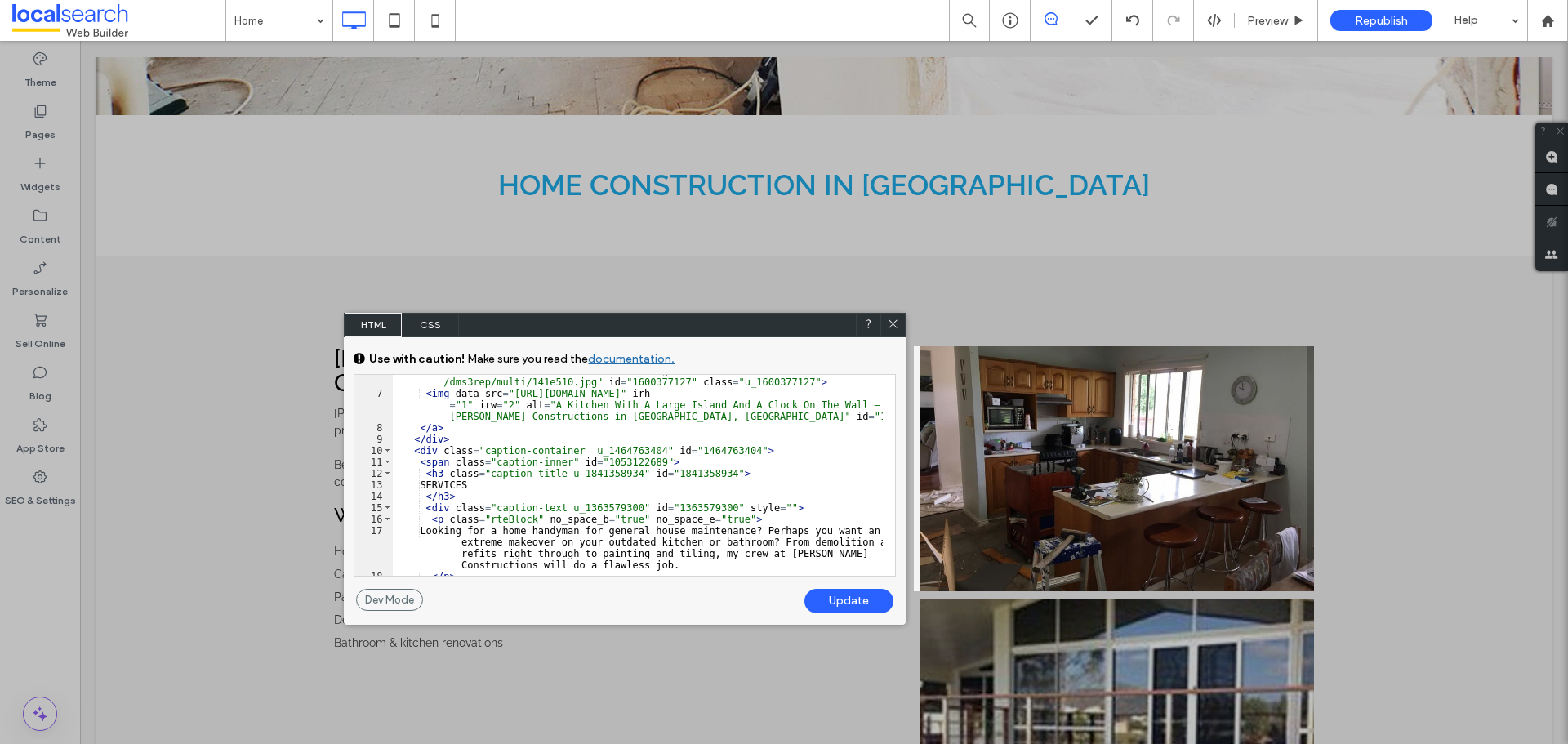
scroll to position [196, 0]
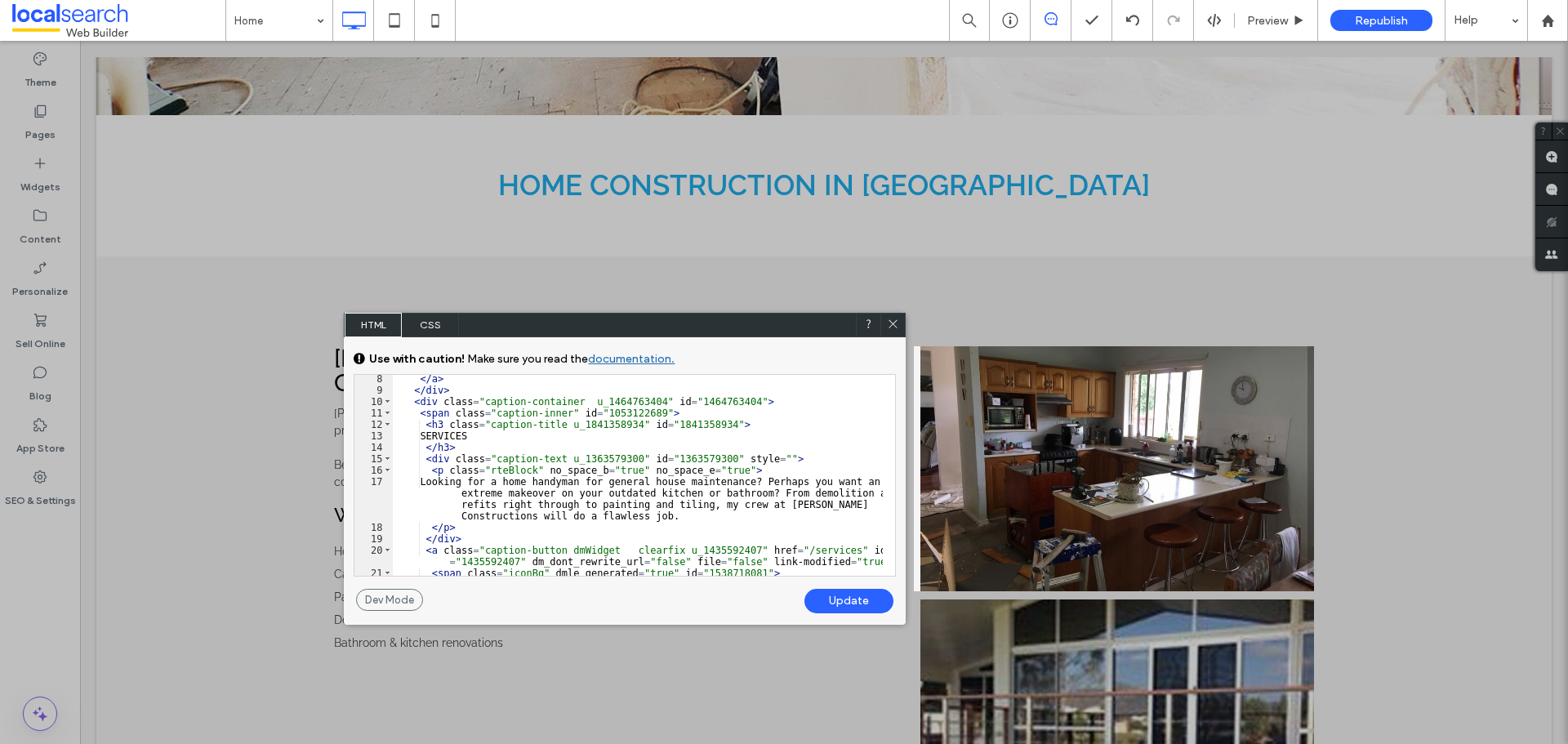
click at [480, 495] on div "</ a > </ div > < div class = "caption-container u_1464763404" id = "1464763404…" at bounding box center [638, 491] width 490 height 236
click at [582, 502] on div "</ a > </ div > < div class = "caption-container u_1464763404" id = "1464763404…" at bounding box center [638, 491] width 490 height 236
click at [597, 546] on div "</ a > </ div > < div class = "caption-container u_1464763404" id = "1464763404…" at bounding box center [638, 491] width 490 height 236
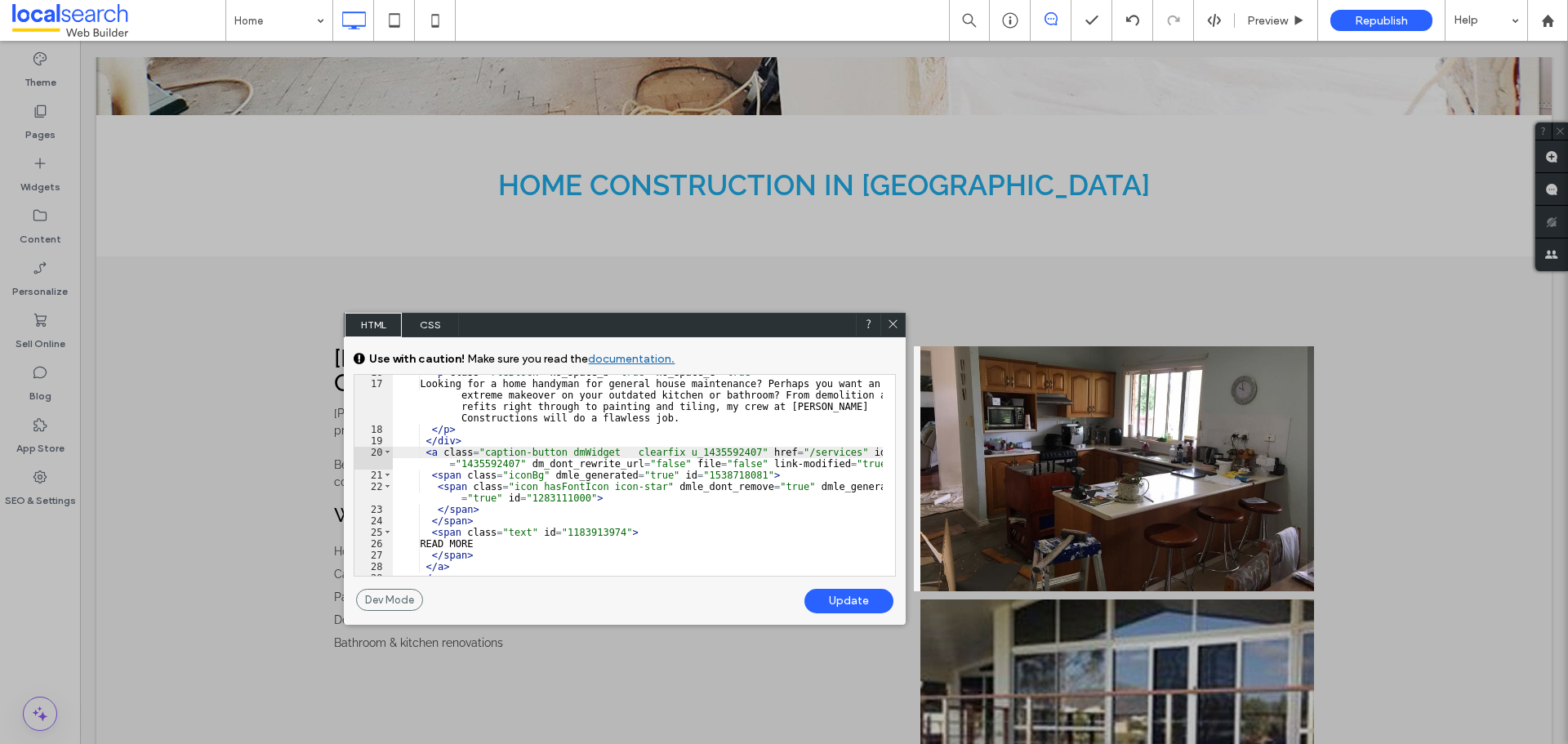
click at [896, 325] on icon at bounding box center [893, 324] width 13 height 13
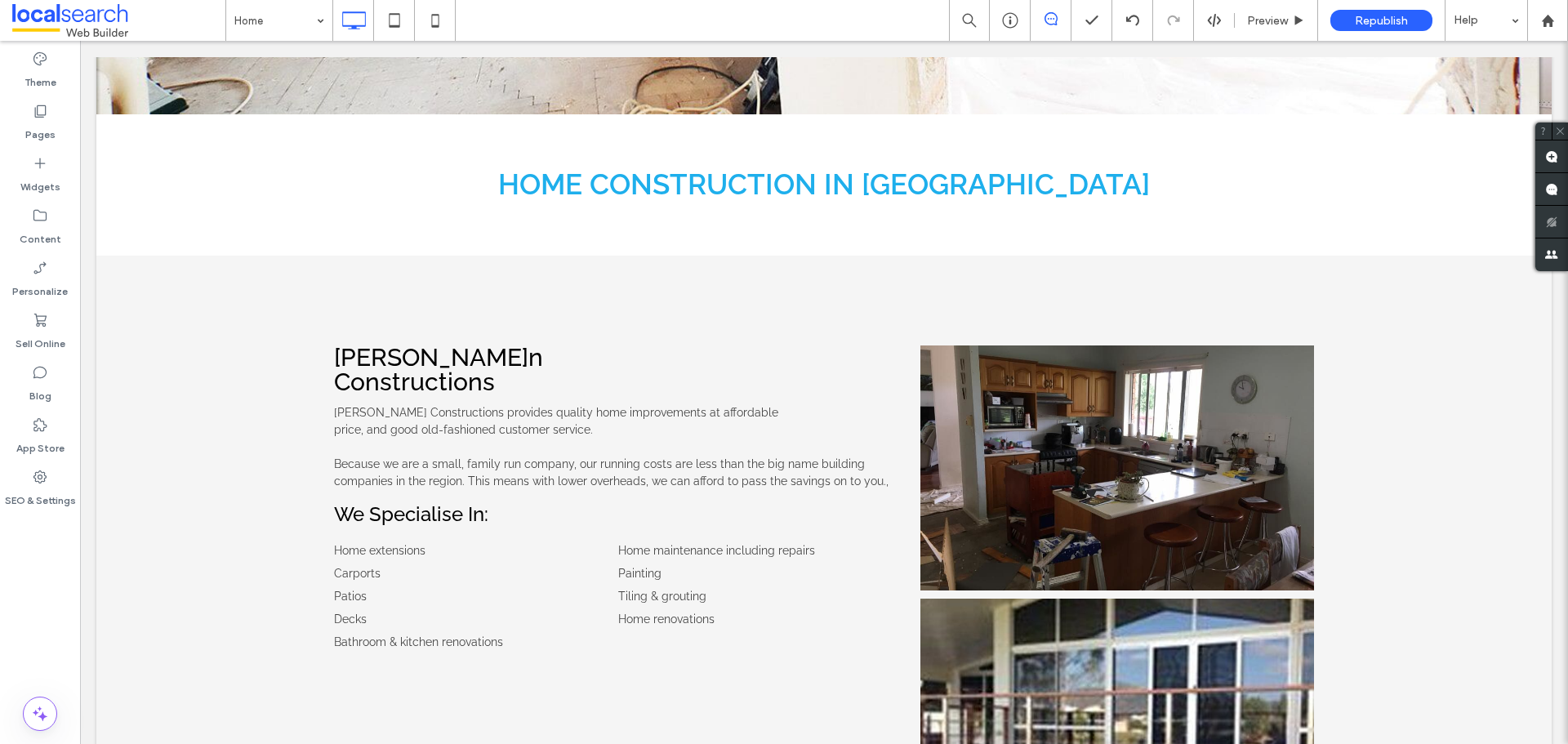
scroll to position [572, 0]
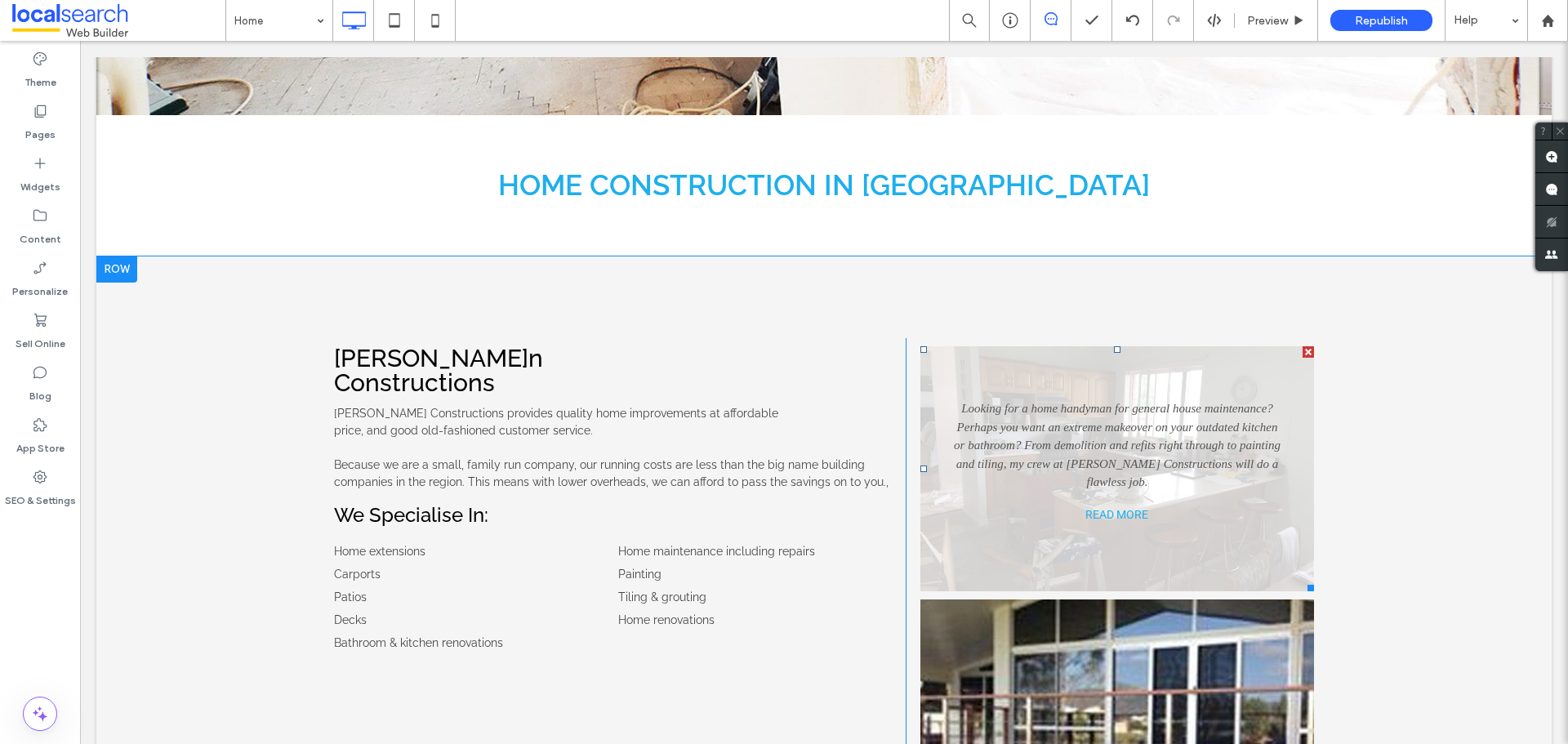
click at [1046, 518] on link "READ MORE" at bounding box center [1117, 514] width 163 height 29
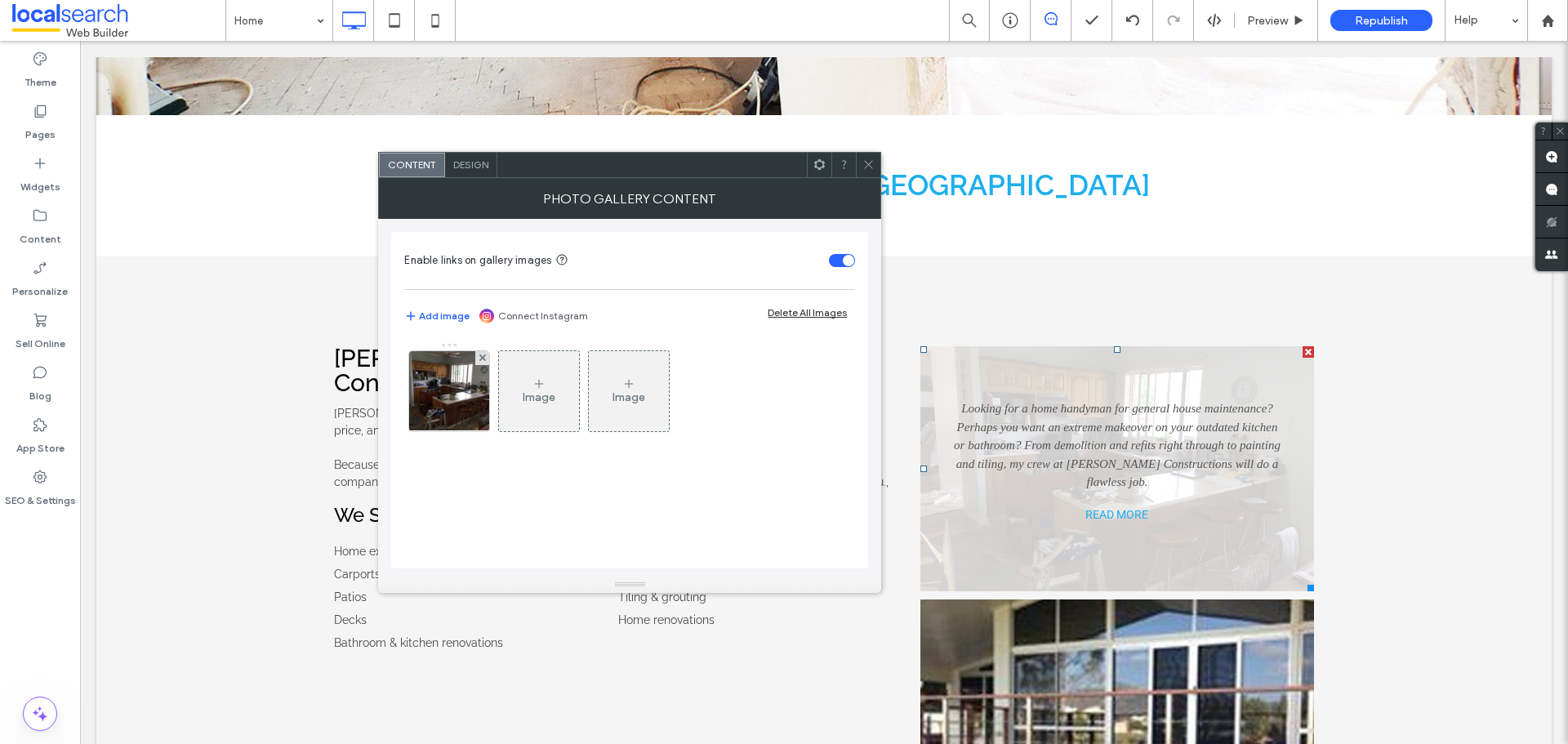
click at [1046, 518] on link "READ MORE" at bounding box center [1117, 514] width 163 height 29
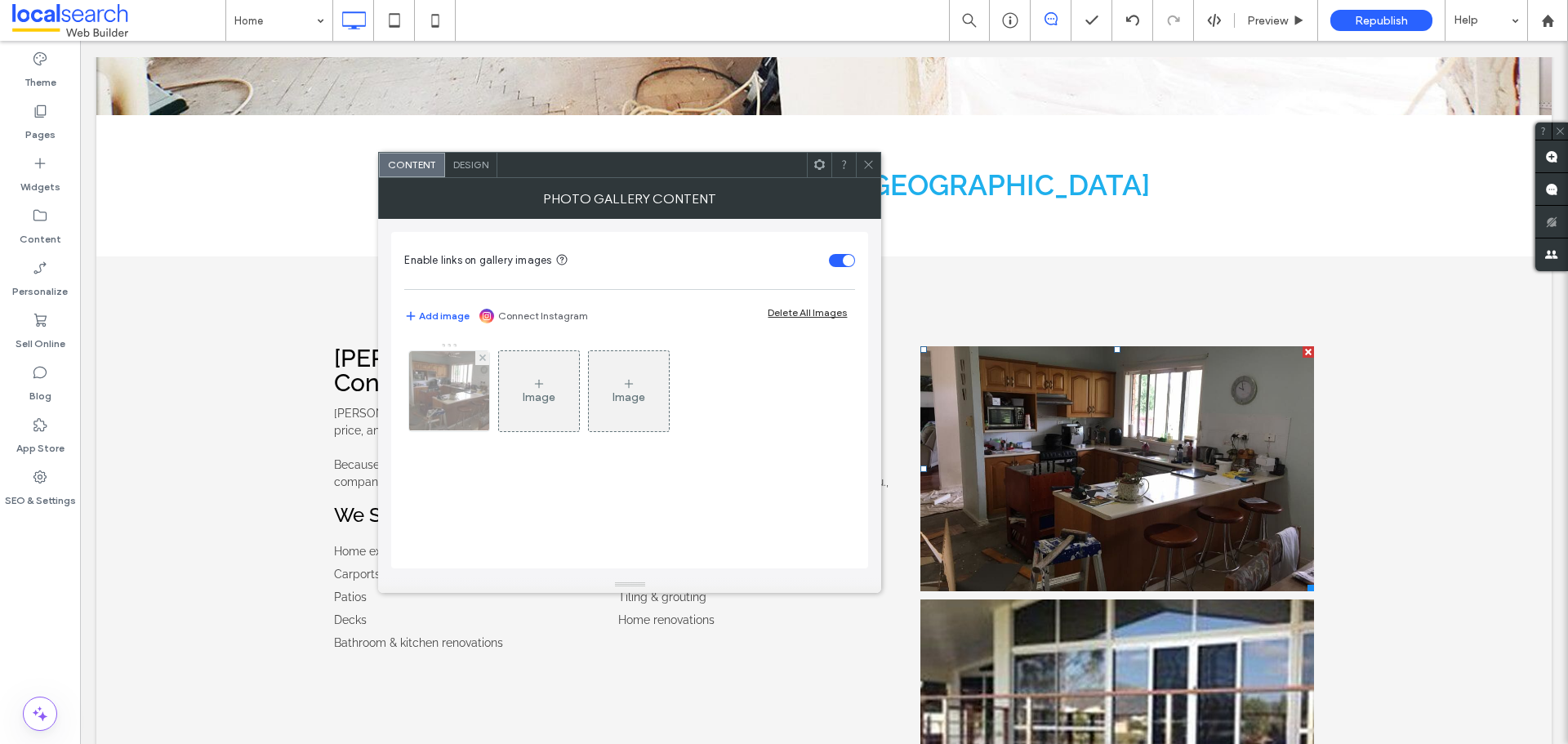
click at [424, 394] on img at bounding box center [449, 391] width 107 height 80
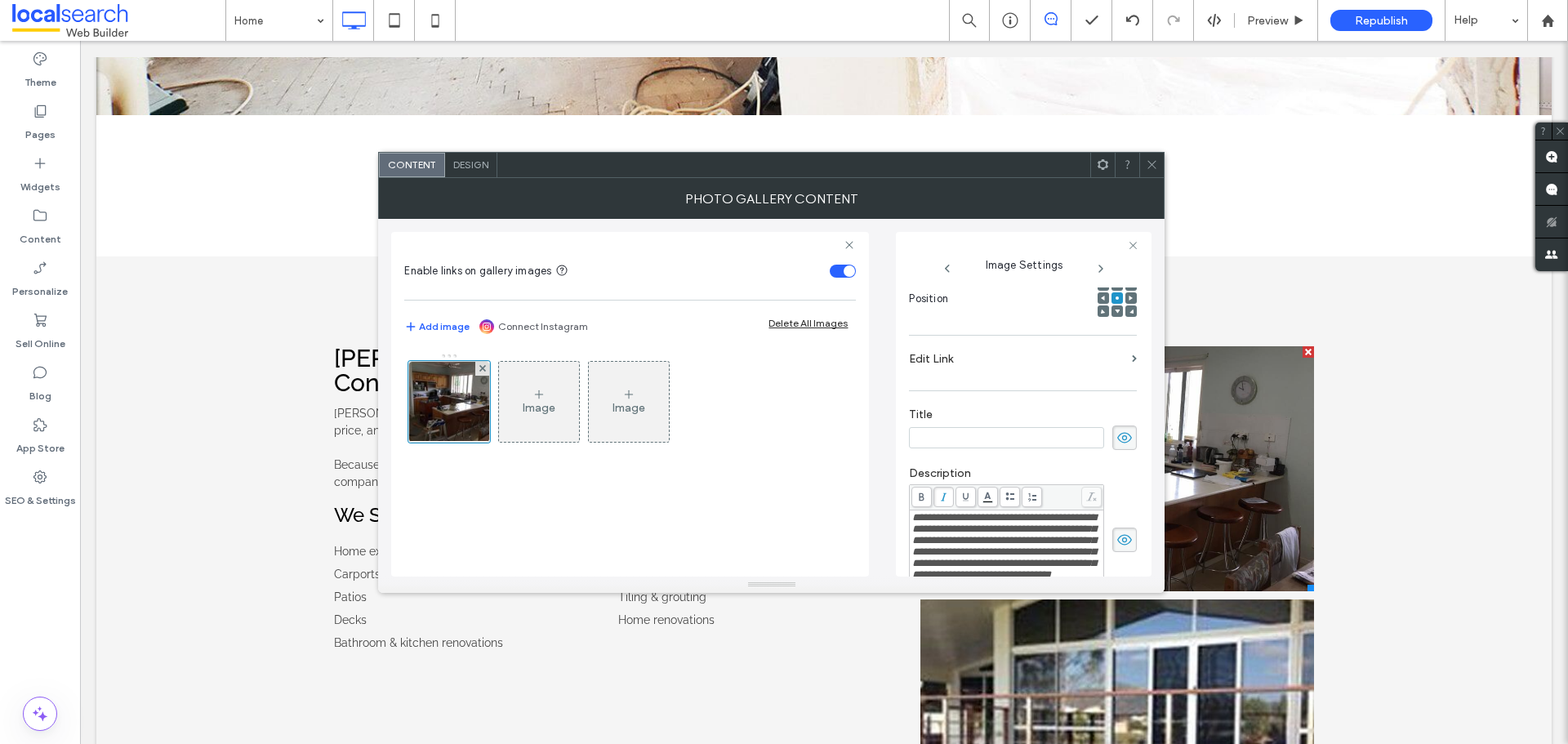
scroll to position [0, 0]
click at [986, 444] on input at bounding box center [1007, 438] width 195 height 21
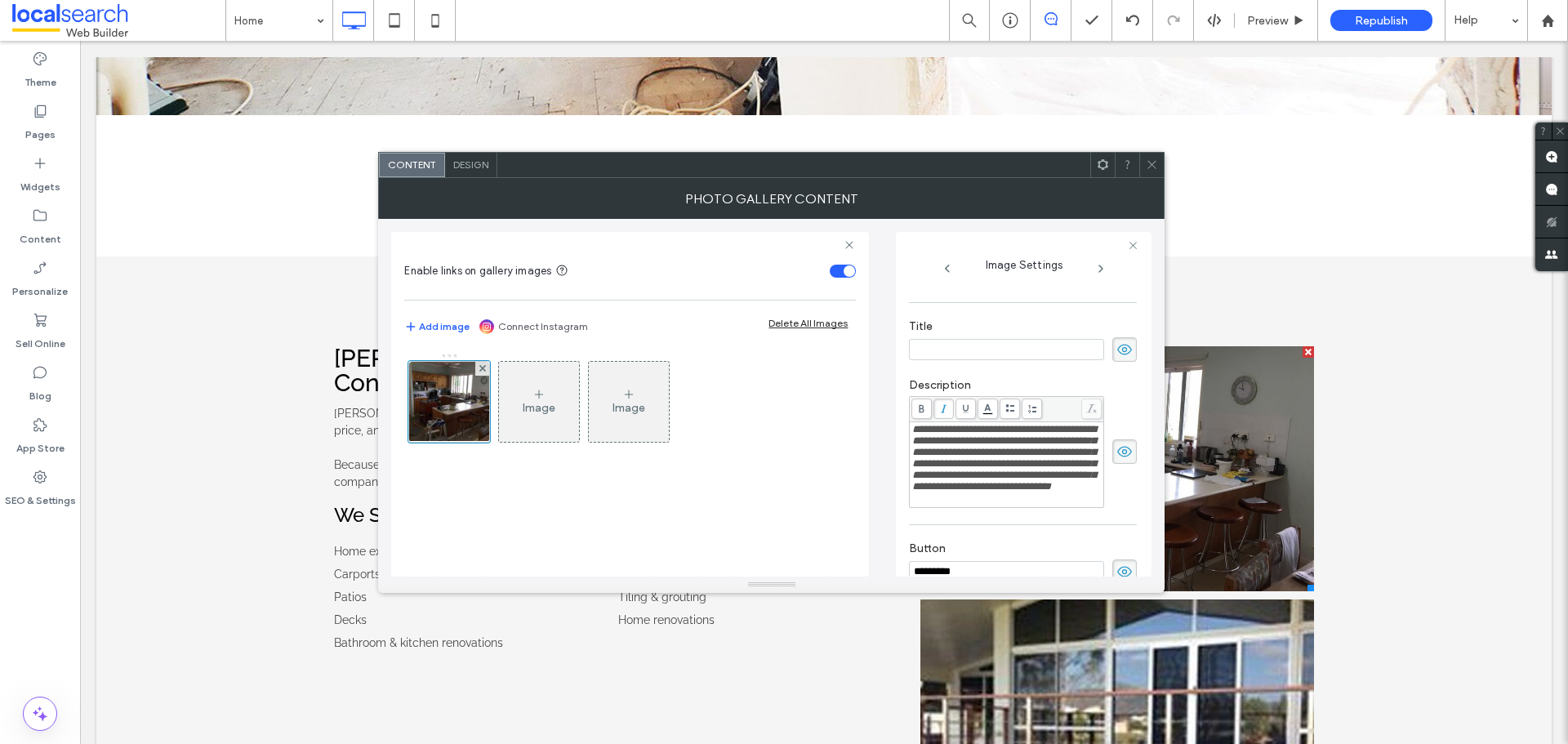
scroll to position [304, 0]
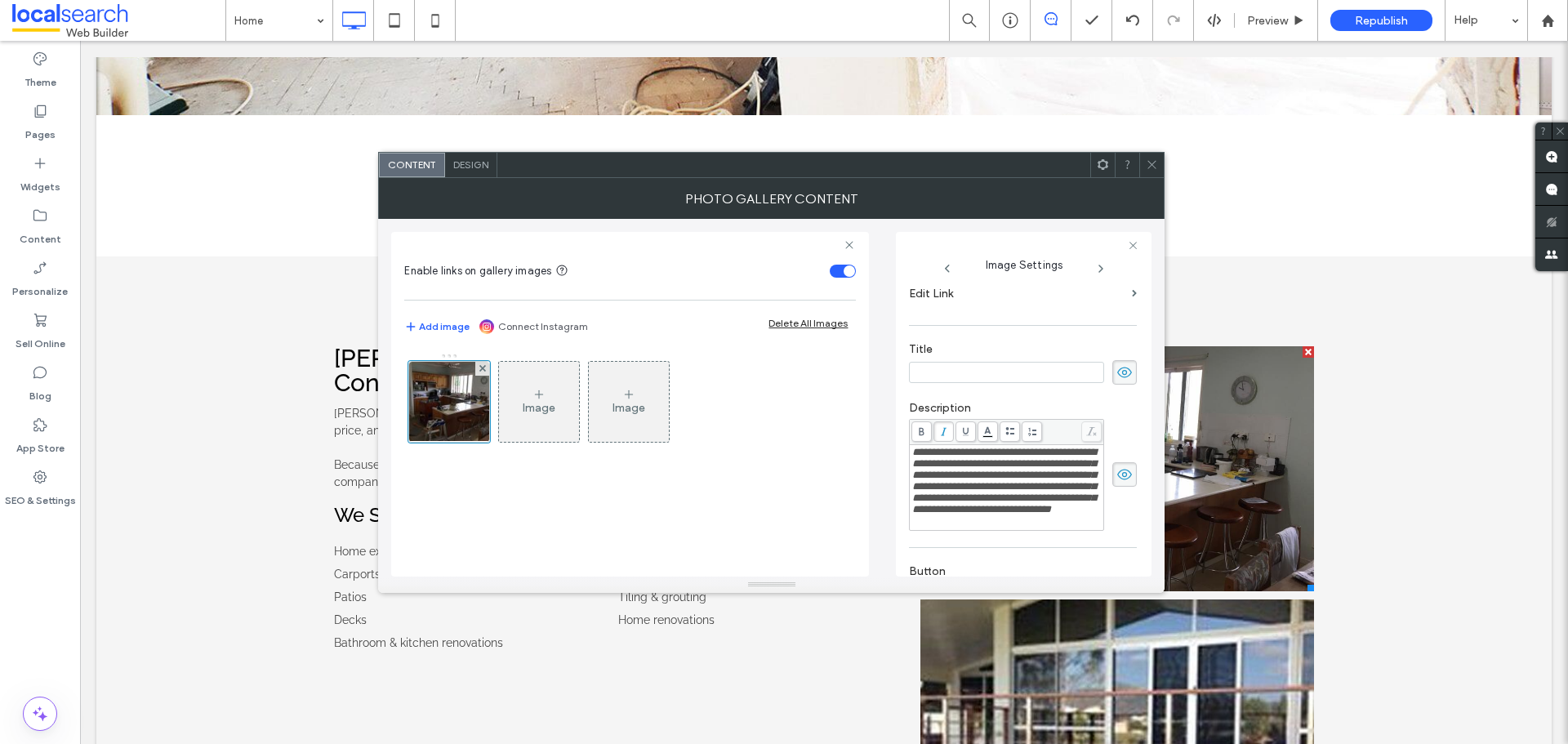
click at [1142, 164] on div at bounding box center [1152, 164] width 24 height 24
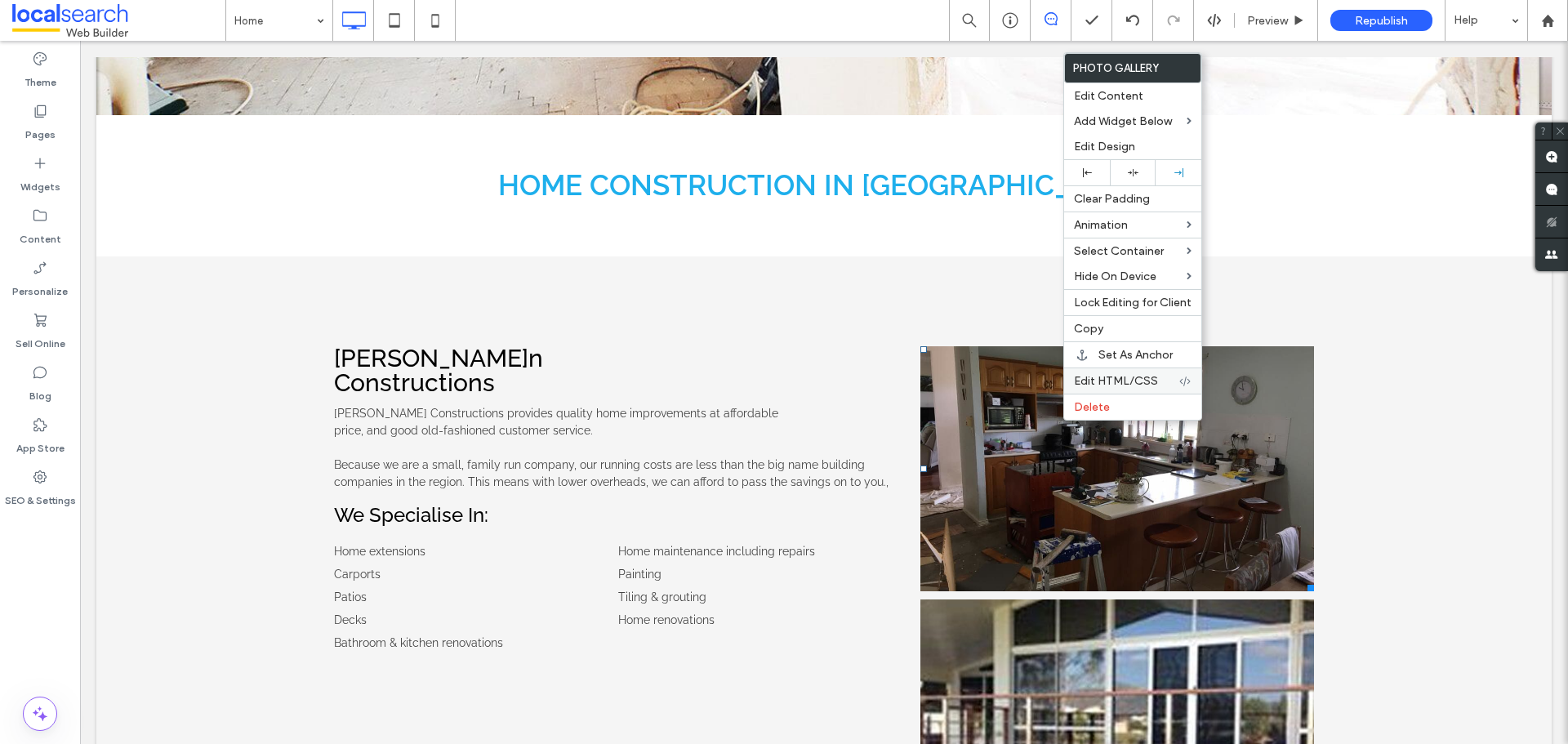
click at [1096, 377] on span "Edit HTML/CSS" at bounding box center [1116, 381] width 84 height 14
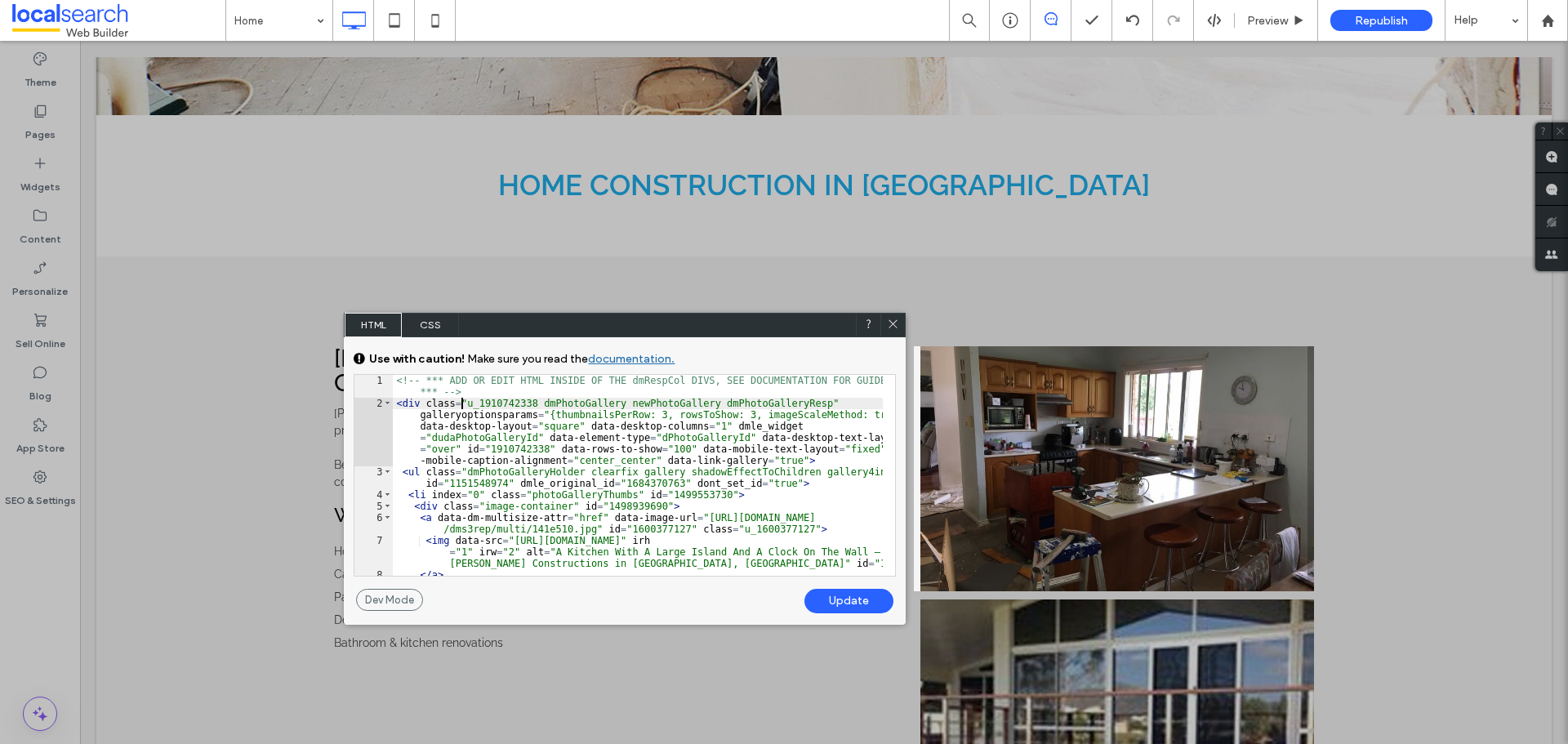
click at [461, 407] on div "<!-- *** ADD OR EDIT HTML INSIDE OF THE dmRespCol DIVS, SEE DOCUMENTATION FOR G…" at bounding box center [638, 493] width 490 height 236
type textarea "**"
click at [846, 599] on div "Update" at bounding box center [849, 601] width 89 height 24
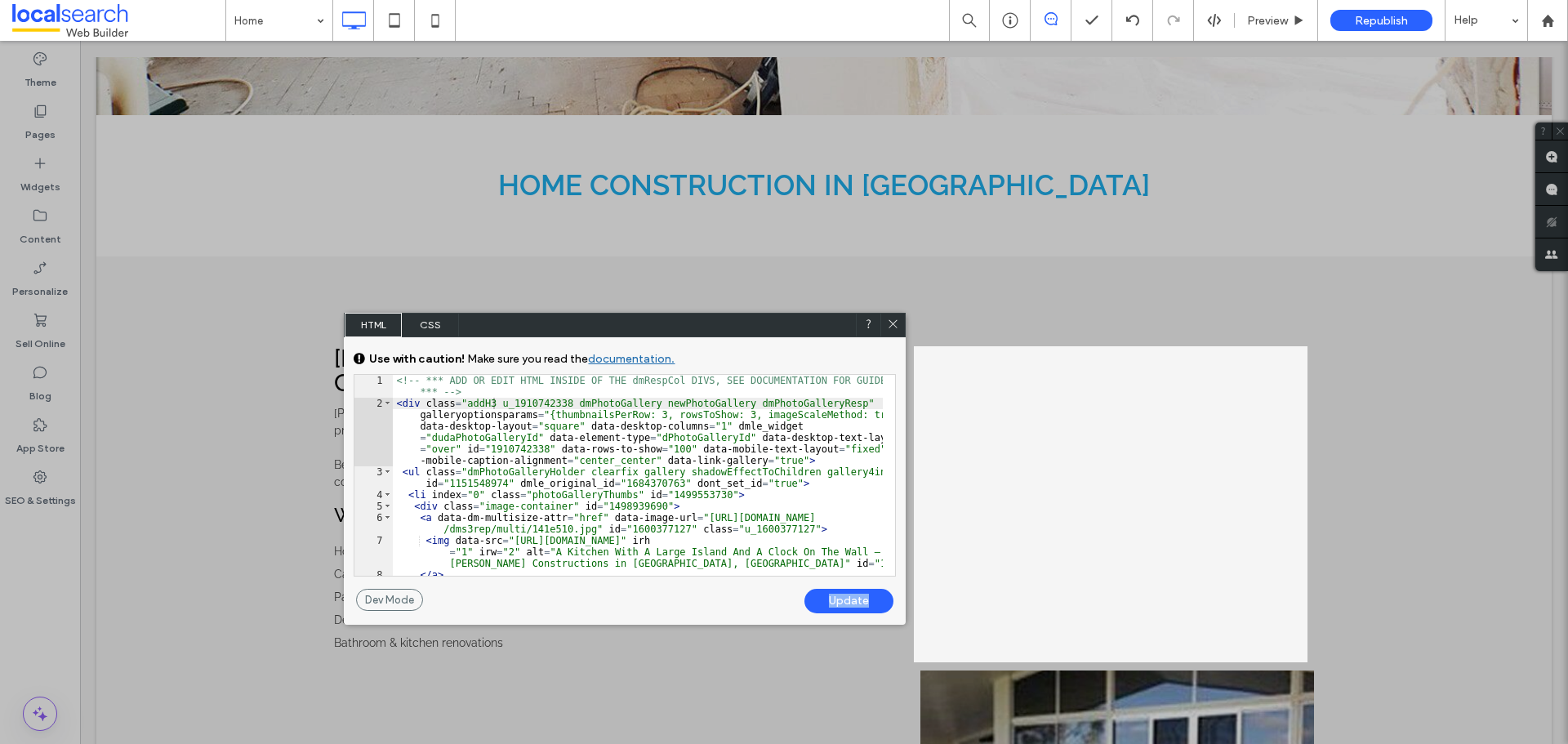
drag, startPoint x: 892, startPoint y: 321, endPoint x: 829, endPoint y: 311, distance: 63.8
click at [892, 321] on icon at bounding box center [893, 324] width 13 height 13
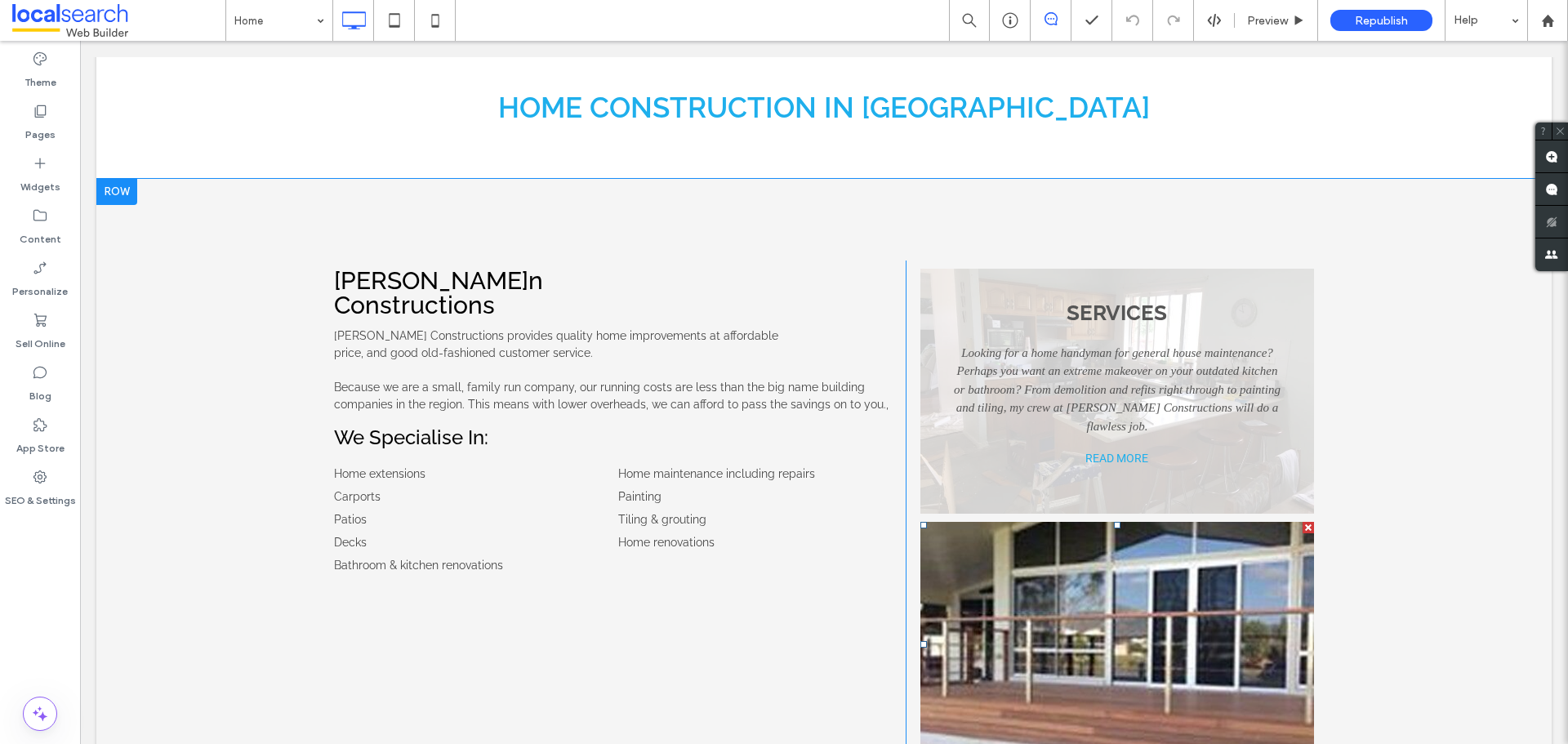
scroll to position [653, 0]
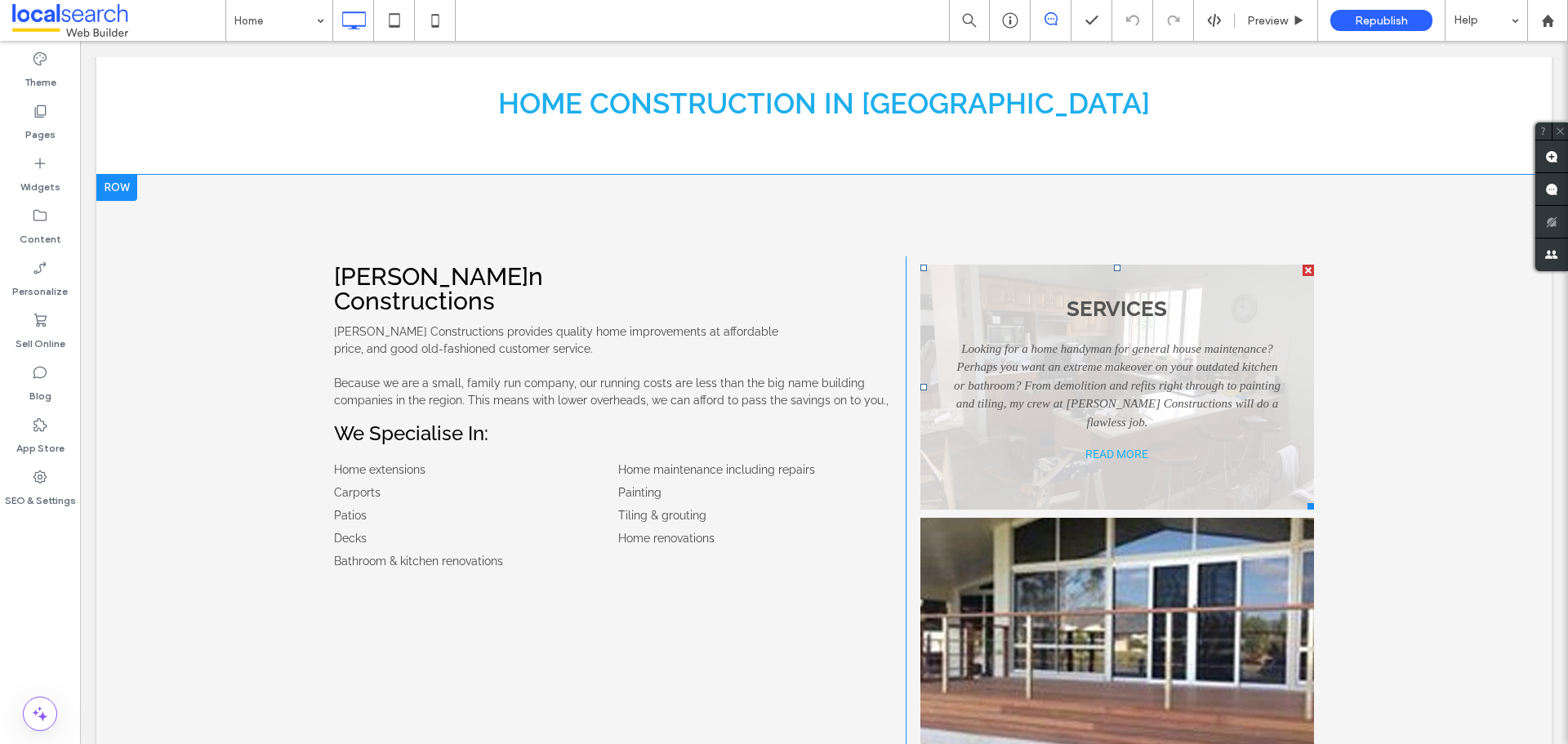
click at [1027, 398] on link at bounding box center [1118, 387] width 394 height 245
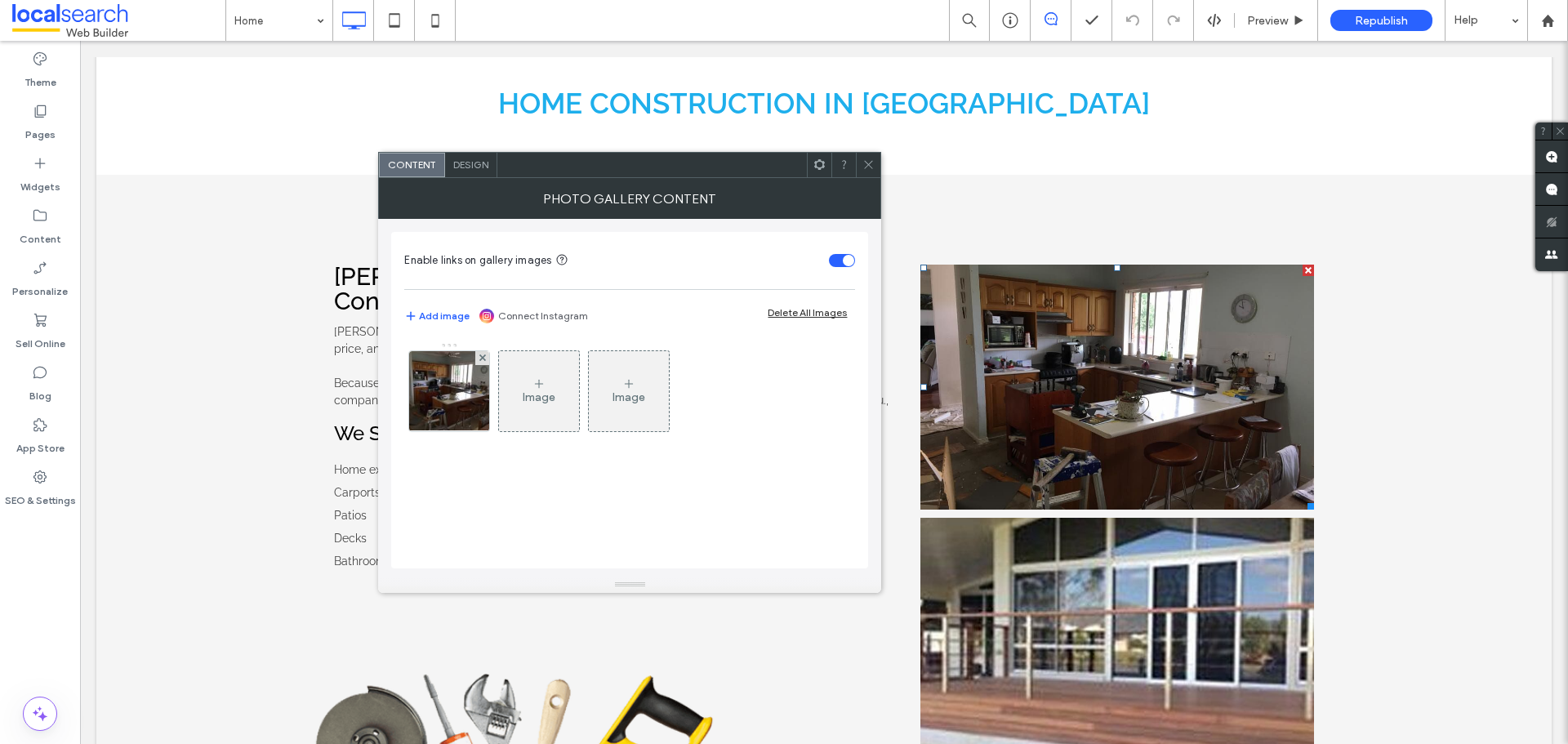
click at [479, 161] on span "Design" at bounding box center [470, 164] width 35 height 13
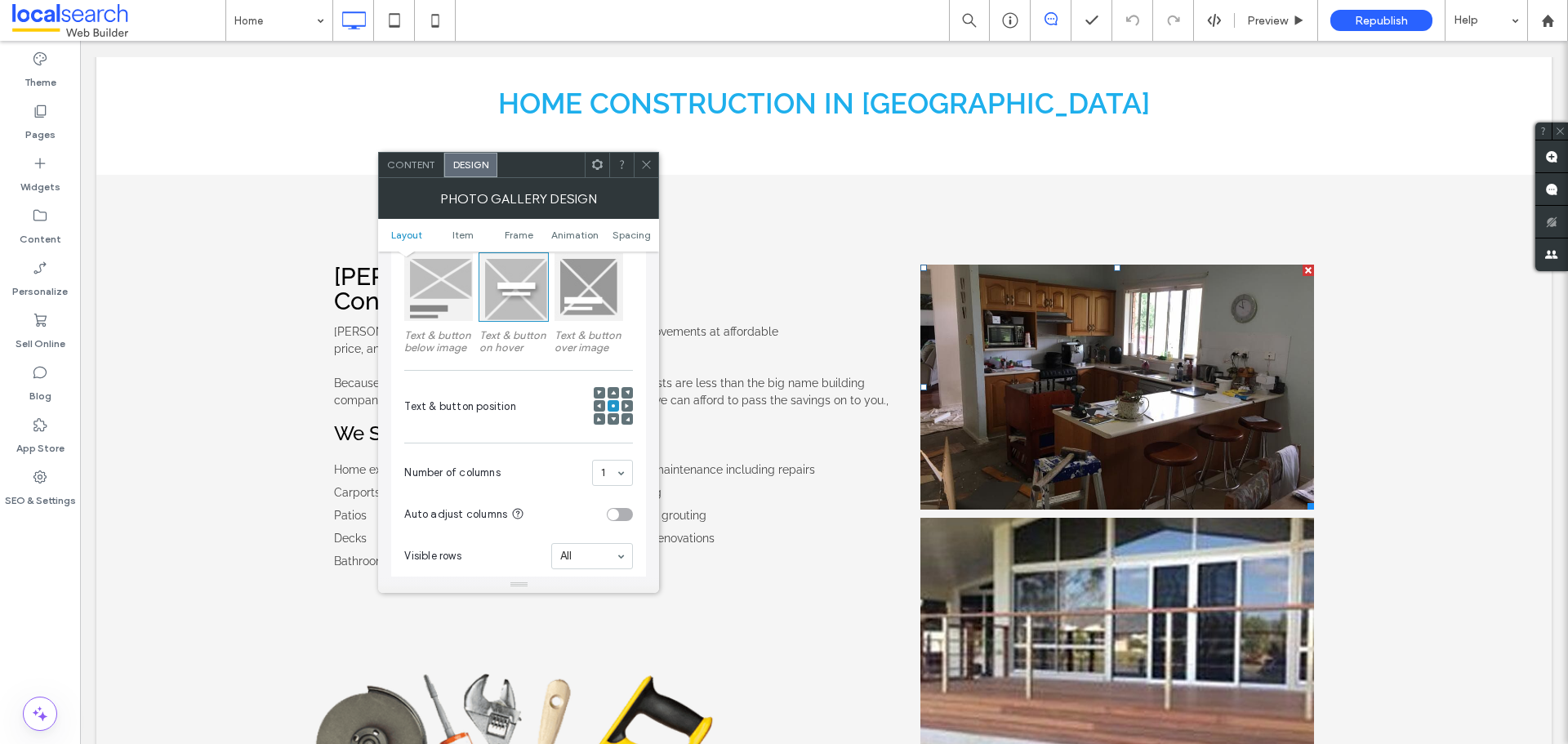
scroll to position [409, 0]
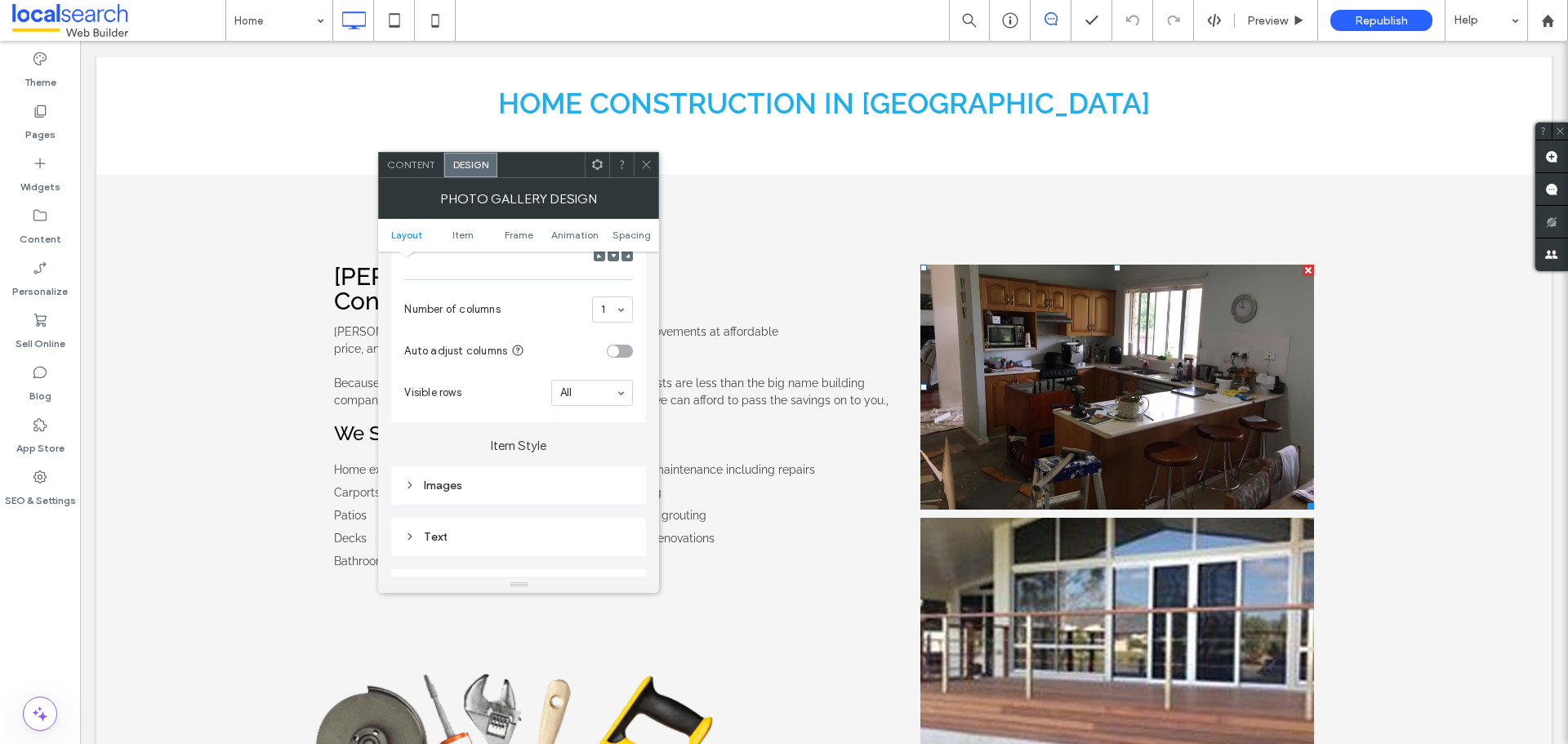
click at [470, 486] on div "Images" at bounding box center [519, 485] width 229 height 14
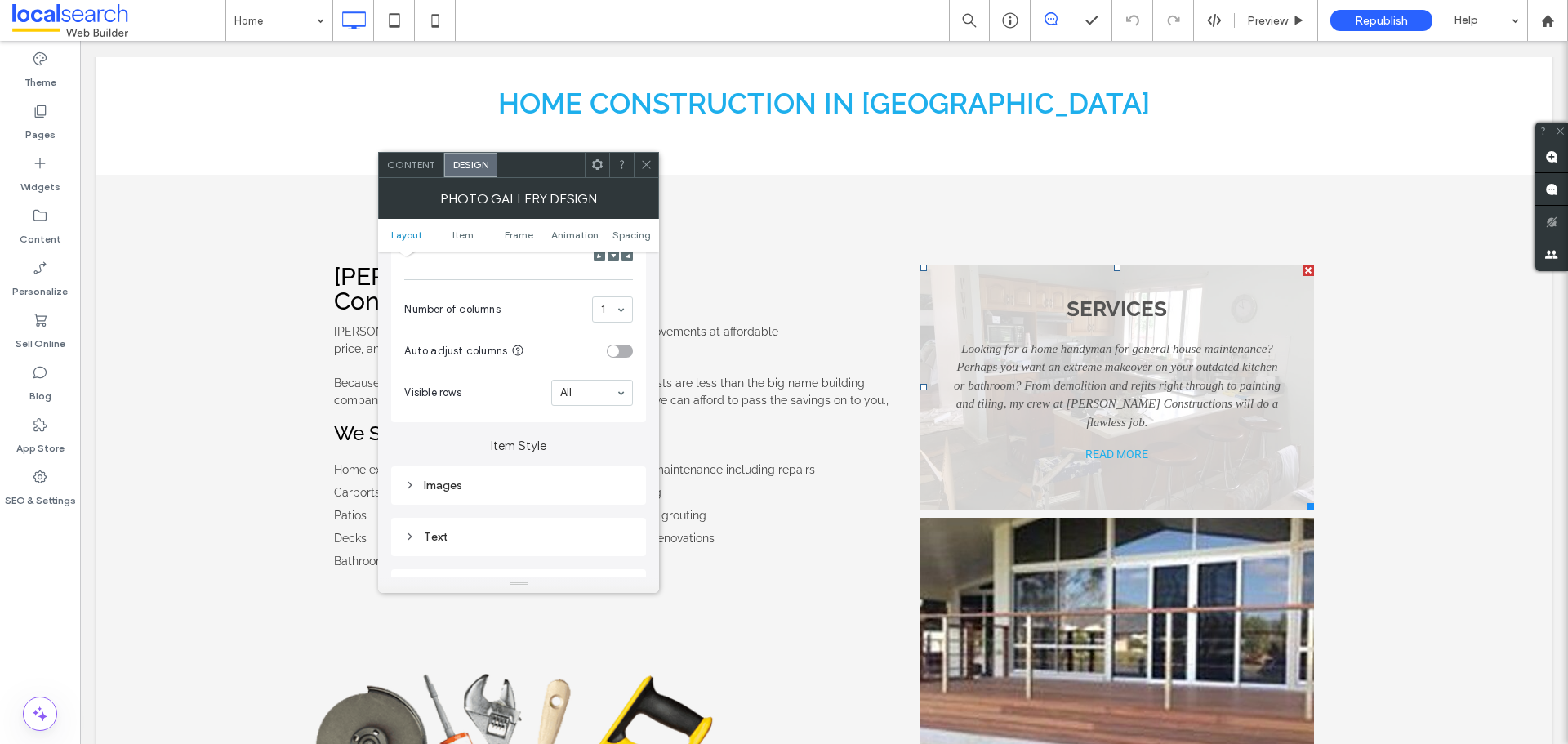
click at [460, 519] on div "Text" at bounding box center [519, 537] width 255 height 39
click at [454, 531] on div "Text" at bounding box center [519, 537] width 229 height 14
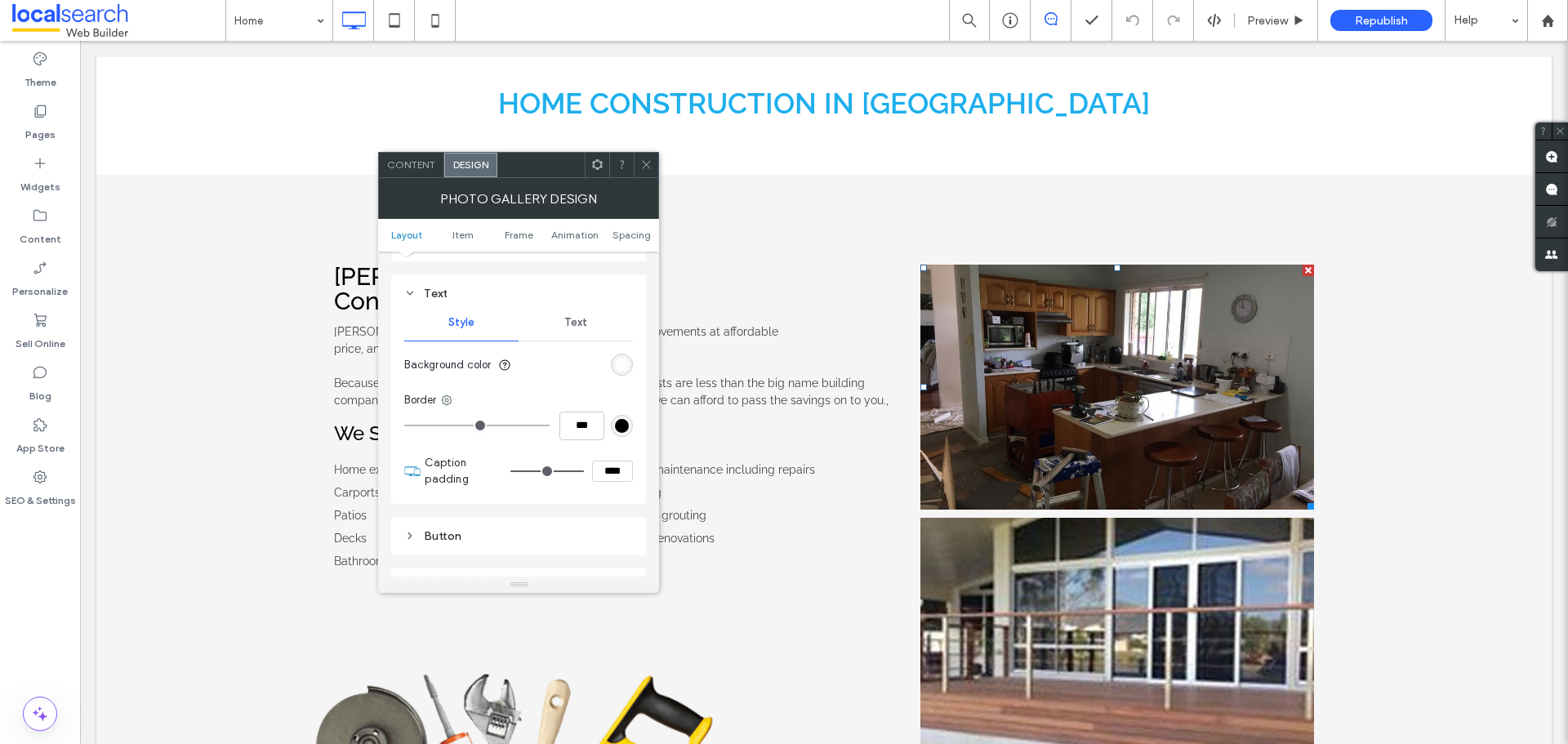
scroll to position [653, 0]
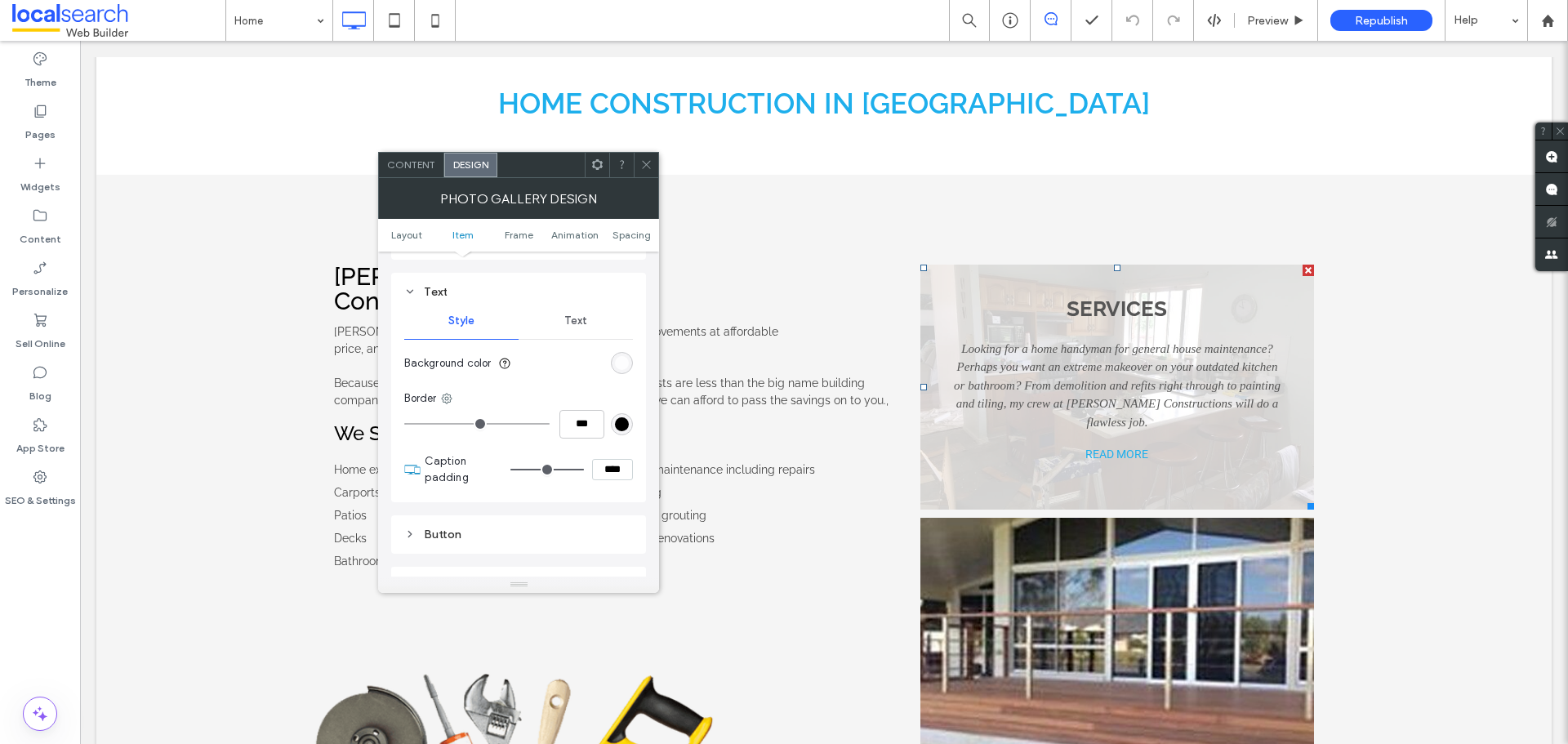
click at [579, 323] on span "Text" at bounding box center [576, 322] width 23 height 14
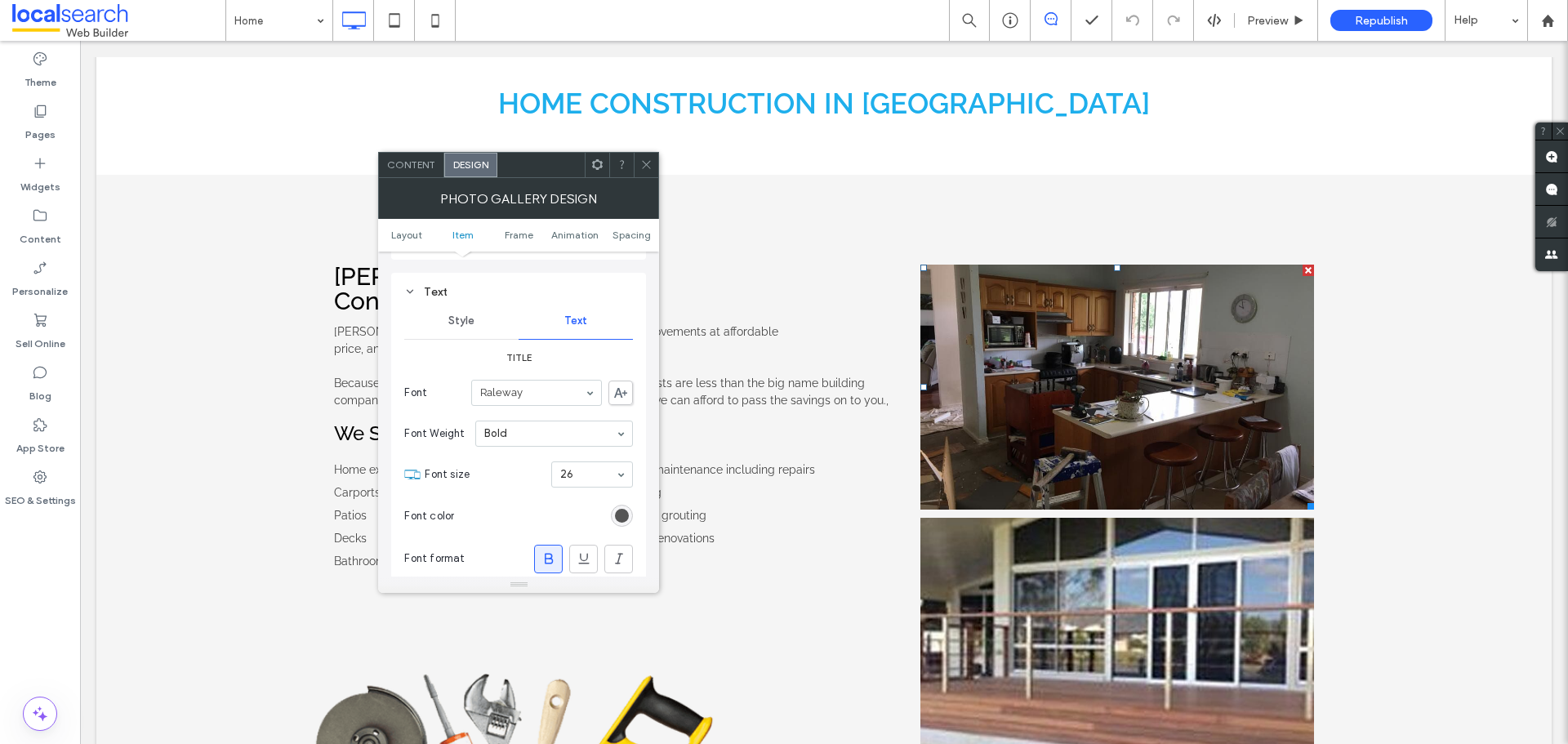
click at [651, 172] on span at bounding box center [646, 164] width 13 height 24
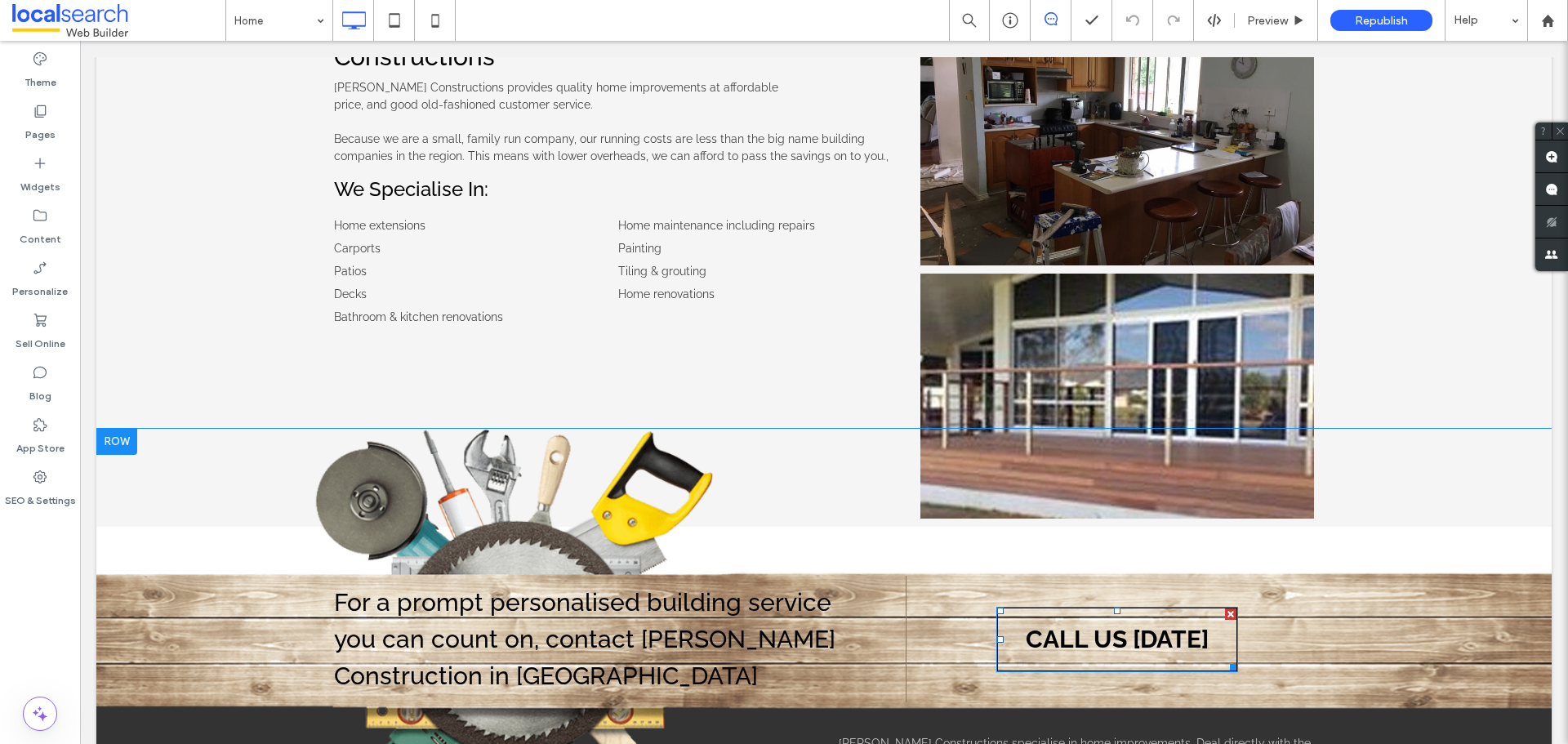
scroll to position [899, 0]
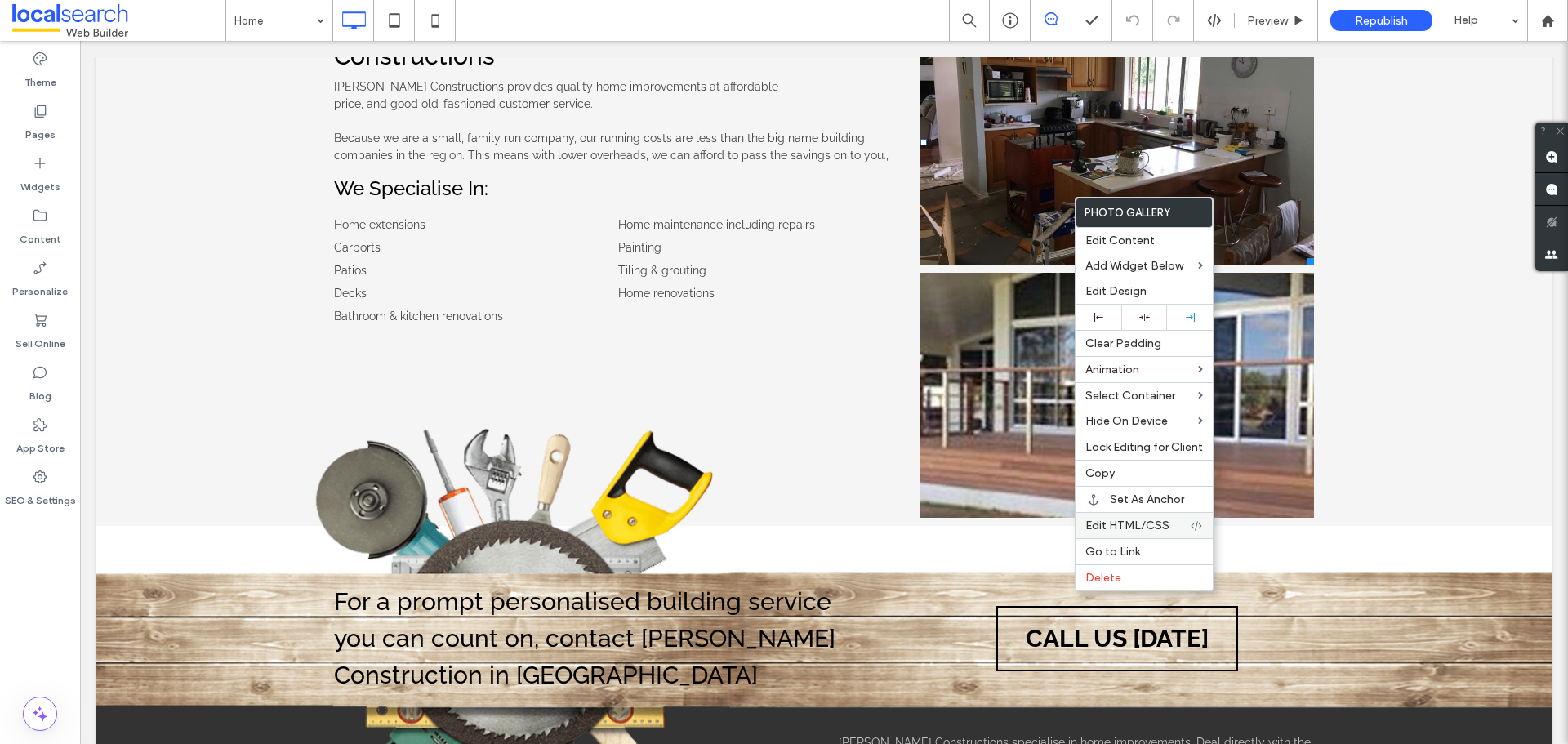
click at [1092, 518] on div "Edit HTML/CSS" at bounding box center [1145, 525] width 137 height 26
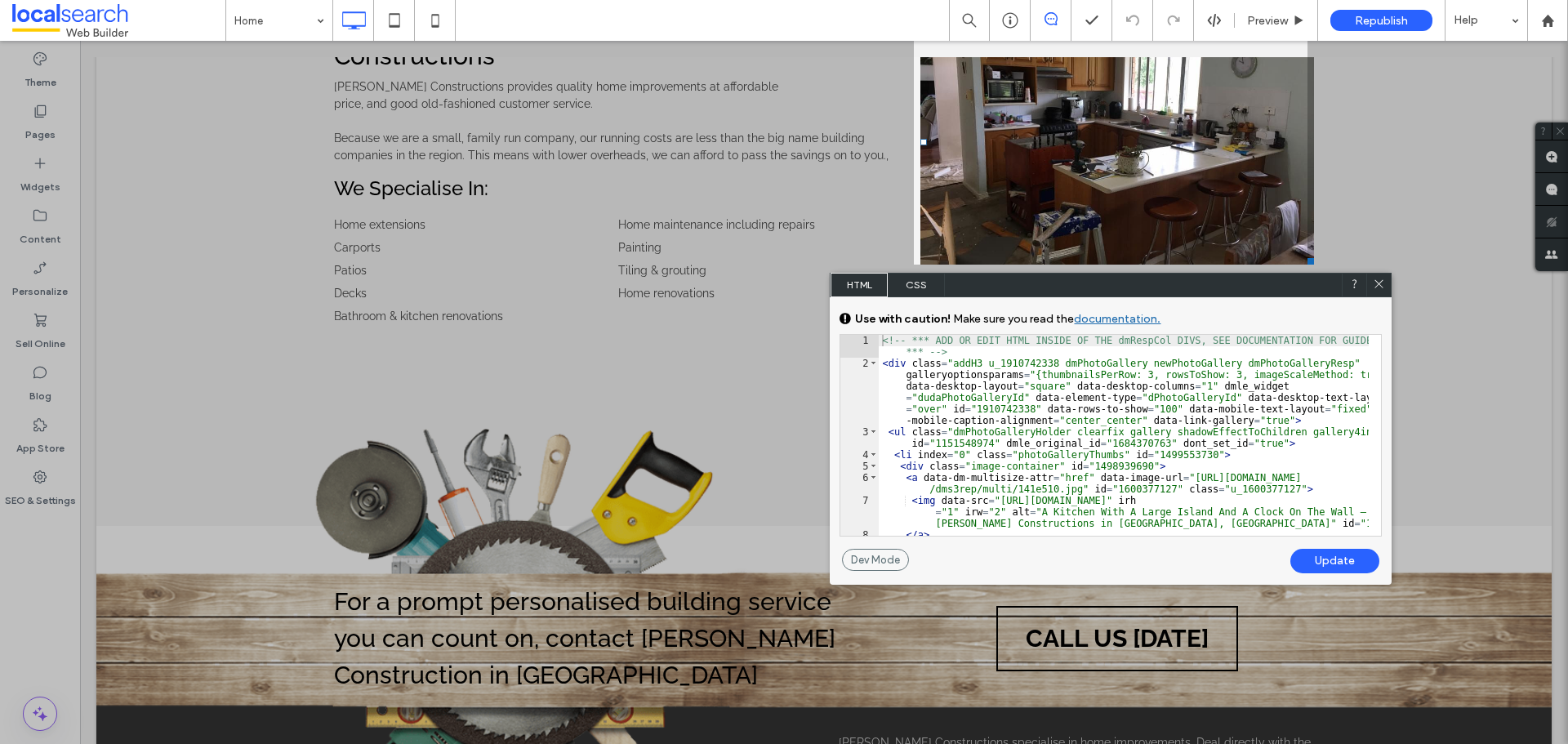
scroll to position [196, 0]
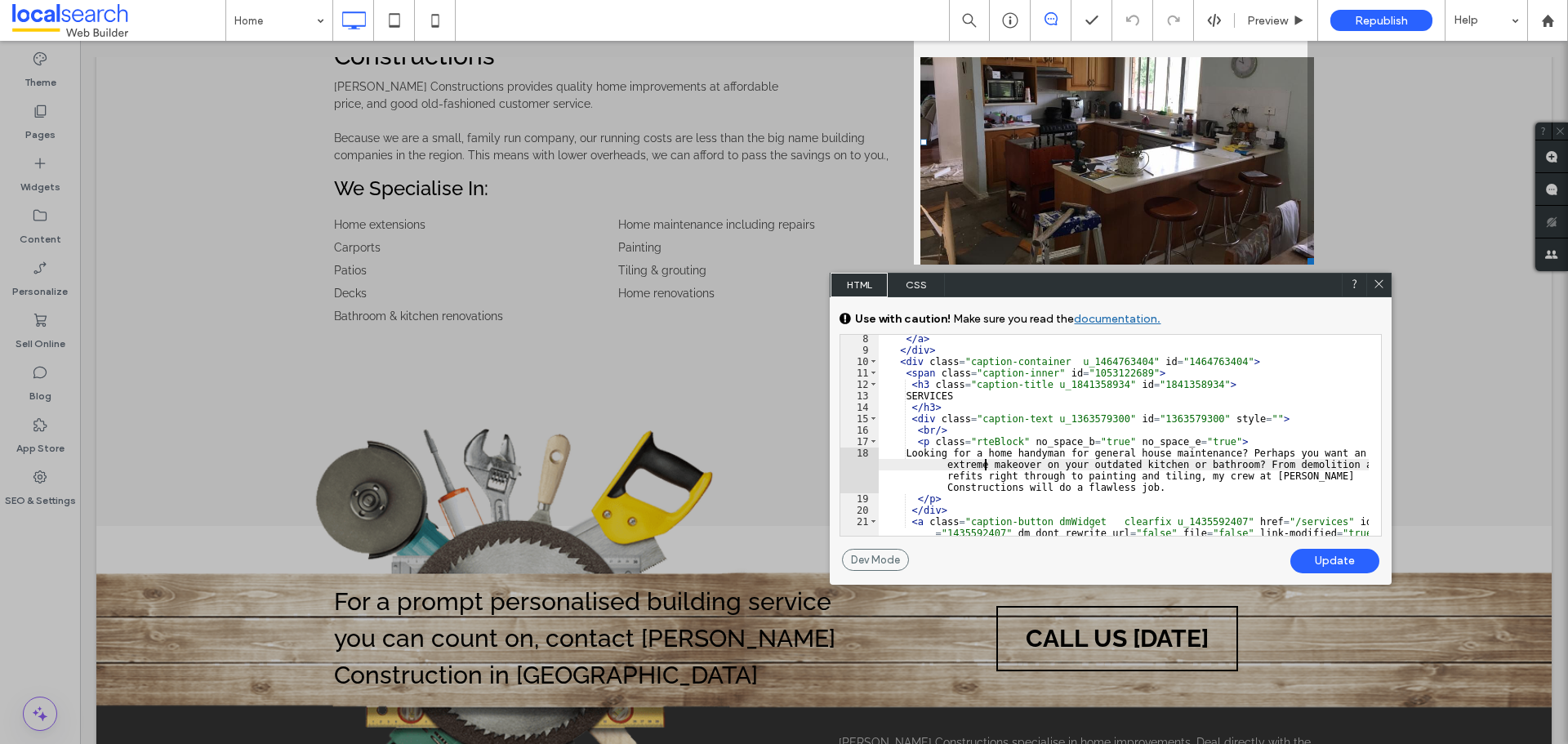
click at [984, 468] on div "</ a > </ div > < div class = "caption-container u_1464763404" id = "1464763404…" at bounding box center [1124, 445] width 490 height 224
click at [1076, 389] on div "</ a > </ div > < div class = "caption-container u_1464763404" id = "1464763404…" at bounding box center [1124, 445] width 490 height 224
click at [1099, 427] on div "</ a > </ div > < div class = "caption-container u_1464763404" id = "1464763404…" at bounding box center [1124, 445] width 490 height 224
click at [1042, 479] on div "</ a > </ div > < div class = "caption-container u_1464763404" id = "1464763404…" at bounding box center [1124, 445] width 490 height 224
click at [1209, 478] on div "</ a > </ div > < div class = "caption-container u_1464763404" id = "1464763404…" at bounding box center [1124, 445] width 490 height 224
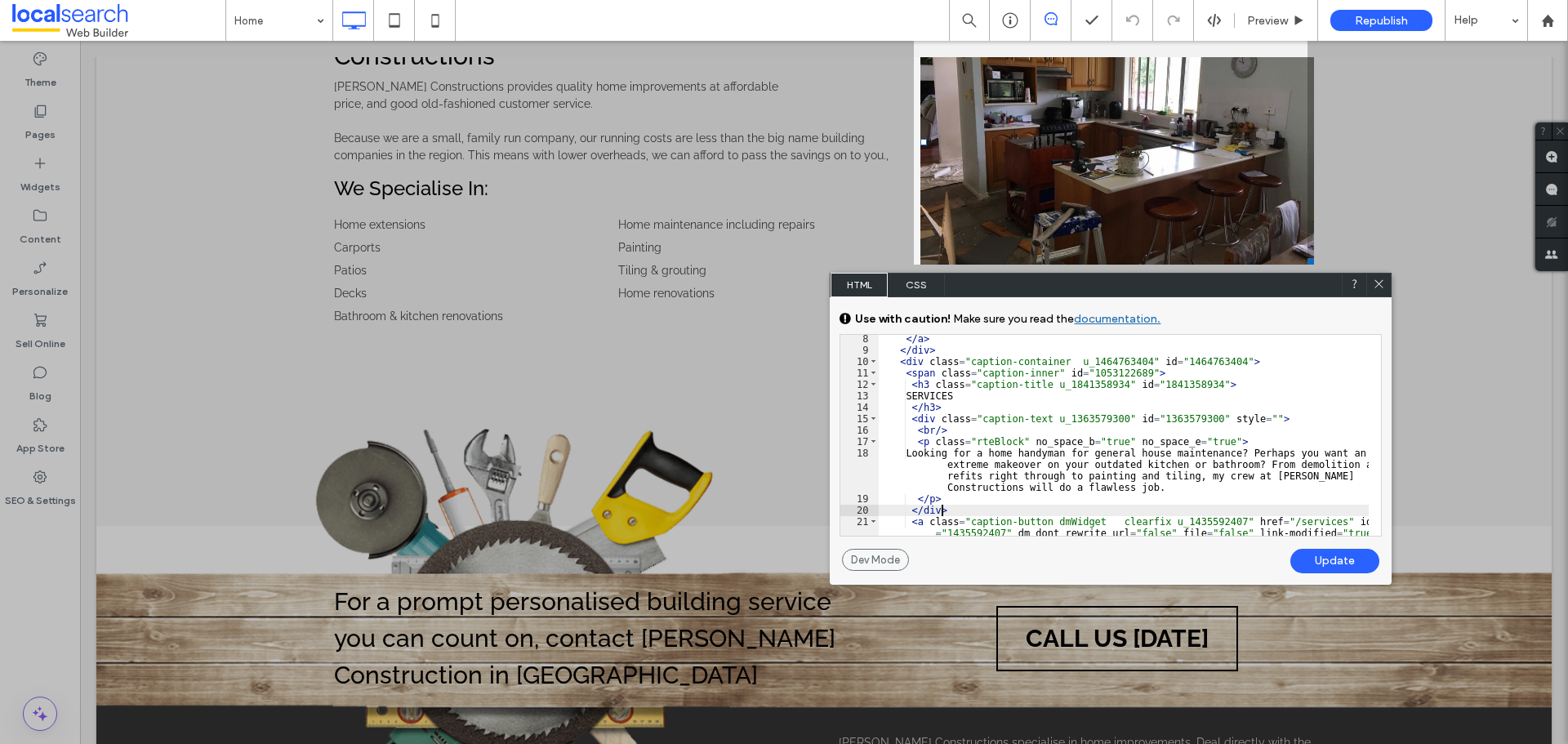
click at [1173, 507] on div "</ a > </ div > < div class = "caption-container u_1464763404" id = "1464763404…" at bounding box center [1124, 445] width 490 height 224
click at [1042, 454] on div "</ a > </ div > < div class = "caption-container u_1464763404" id = "1464763404…" at bounding box center [1124, 445] width 490 height 224
click at [1384, 278] on icon at bounding box center [1379, 283] width 13 height 13
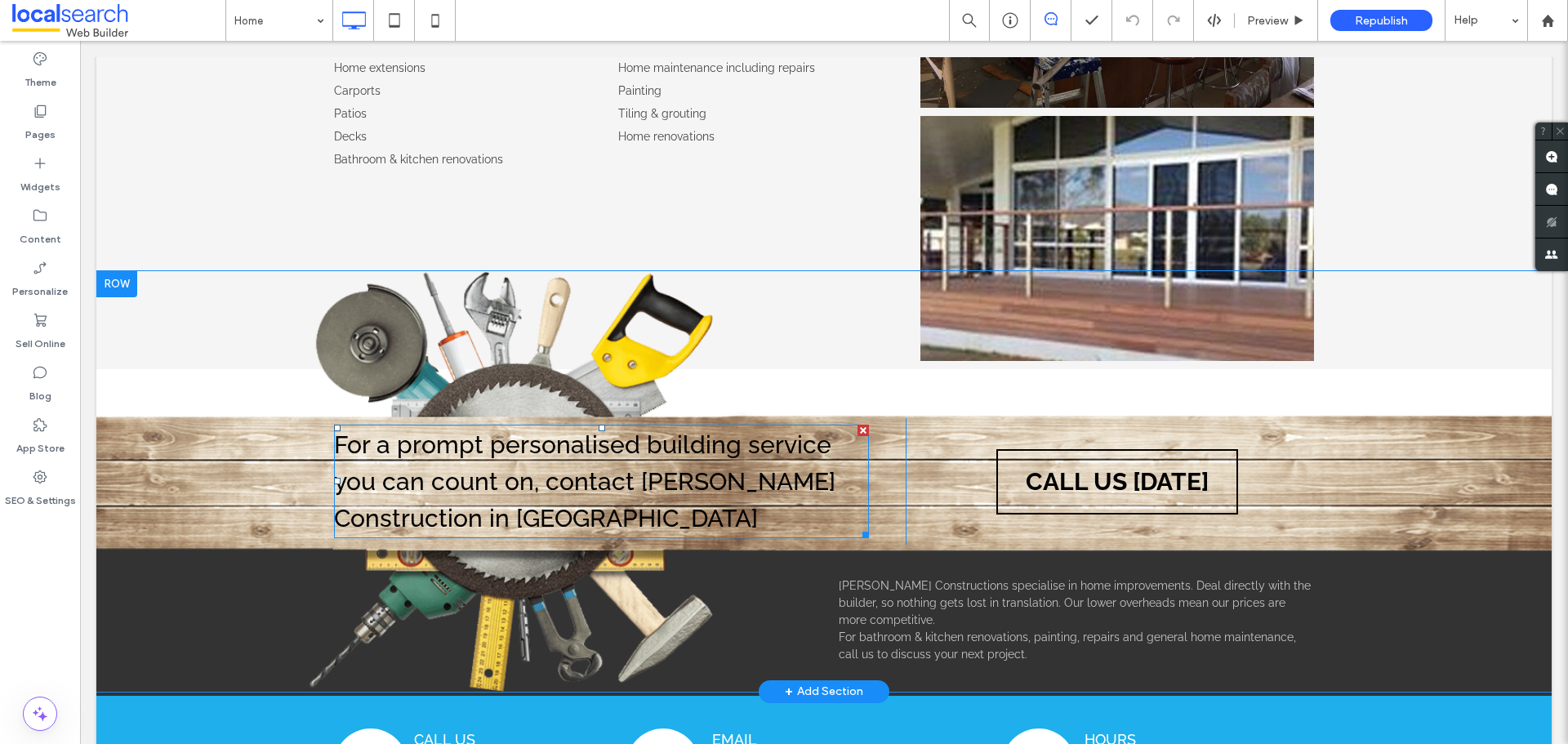
scroll to position [1062, 0]
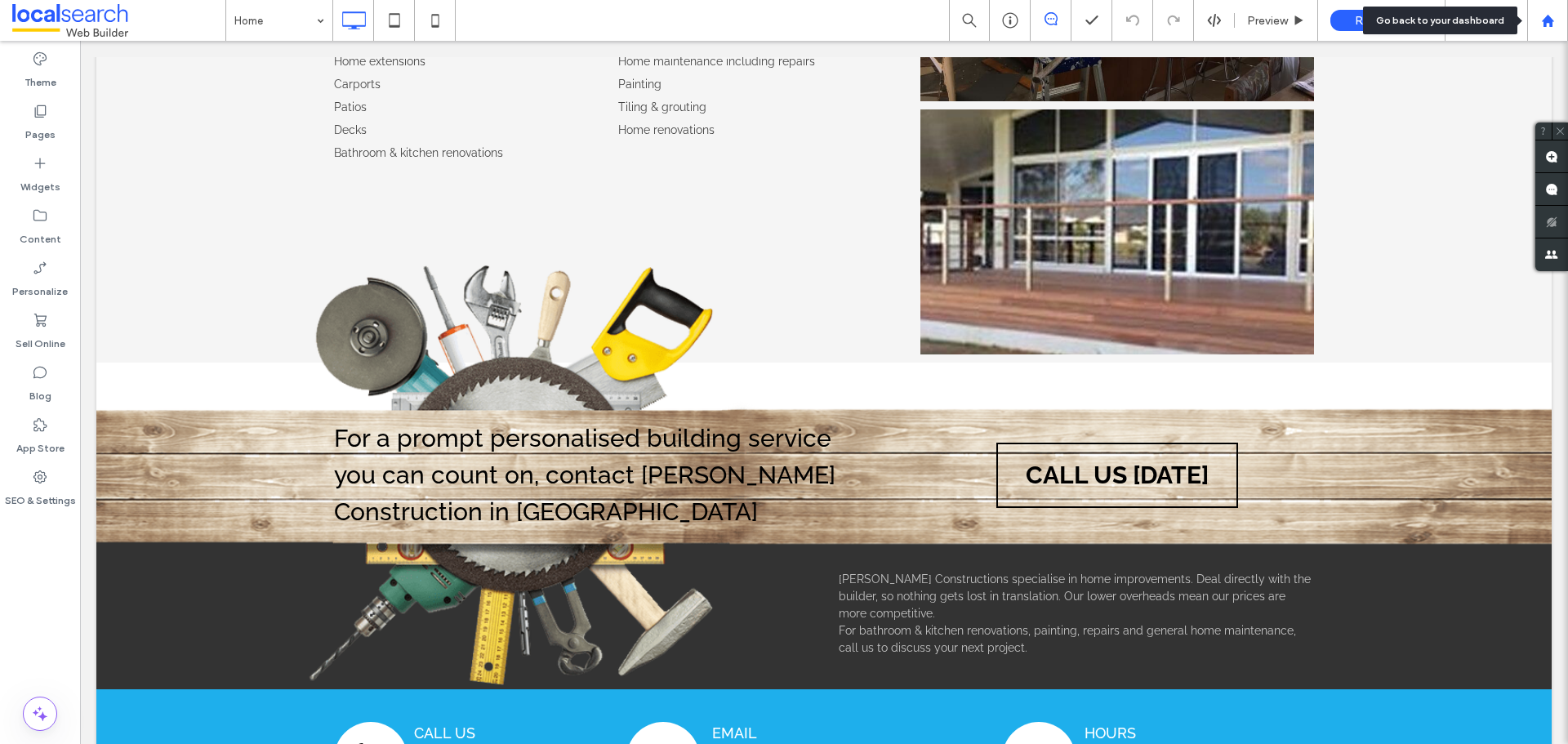
drag, startPoint x: 1548, startPoint y: 32, endPoint x: 1529, endPoint y: 33, distance: 19.0
click at [1548, 32] on div at bounding box center [1548, 20] width 41 height 41
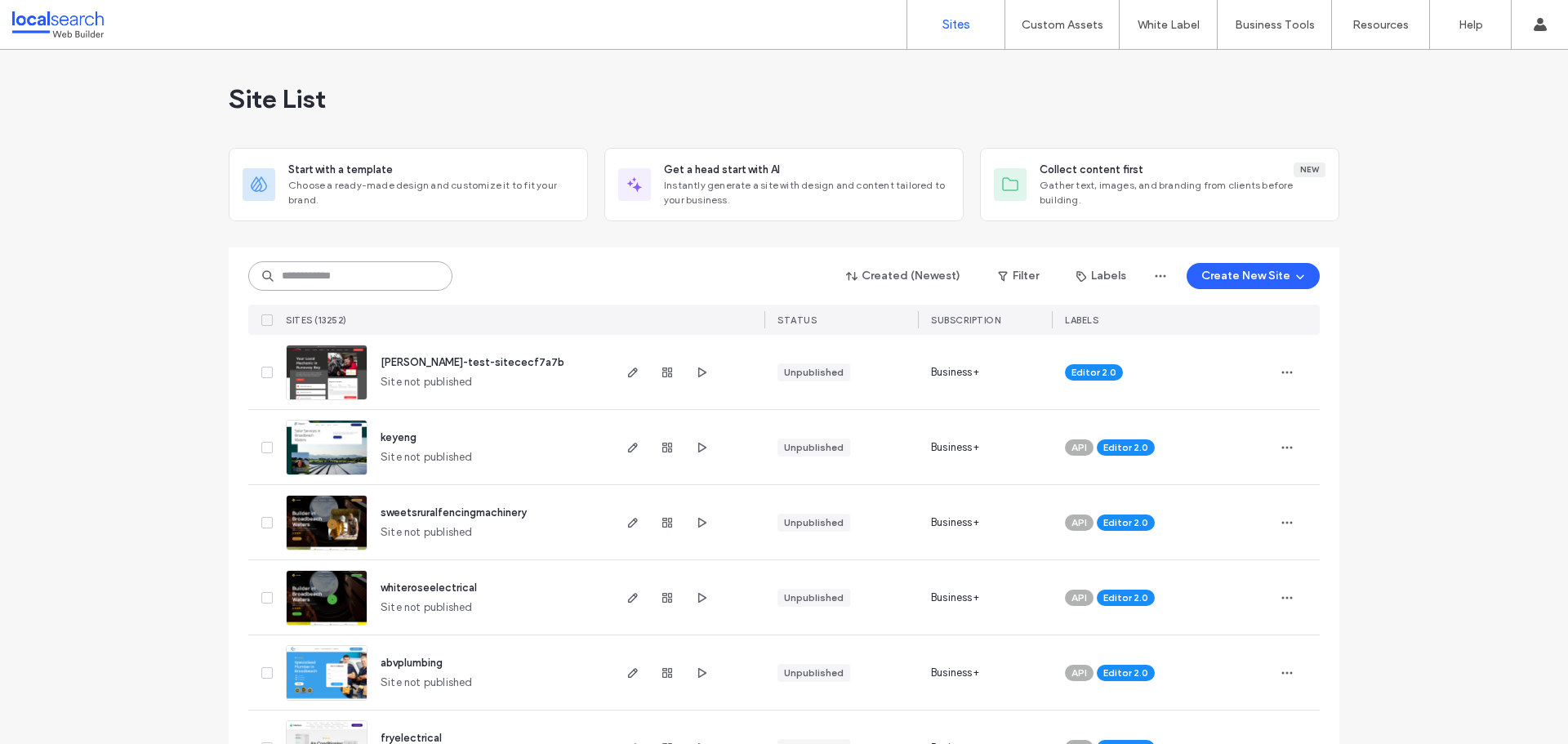
click at [330, 284] on input at bounding box center [350, 276] width 204 height 29
paste input "********"
type input "********"
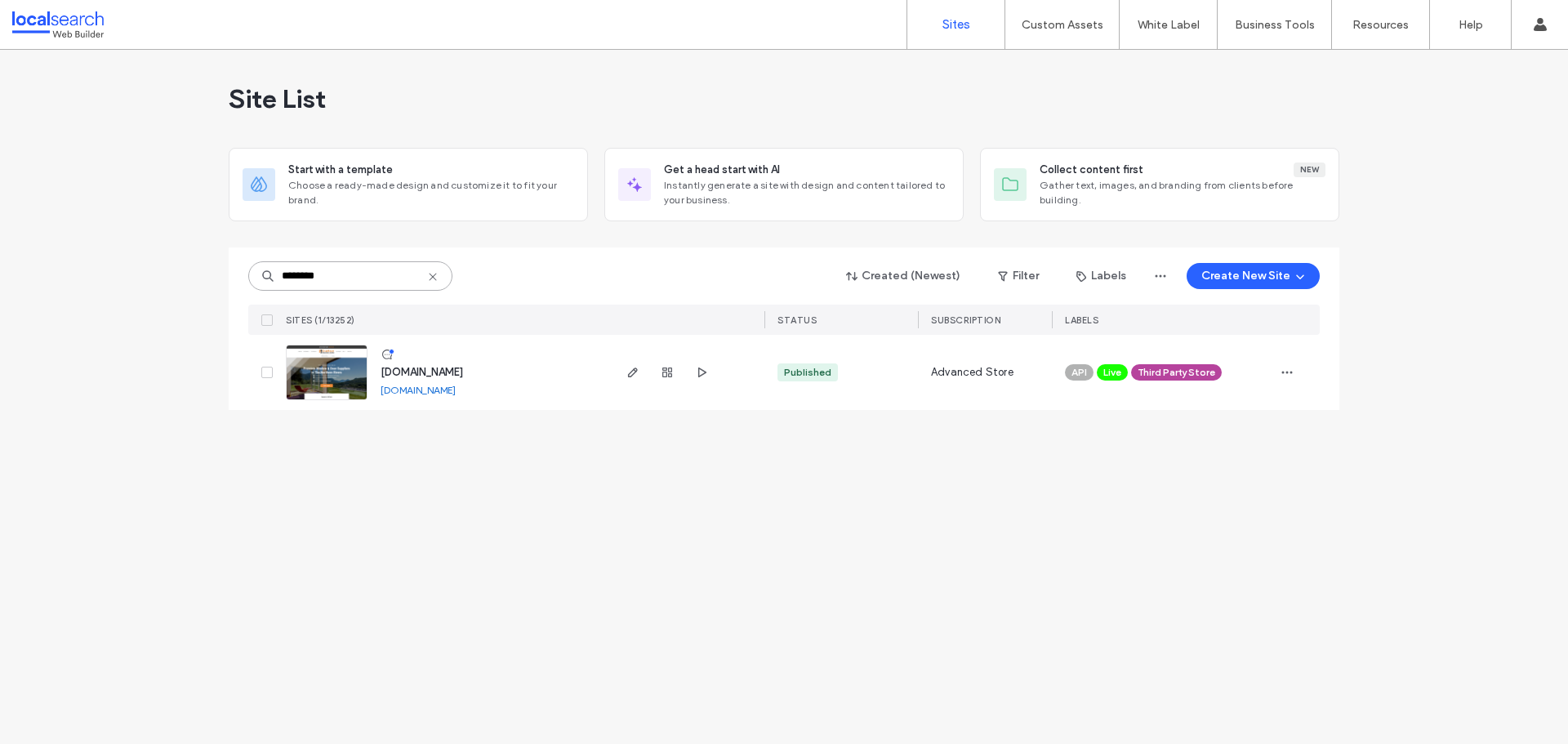
drag, startPoint x: 352, startPoint y: 276, endPoint x: 212, endPoint y: 278, distance: 140.0
click at [212, 278] on div "Site List Start with a template Choose a ready-made design and customize it to …" at bounding box center [784, 397] width 1568 height 695
click at [302, 388] on img at bounding box center [327, 401] width 80 height 111
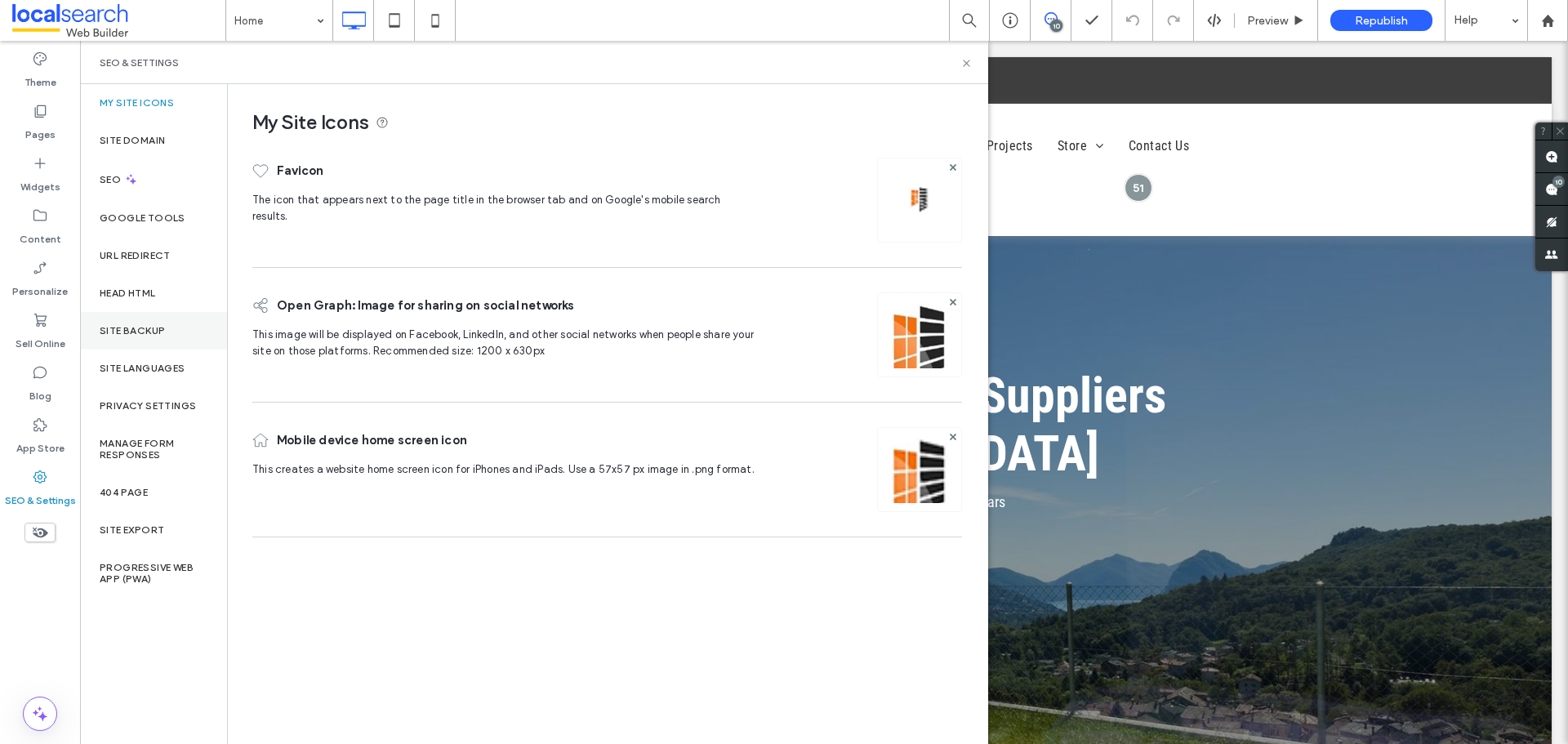
click at [129, 335] on label "Site Backup" at bounding box center [132, 331] width 66 height 12
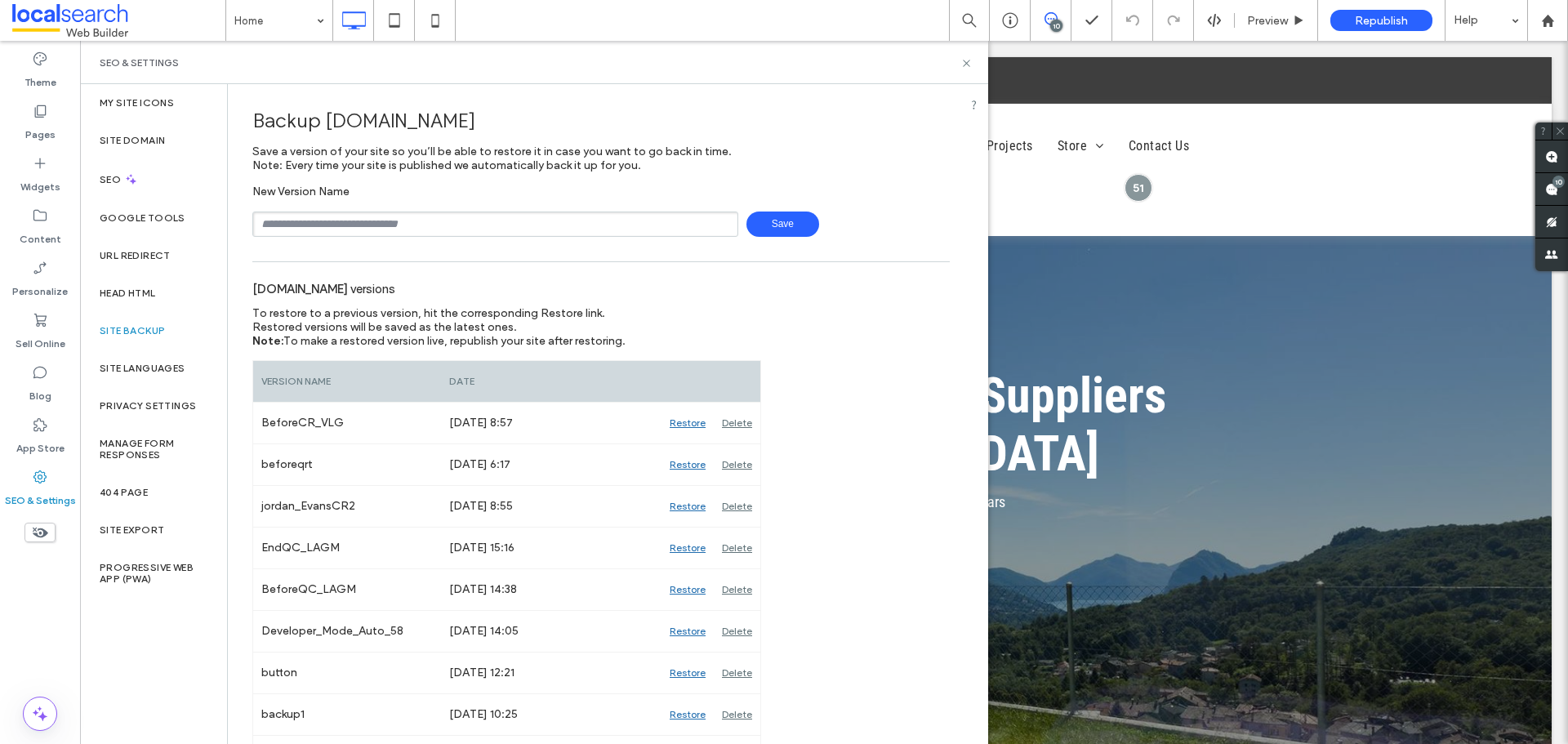
click at [299, 228] on input "text" at bounding box center [495, 224] width 486 height 25
type input "**********"
click at [791, 218] on span "Save" at bounding box center [783, 224] width 72 height 25
click at [967, 62] on use at bounding box center [966, 63] width 7 height 7
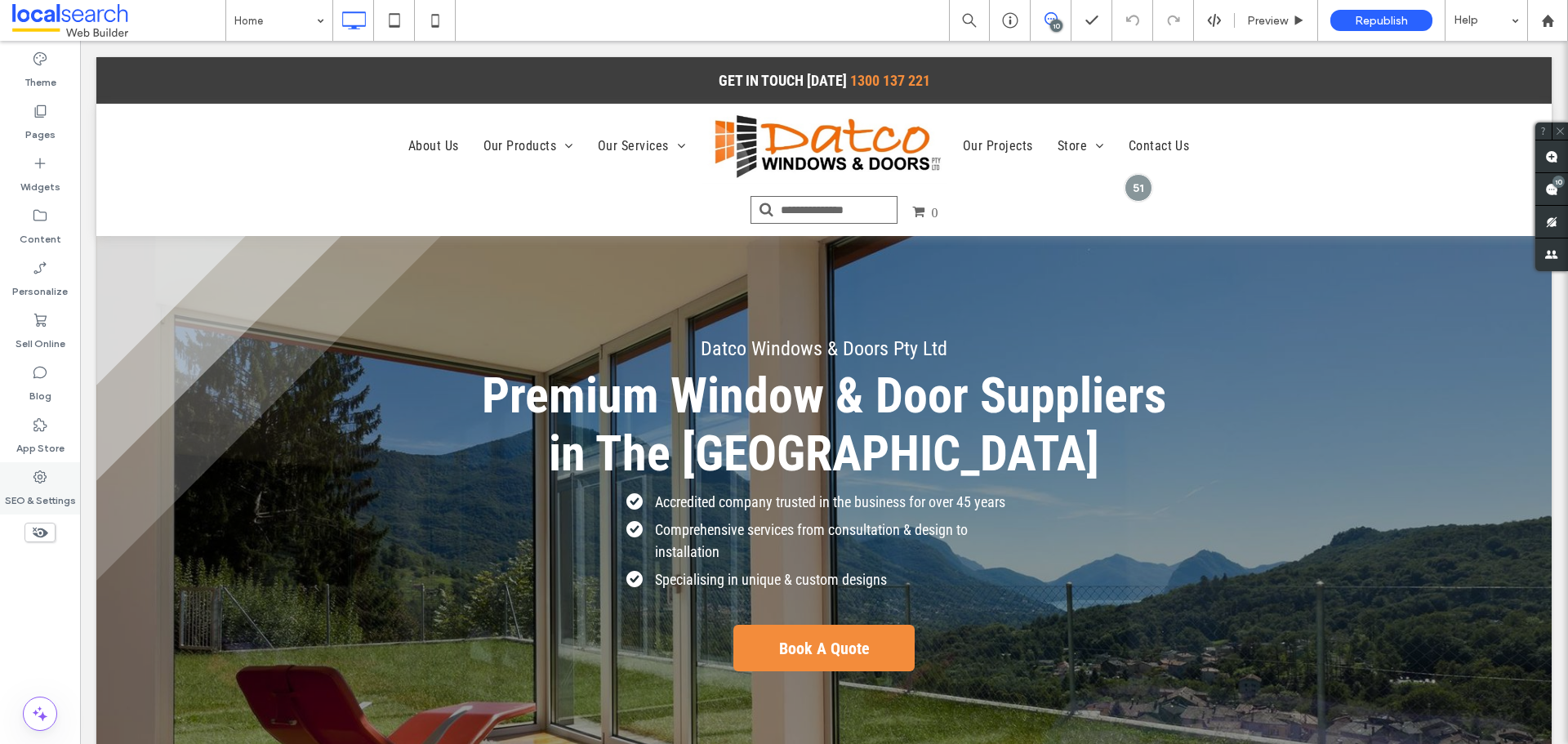
click at [37, 476] on icon at bounding box center [40, 476] width 16 height 16
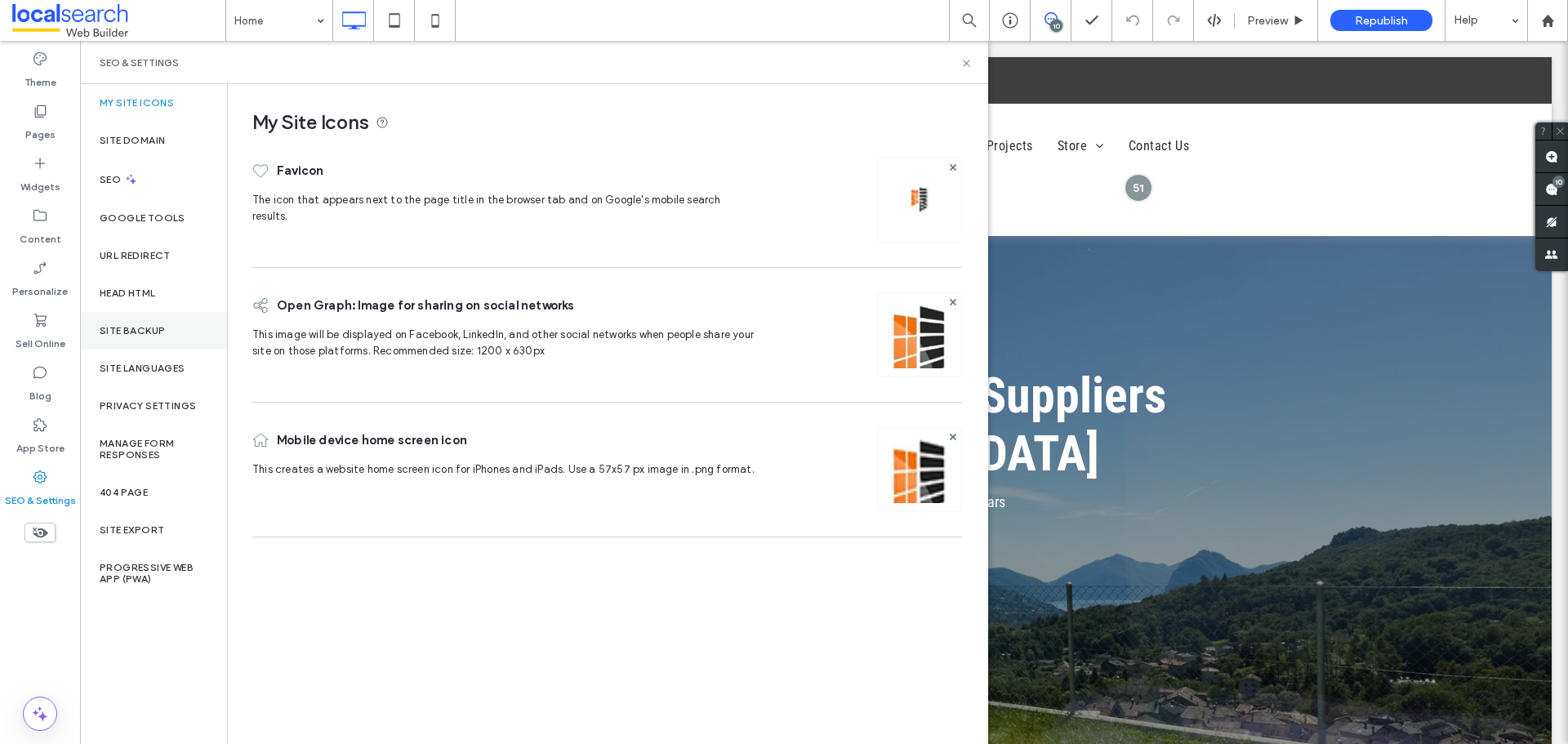
click at [134, 318] on div "Site Backup" at bounding box center [154, 330] width 147 height 38
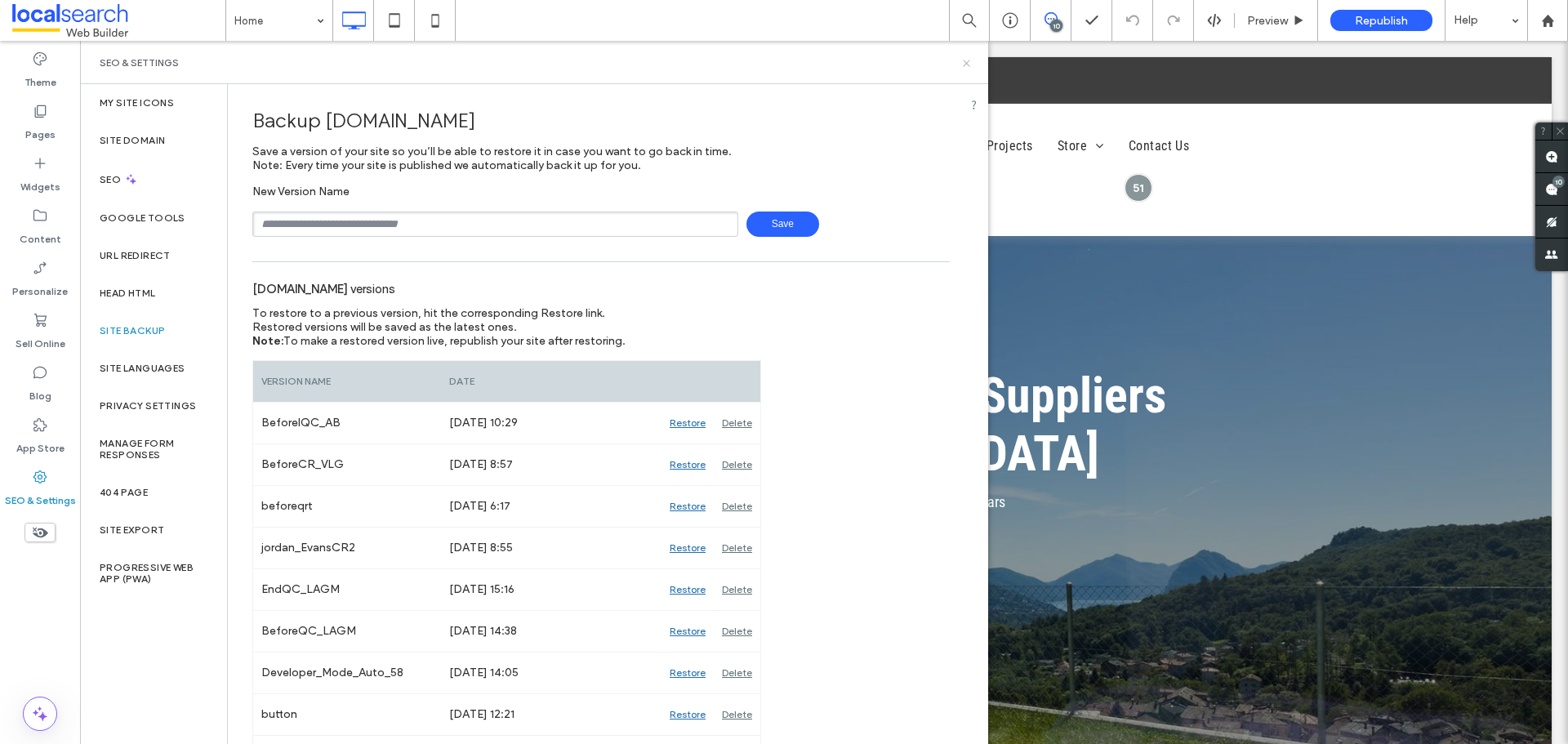
drag, startPoint x: 967, startPoint y: 62, endPoint x: 1092, endPoint y: 78, distance: 126.0
click at [967, 62] on use at bounding box center [966, 63] width 7 height 7
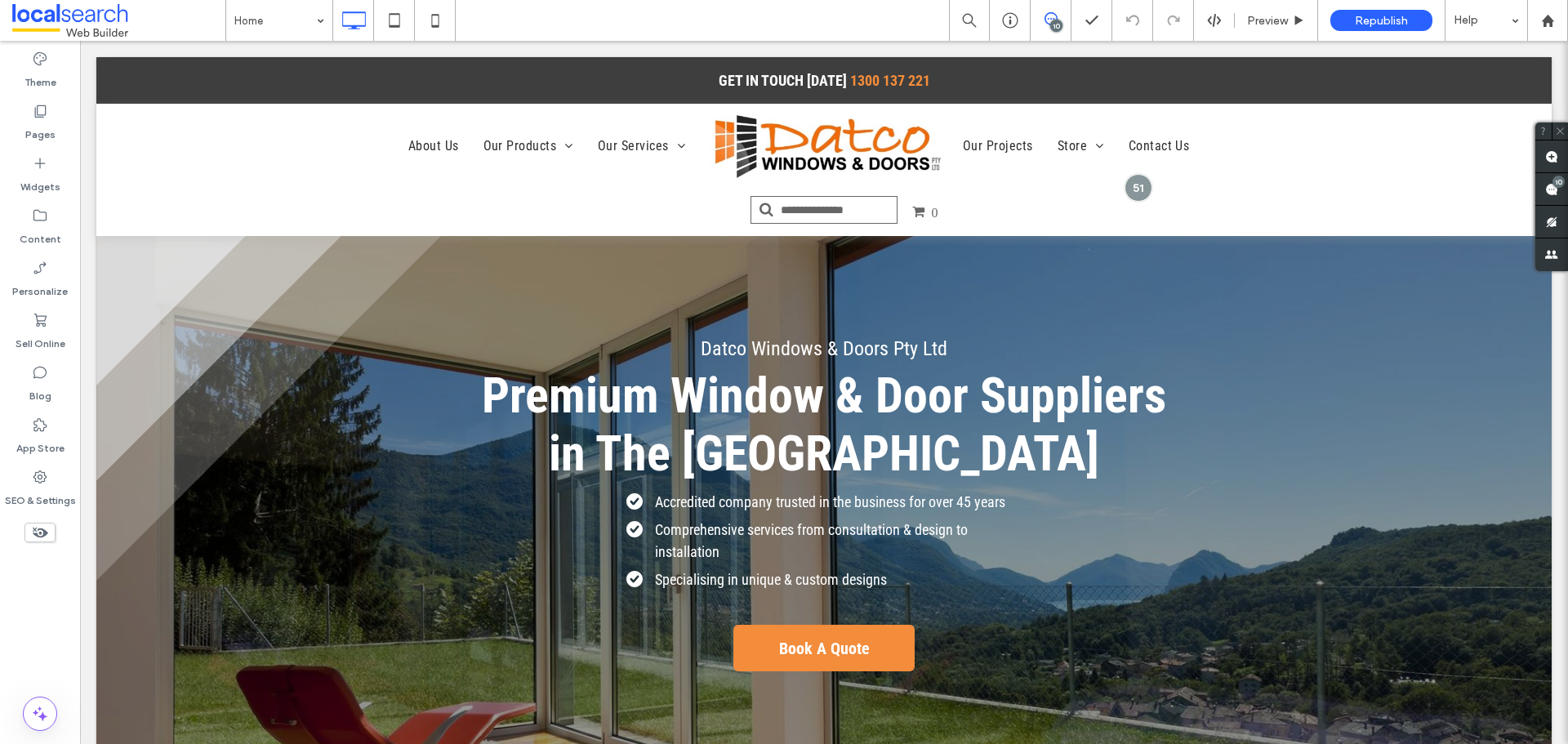
click at [1055, 19] on div "10" at bounding box center [1056, 25] width 13 height 13
click at [1056, 20] on div "10" at bounding box center [1056, 25] width 13 height 13
click at [1553, 183] on icon at bounding box center [1553, 189] width 14 height 14
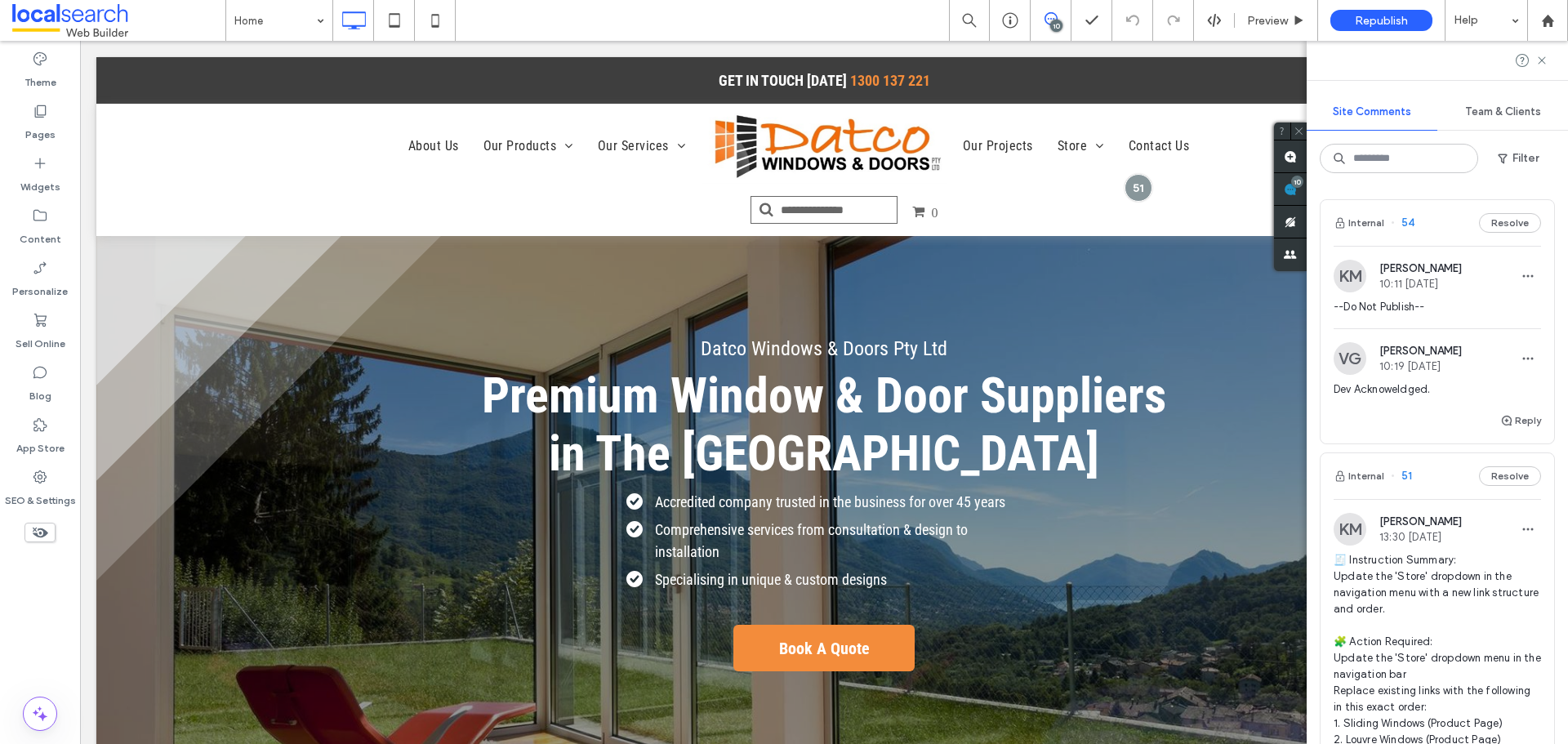
scroll to position [163, 0]
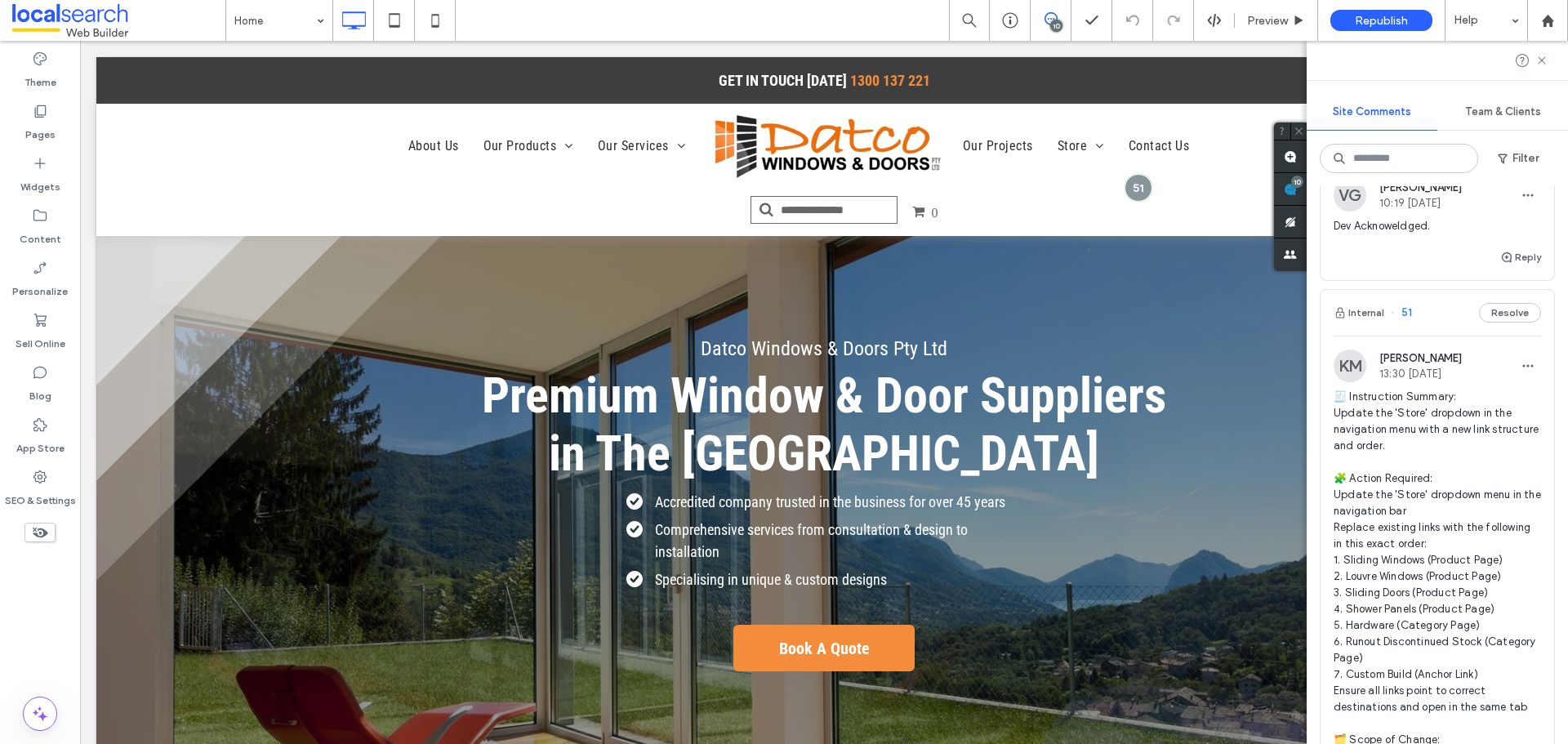
click at [1416, 418] on span "🧾 Instruction Summary: Update the 'Store' dropdown in the navigation menu with …" at bounding box center [1438, 642] width 208 height 506
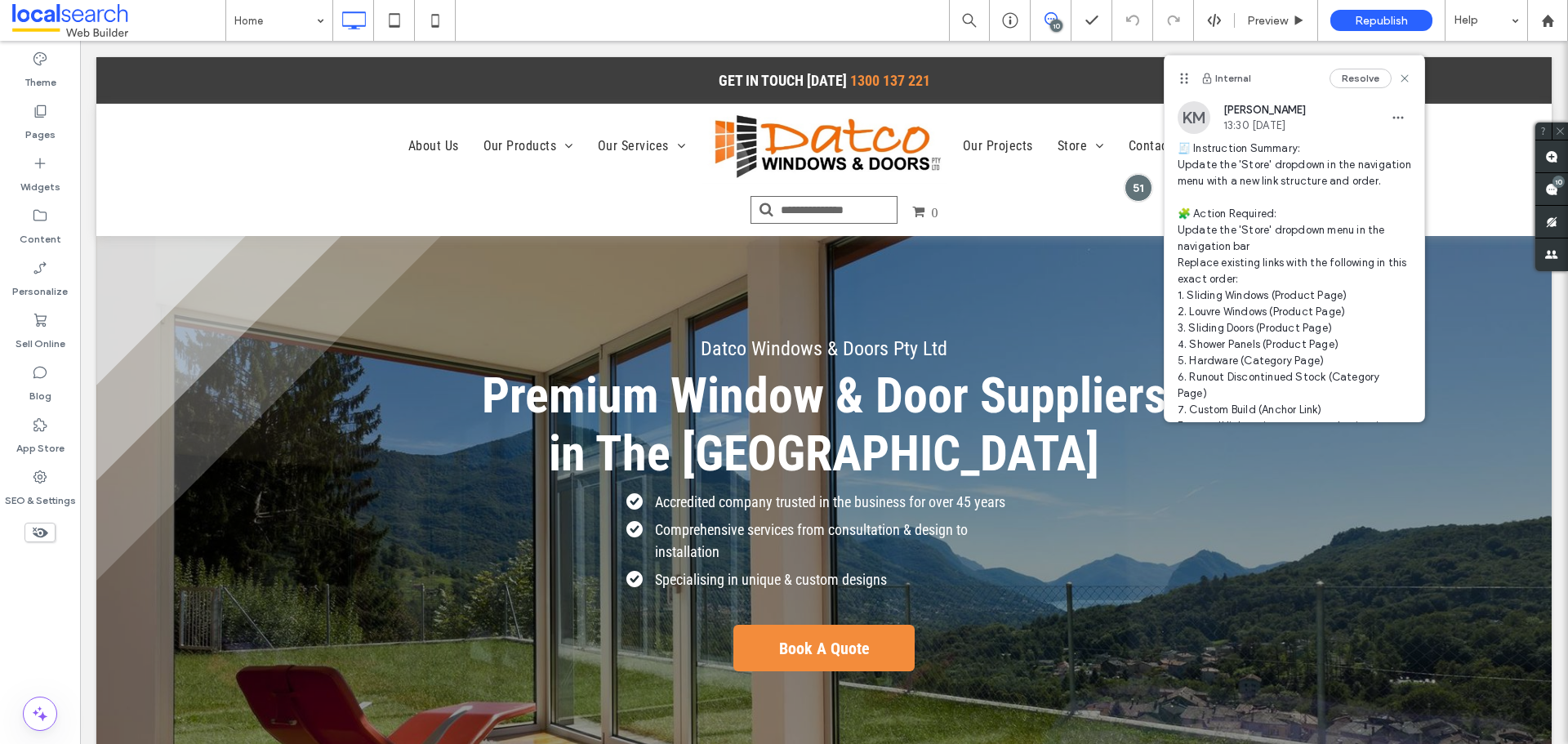
scroll to position [0, 0]
drag, startPoint x: 40, startPoint y: 479, endPoint x: 38, endPoint y: 470, distance: 9.2
click at [40, 479] on icon at bounding box center [40, 476] width 16 height 16
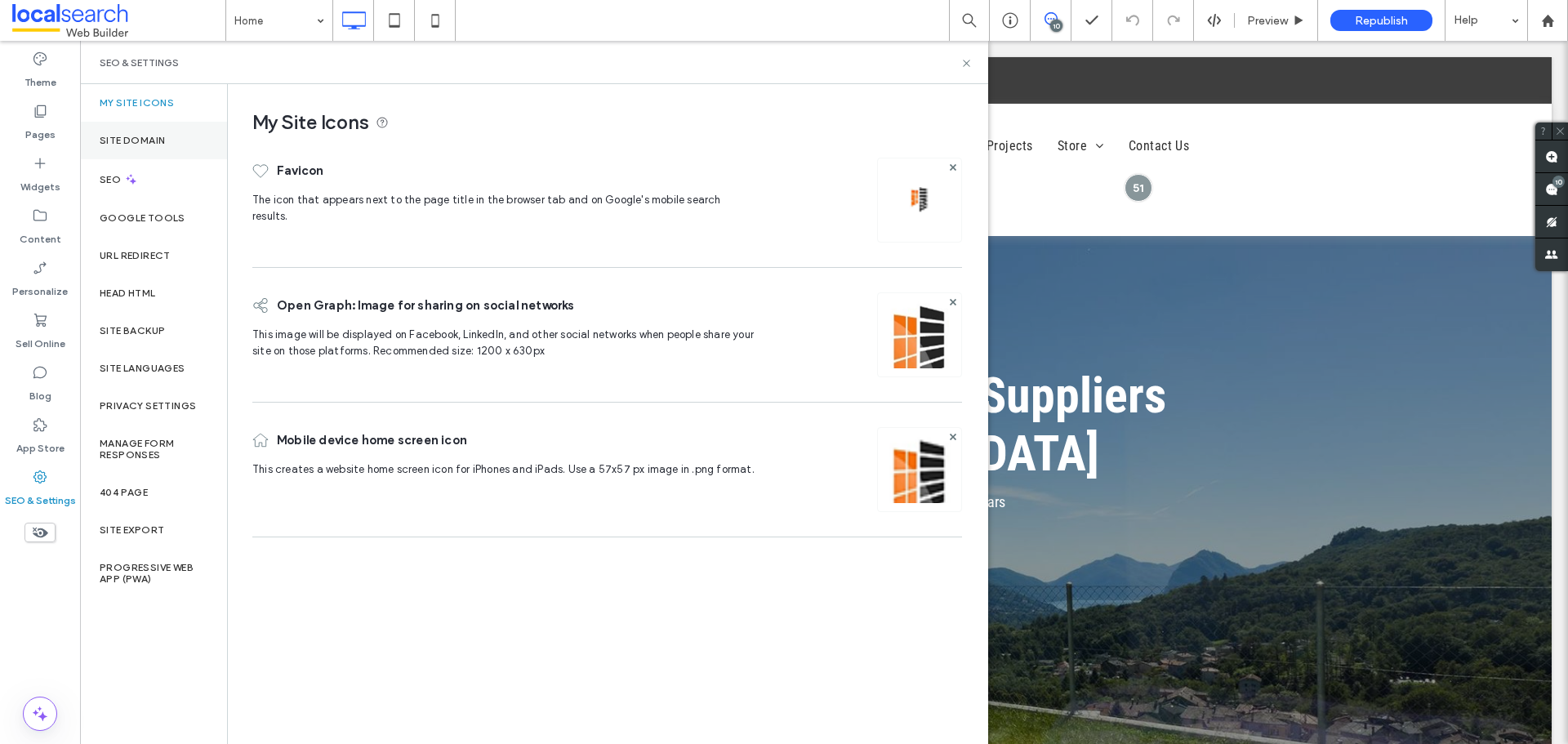
click at [151, 149] on div "Site Domain" at bounding box center [154, 140] width 147 height 38
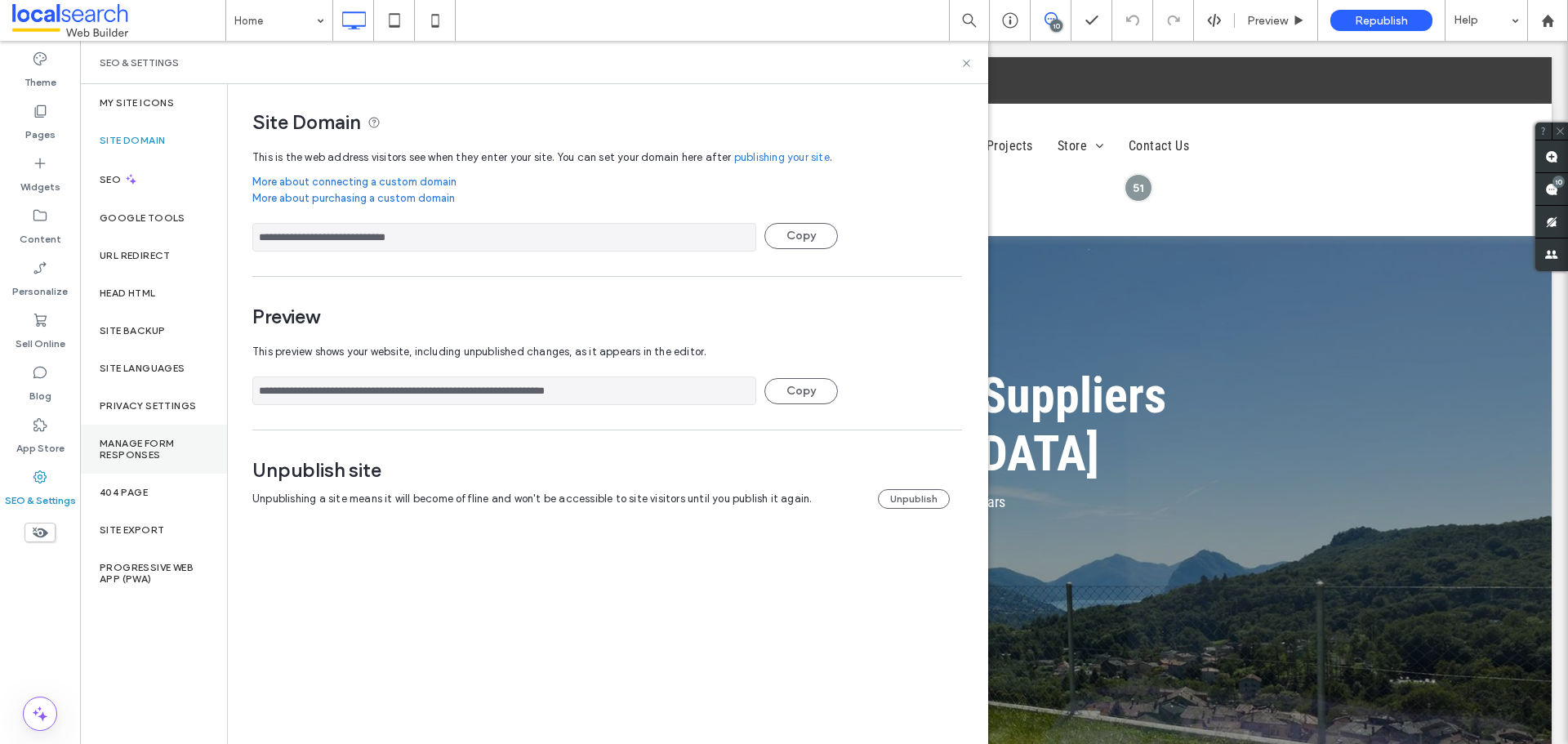
drag, startPoint x: 548, startPoint y: 392, endPoint x: 151, endPoint y: 435, distance: 399.3
click at [151, 435] on div "**********" at bounding box center [534, 414] width 908 height 660
click at [551, 441] on div "Unpublish site Unpublishing a site means it will become offline and won't be ac…" at bounding box center [607, 490] width 710 height 103
drag, startPoint x: 546, startPoint y: 392, endPoint x: 163, endPoint y: 446, distance: 386.8
click at [163, 446] on div "**********" at bounding box center [534, 414] width 908 height 660
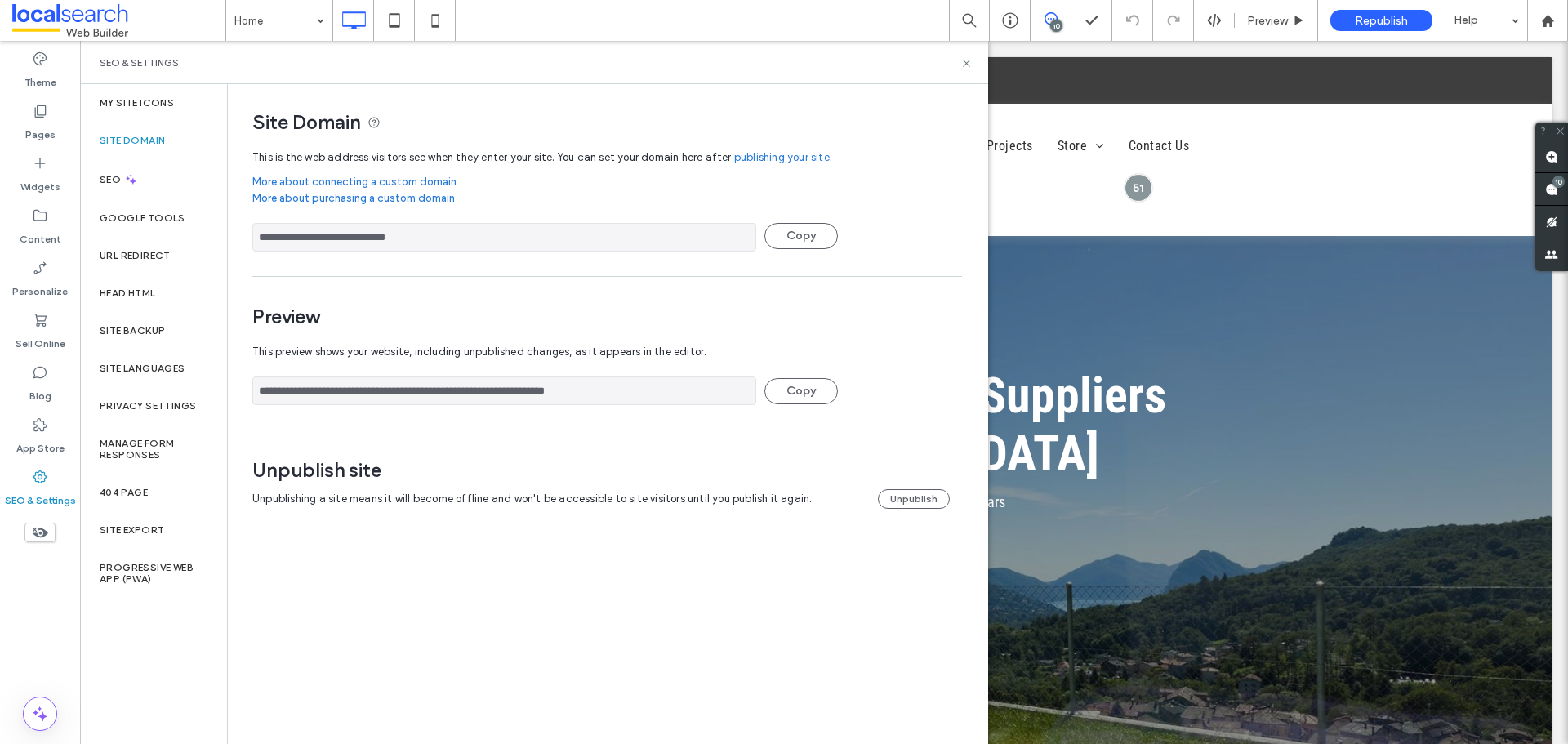
click at [540, 433] on div "**********" at bounding box center [607, 341] width 710 height 400
drag, startPoint x: 548, startPoint y: 392, endPoint x: 259, endPoint y: 433, distance: 291.9
click at [259, 433] on div "**********" at bounding box center [607, 341] width 710 height 400
click at [970, 66] on use at bounding box center [966, 63] width 7 height 7
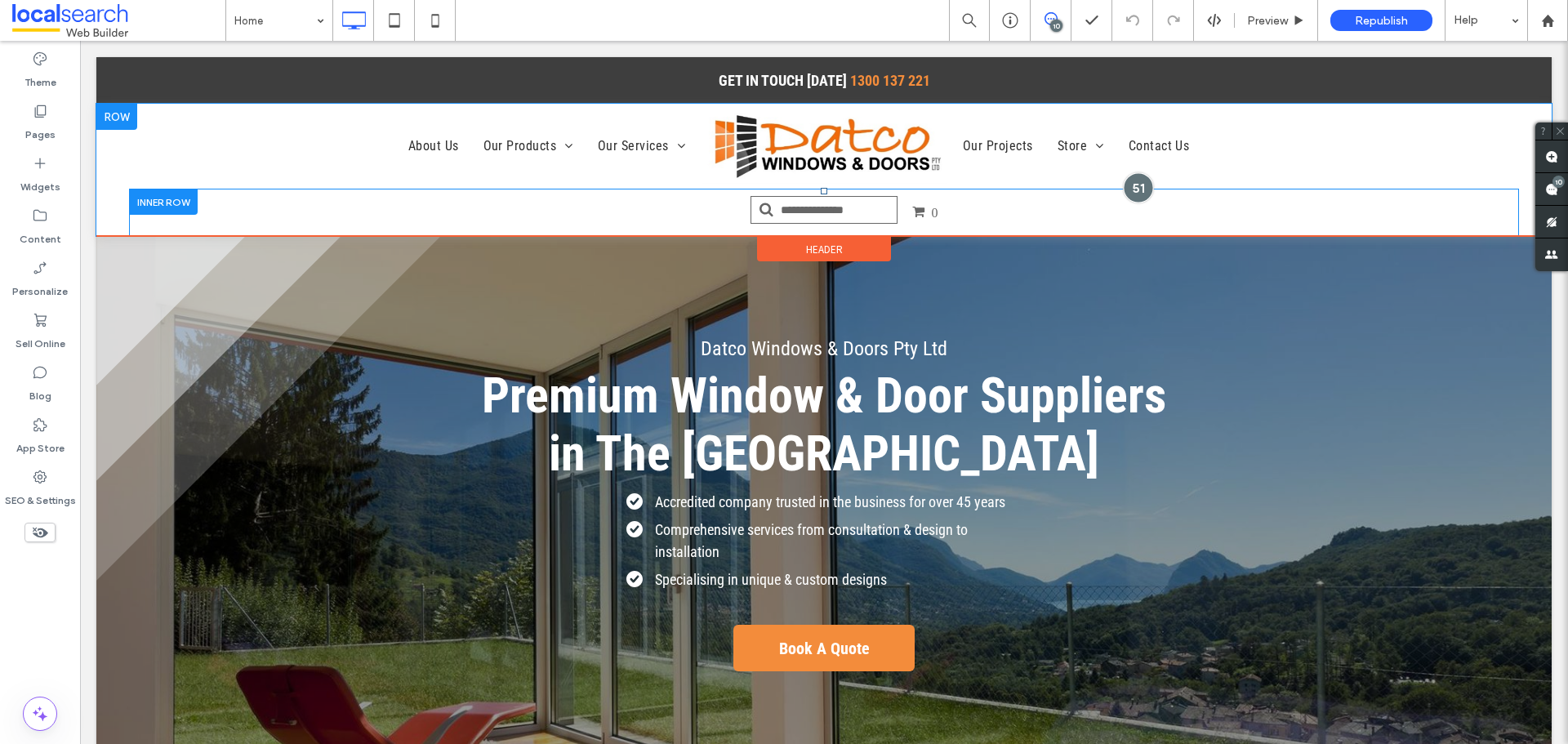
click at [1125, 191] on div at bounding box center [1138, 186] width 30 height 30
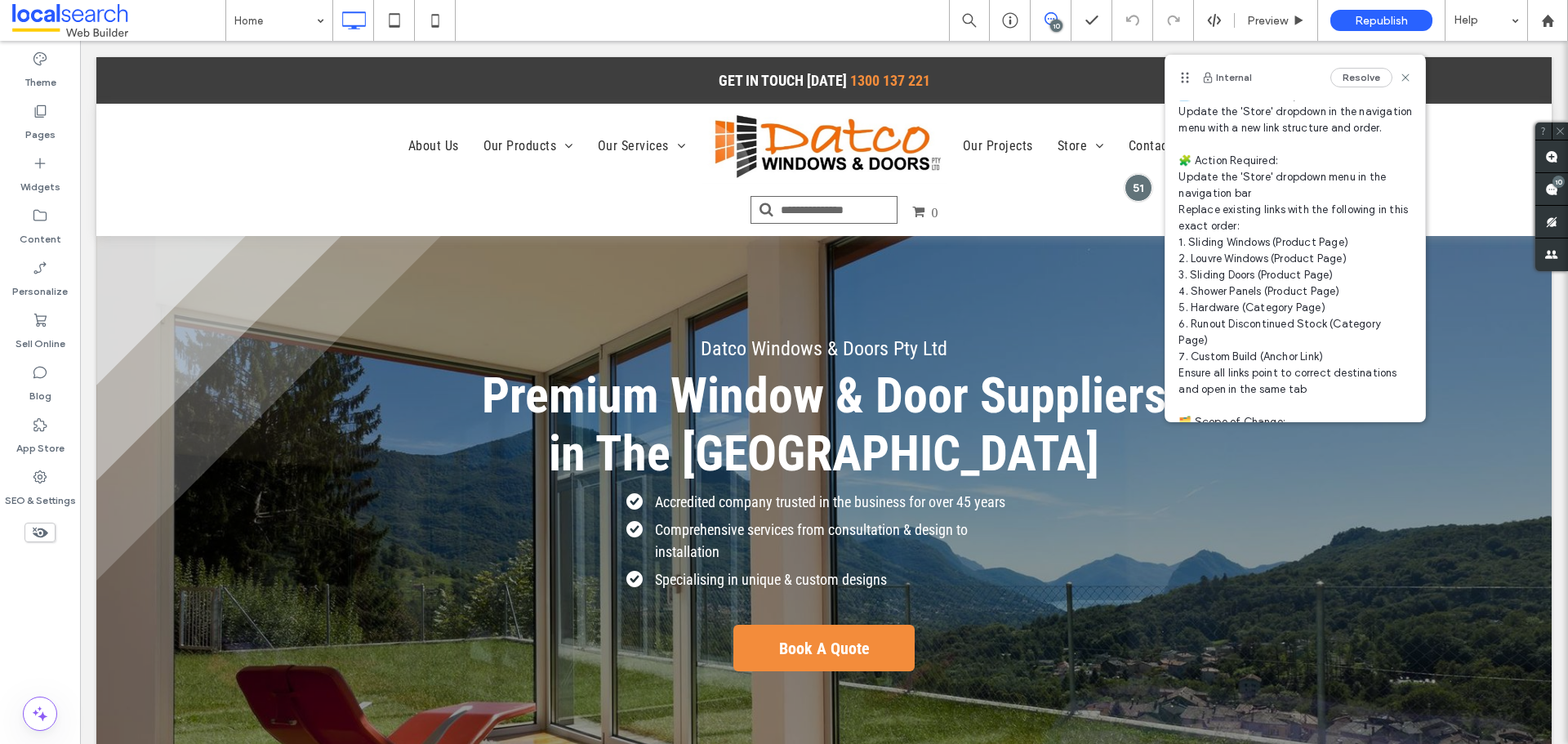
scroll to position [82, 0]
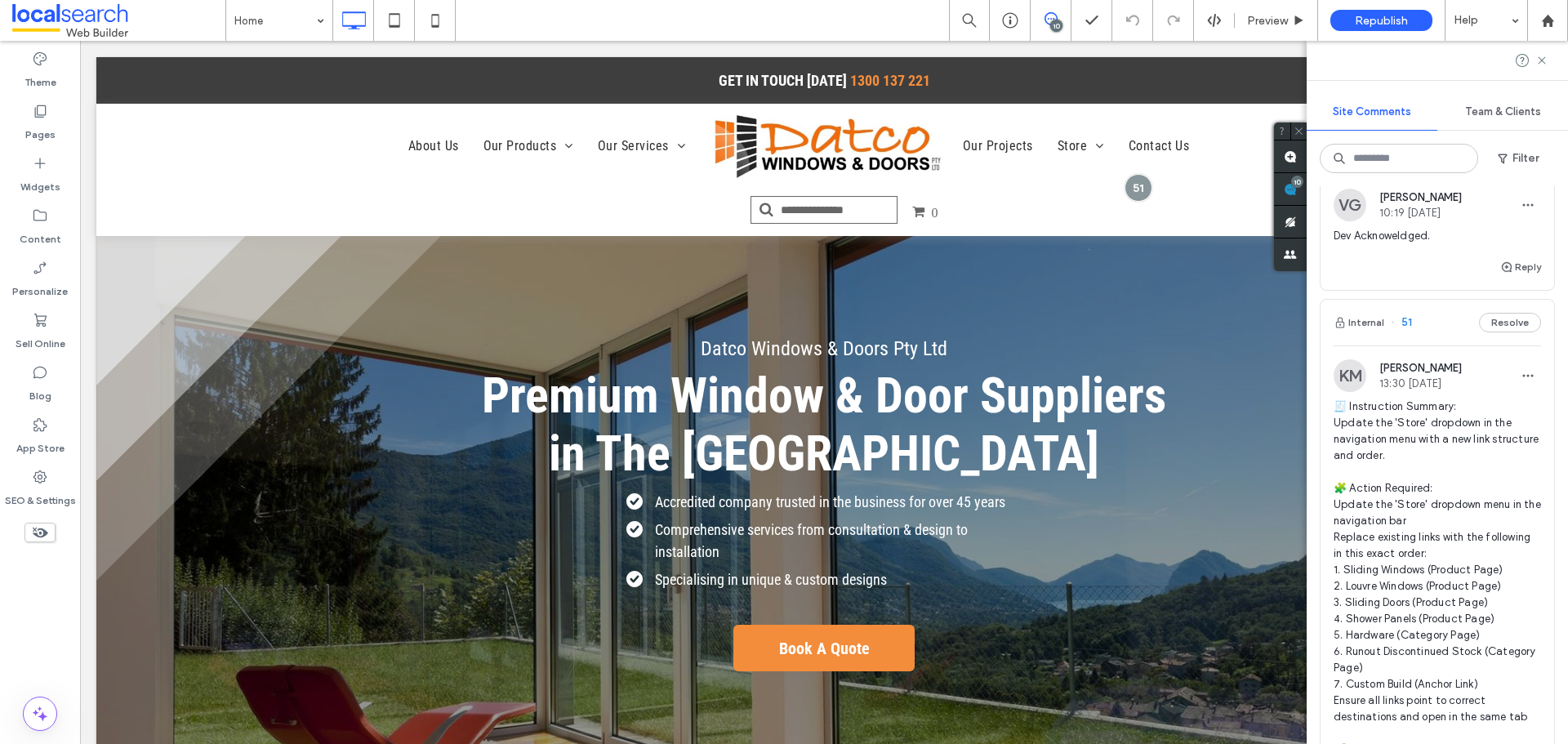
scroll to position [0, 0]
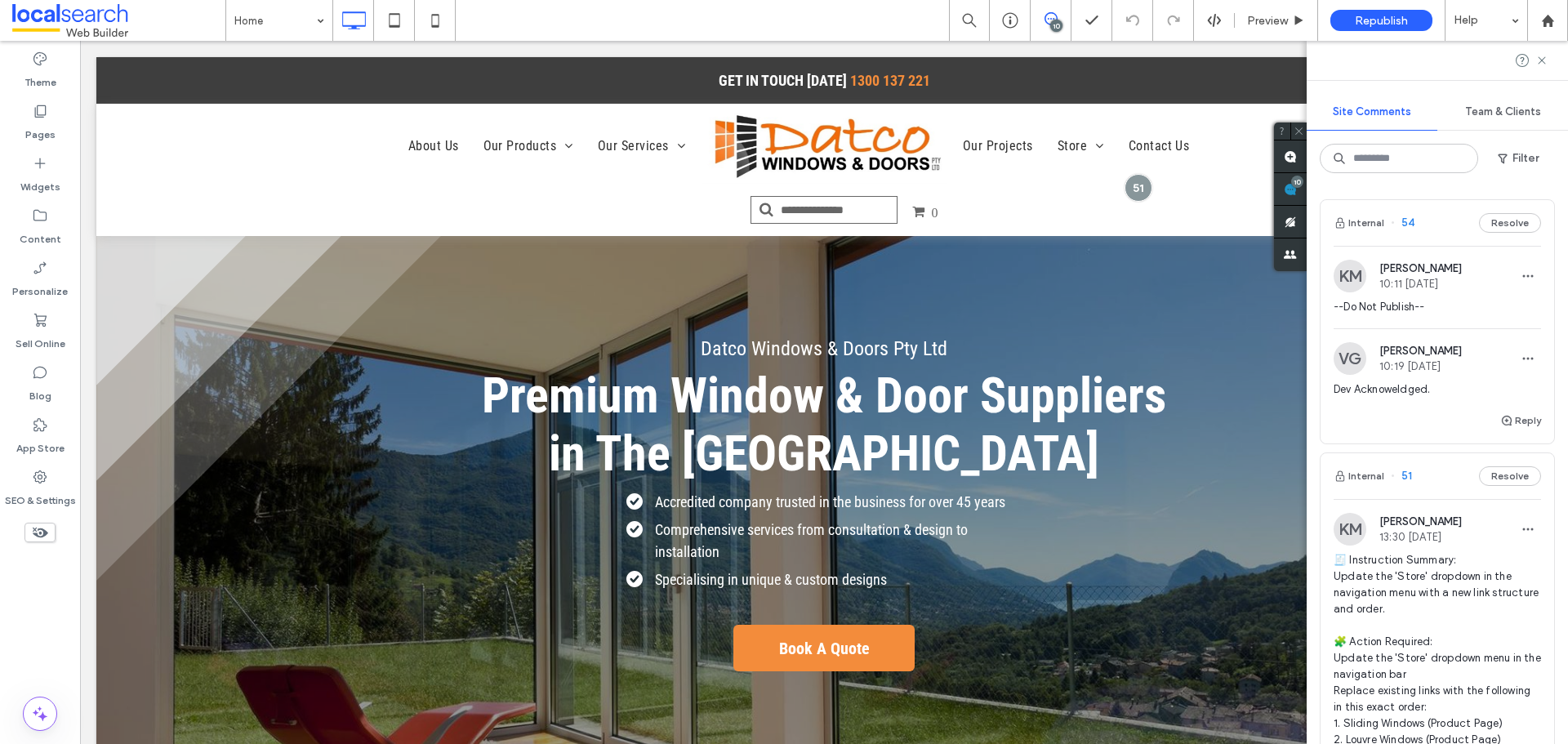
click at [1434, 387] on span "Dev Acknoweldged." at bounding box center [1438, 389] width 208 height 16
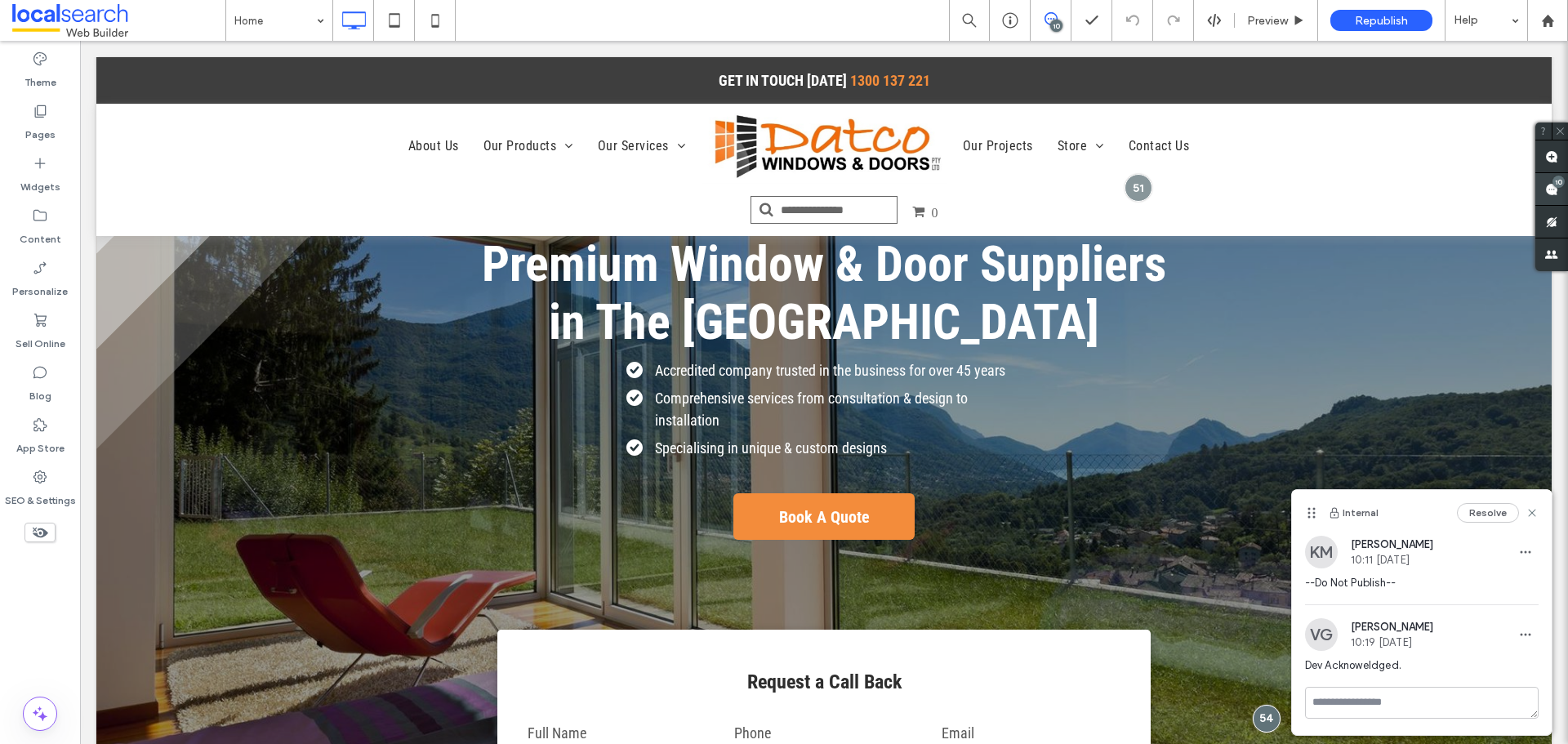
click at [1560, 191] on span at bounding box center [1553, 188] width 33 height 32
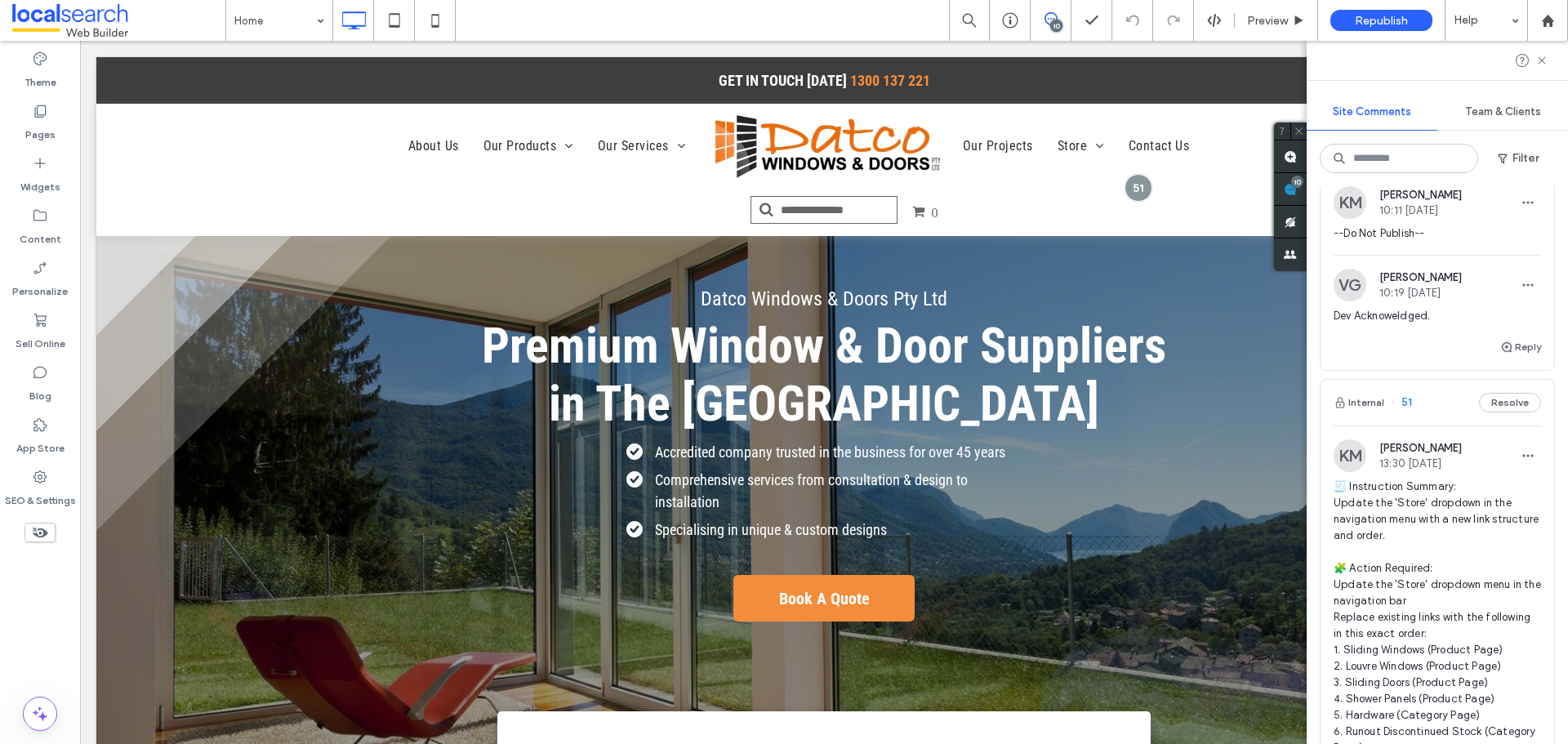
scroll to position [0, 0]
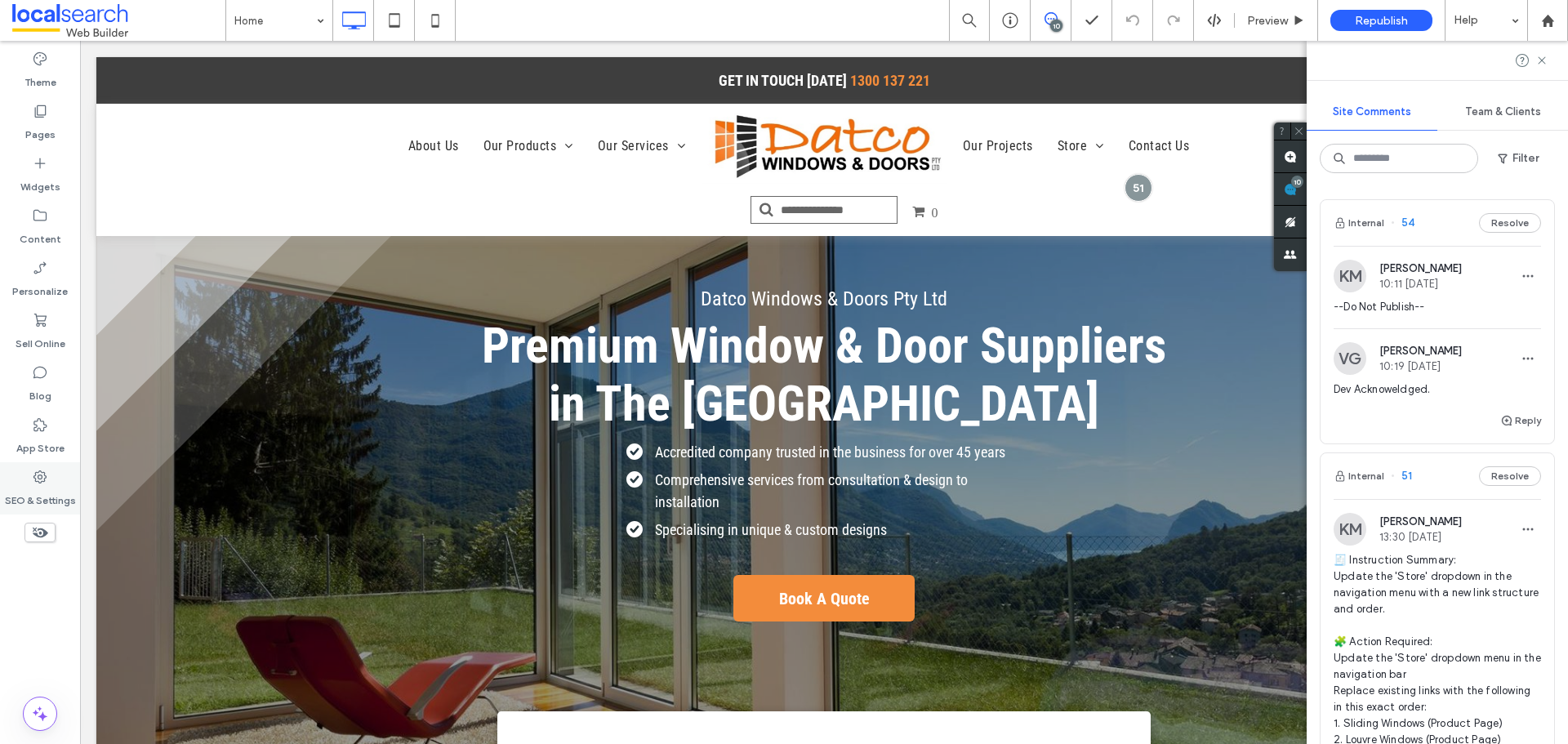
click at [43, 490] on label "SEO & Settings" at bounding box center [41, 497] width 71 height 23
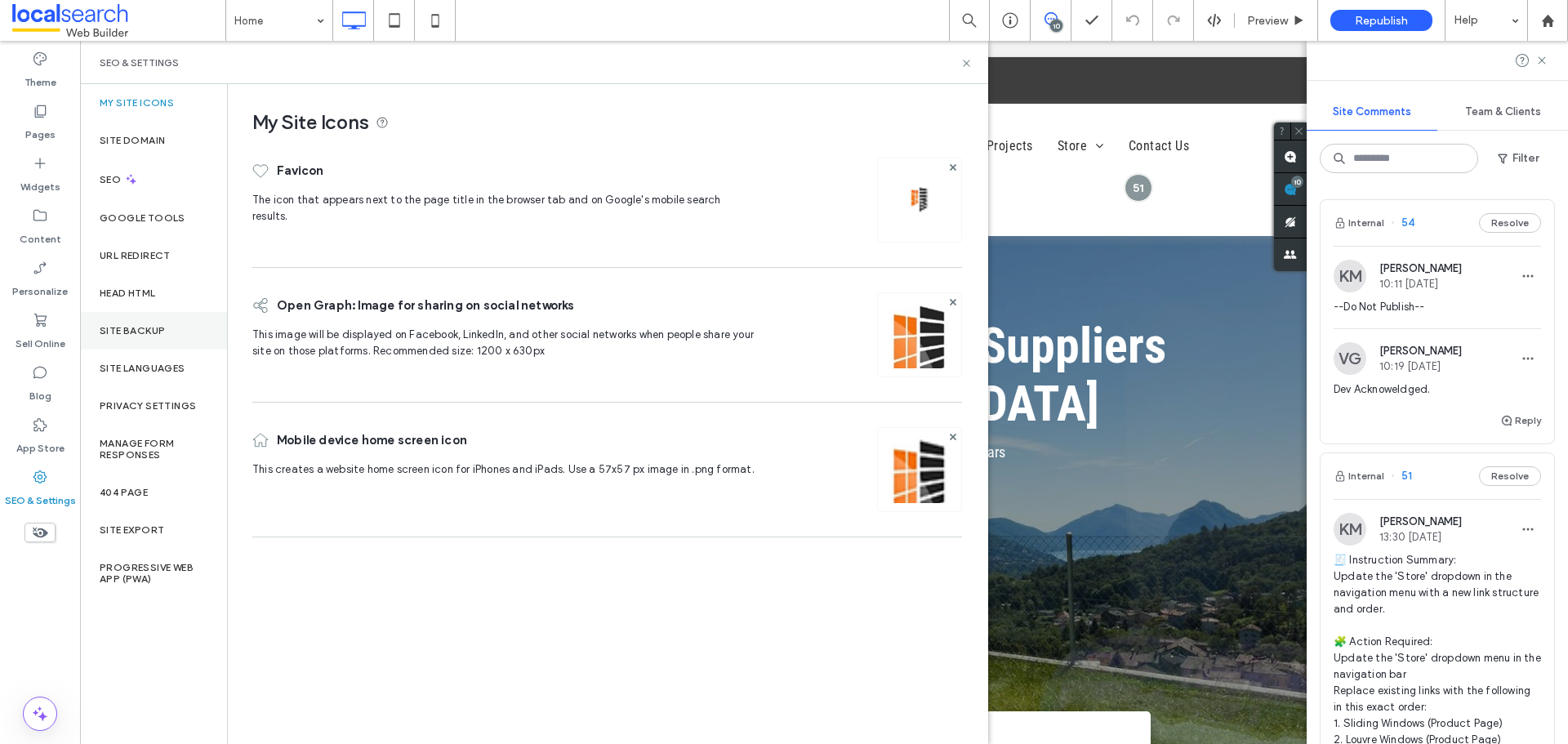
click at [141, 329] on label "Site Backup" at bounding box center [132, 331] width 66 height 12
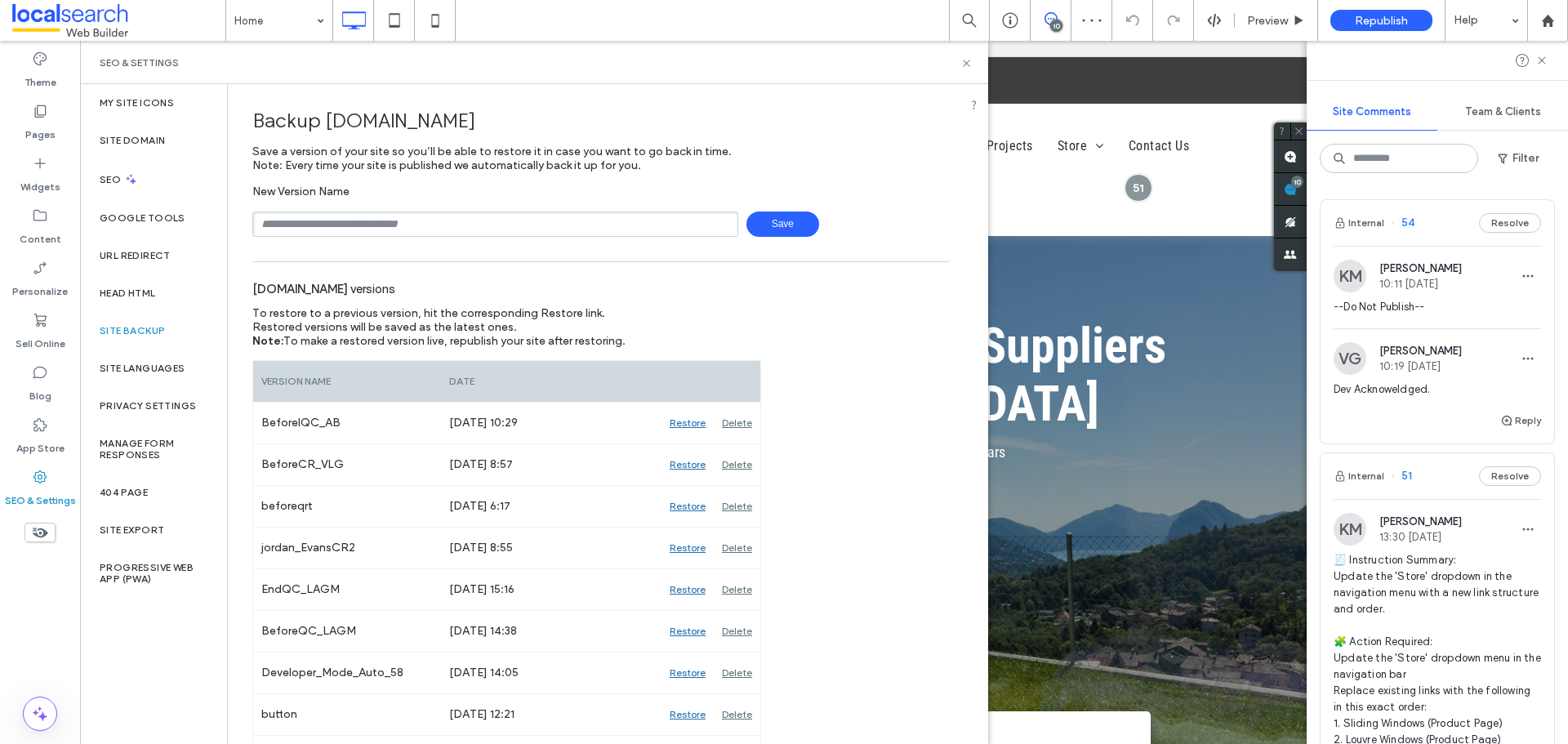
click at [299, 233] on input "text" at bounding box center [495, 224] width 486 height 25
type input "*"
click at [864, 175] on div "Backup www.datcowindowsanddoors.com.au Save a version of your site so you’ll be…" at bounding box center [601, 166] width 698 height 140
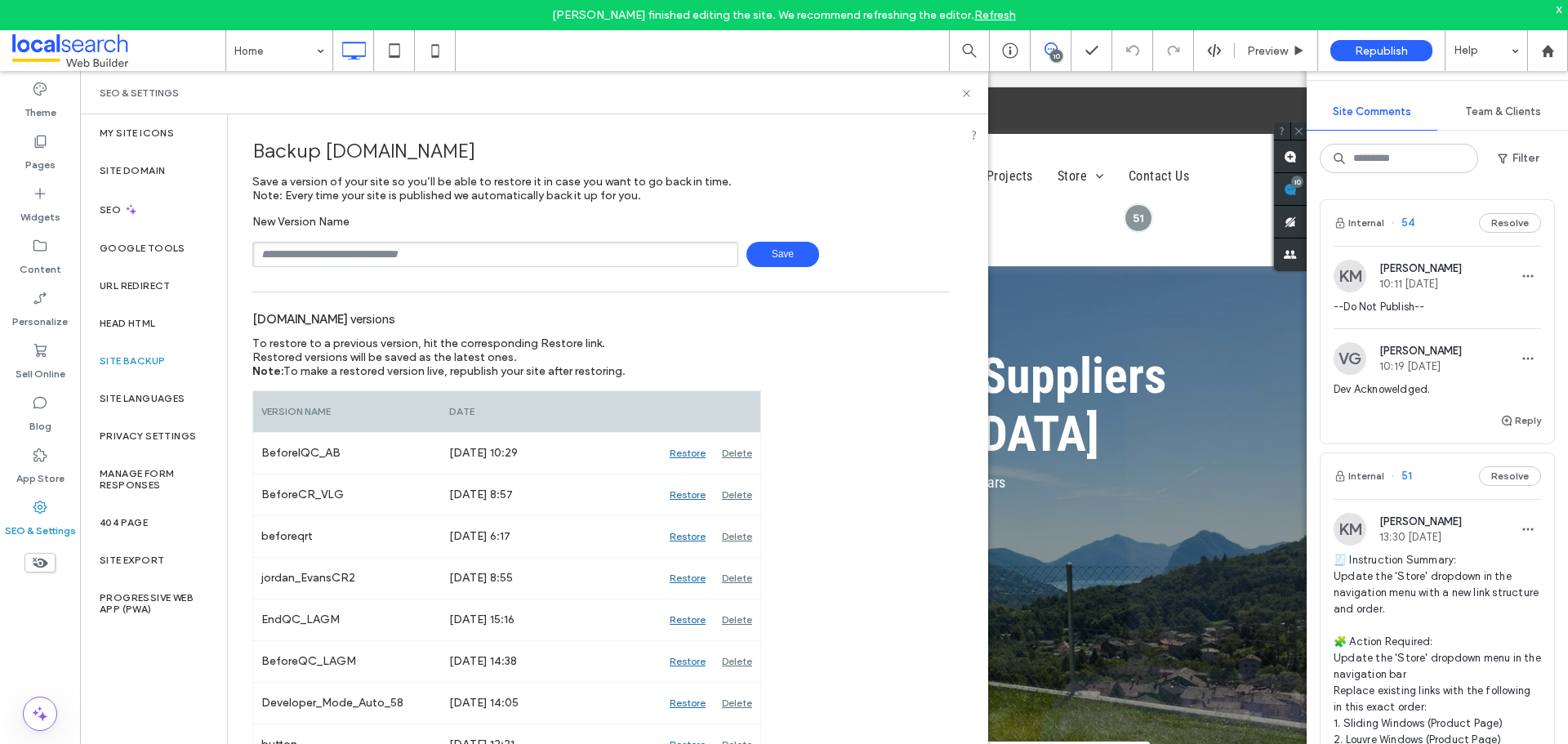
click at [330, 259] on input "text" at bounding box center [495, 254] width 486 height 25
type input "**********"
click at [761, 256] on span "Save" at bounding box center [783, 254] width 72 height 25
drag, startPoint x: 969, startPoint y: 94, endPoint x: 1116, endPoint y: 26, distance: 162.0
click at [969, 94] on icon at bounding box center [966, 93] width 13 height 13
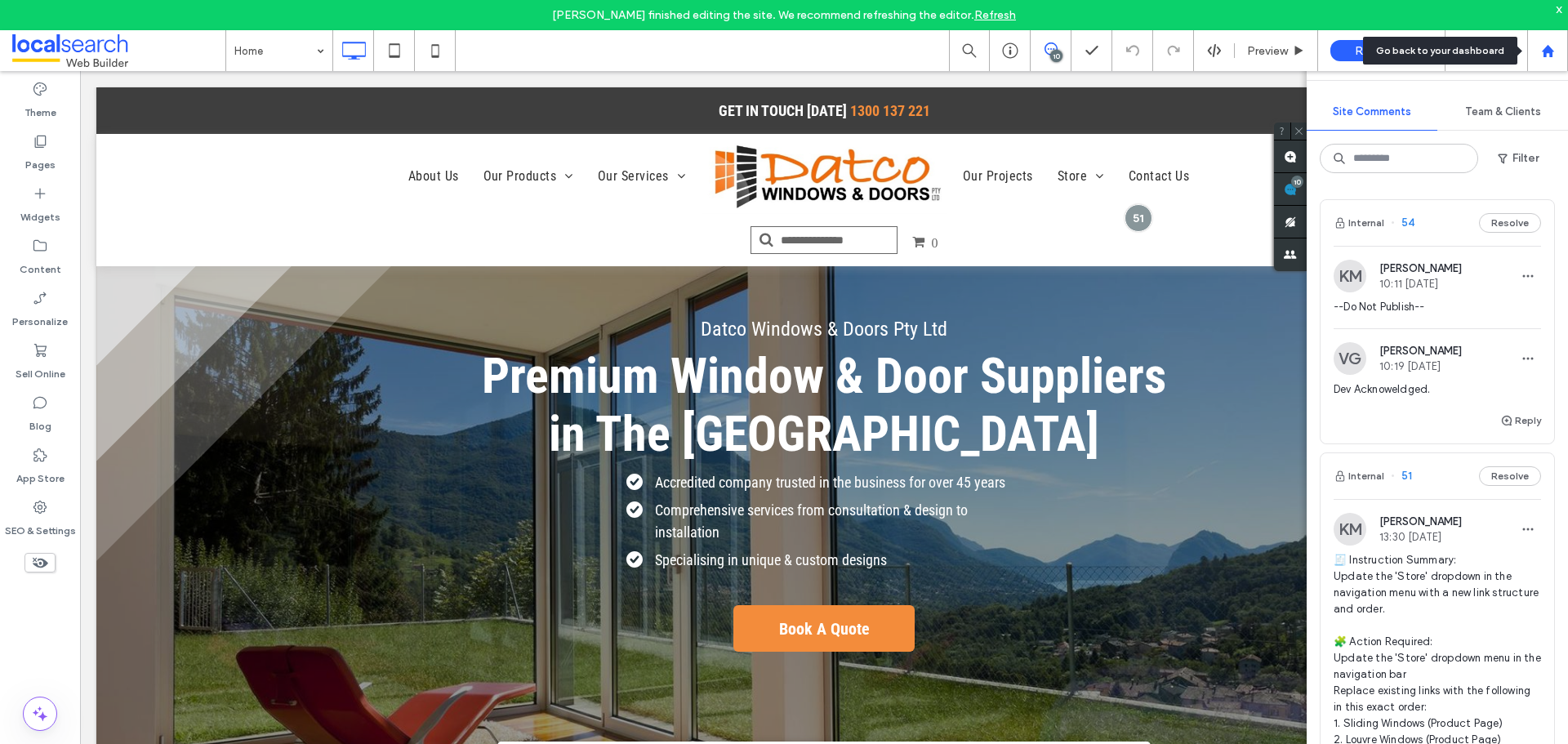
click at [1546, 50] on use at bounding box center [1548, 50] width 13 height 13
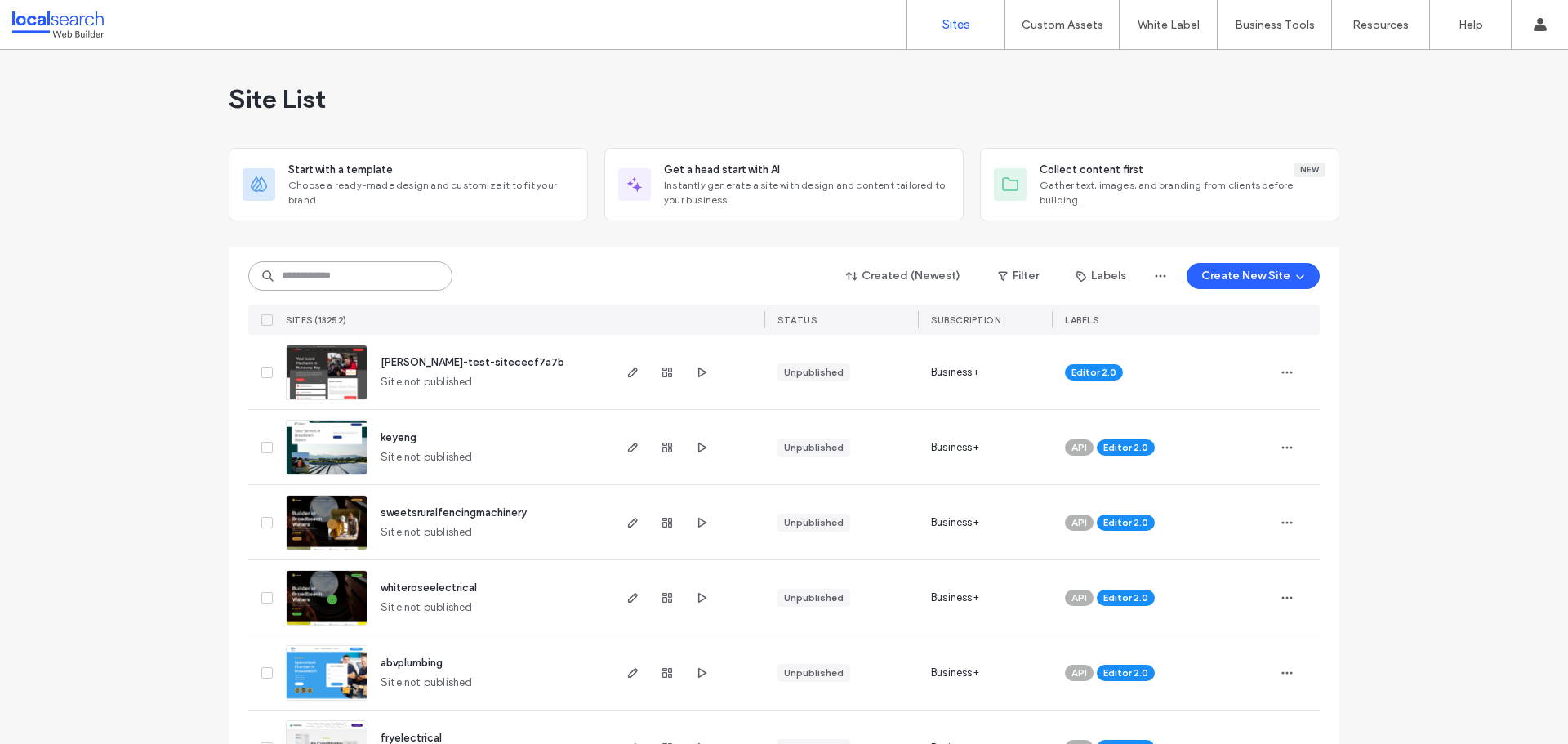
click at [343, 263] on input at bounding box center [350, 276] width 204 height 29
paste input "********"
type input "********"
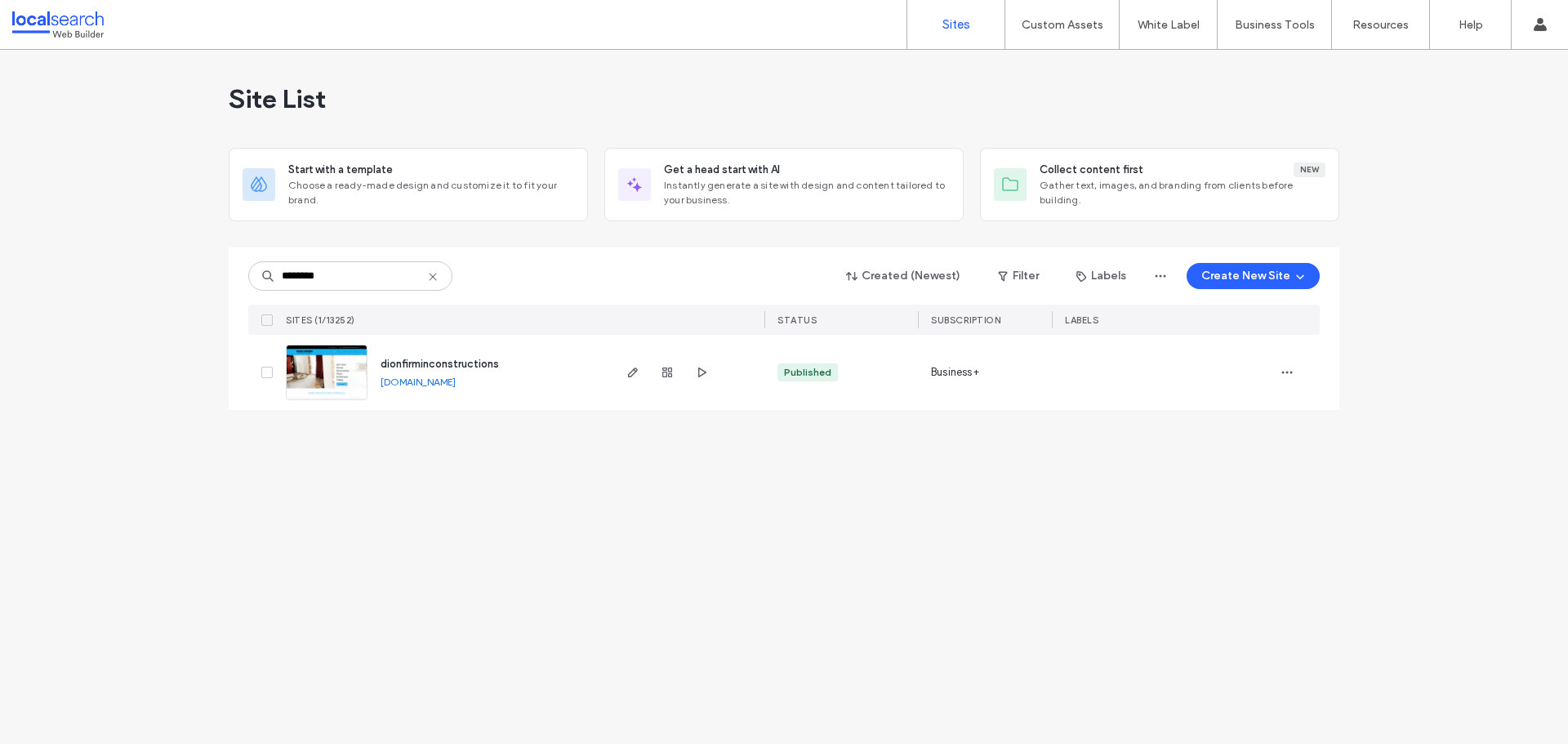
click at [299, 381] on img at bounding box center [327, 401] width 80 height 111
